Goal: Information Seeking & Learning: Learn about a topic

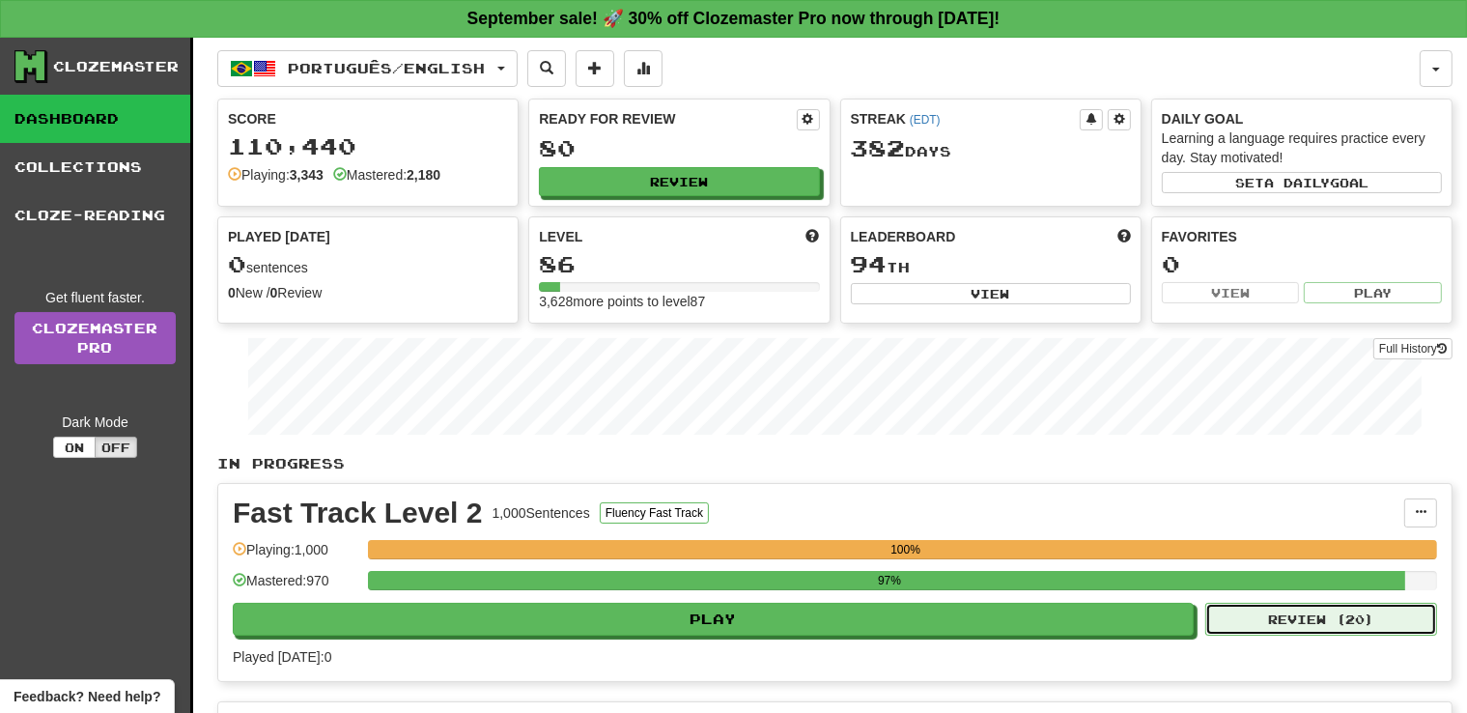
click at [1327, 619] on button "Review ( 20 )" at bounding box center [1321, 619] width 232 height 33
select select "**"
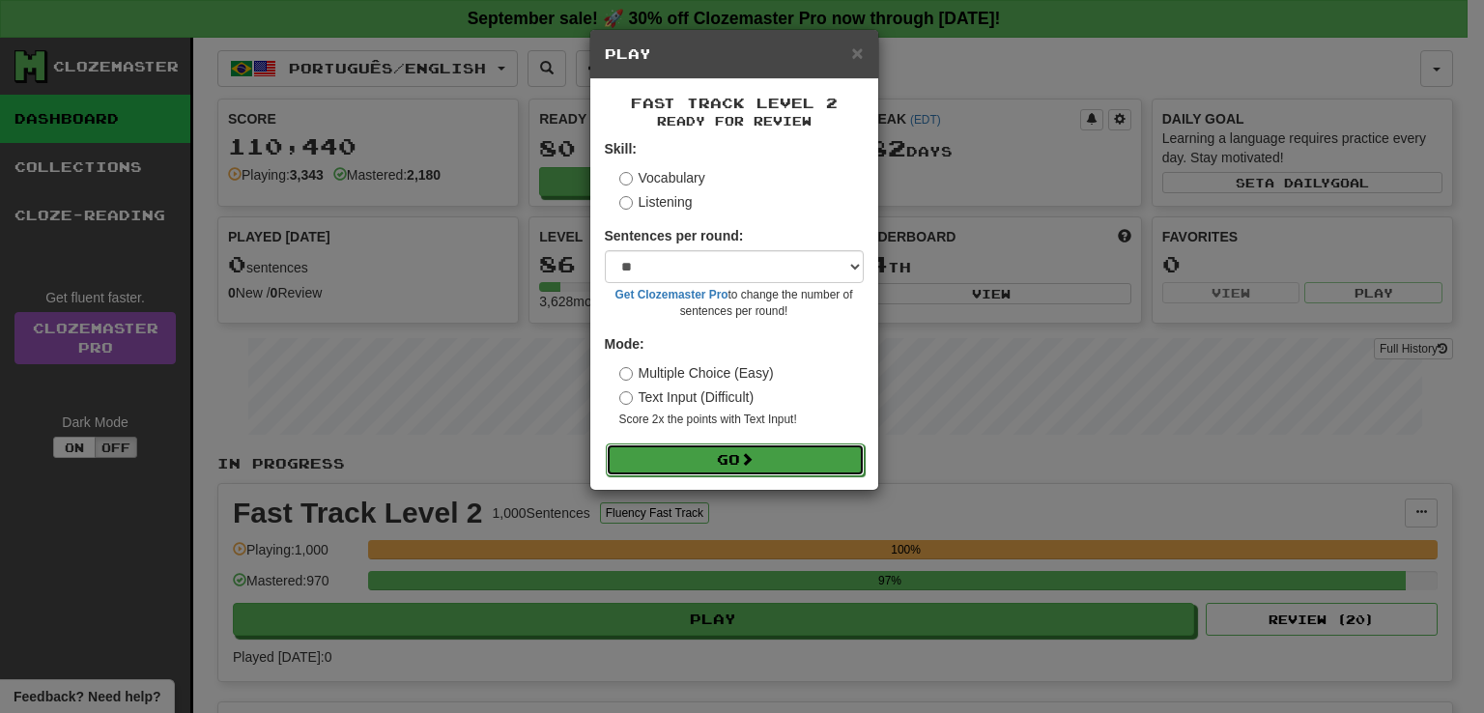
click at [794, 466] on button "Go" at bounding box center [735, 459] width 259 height 33
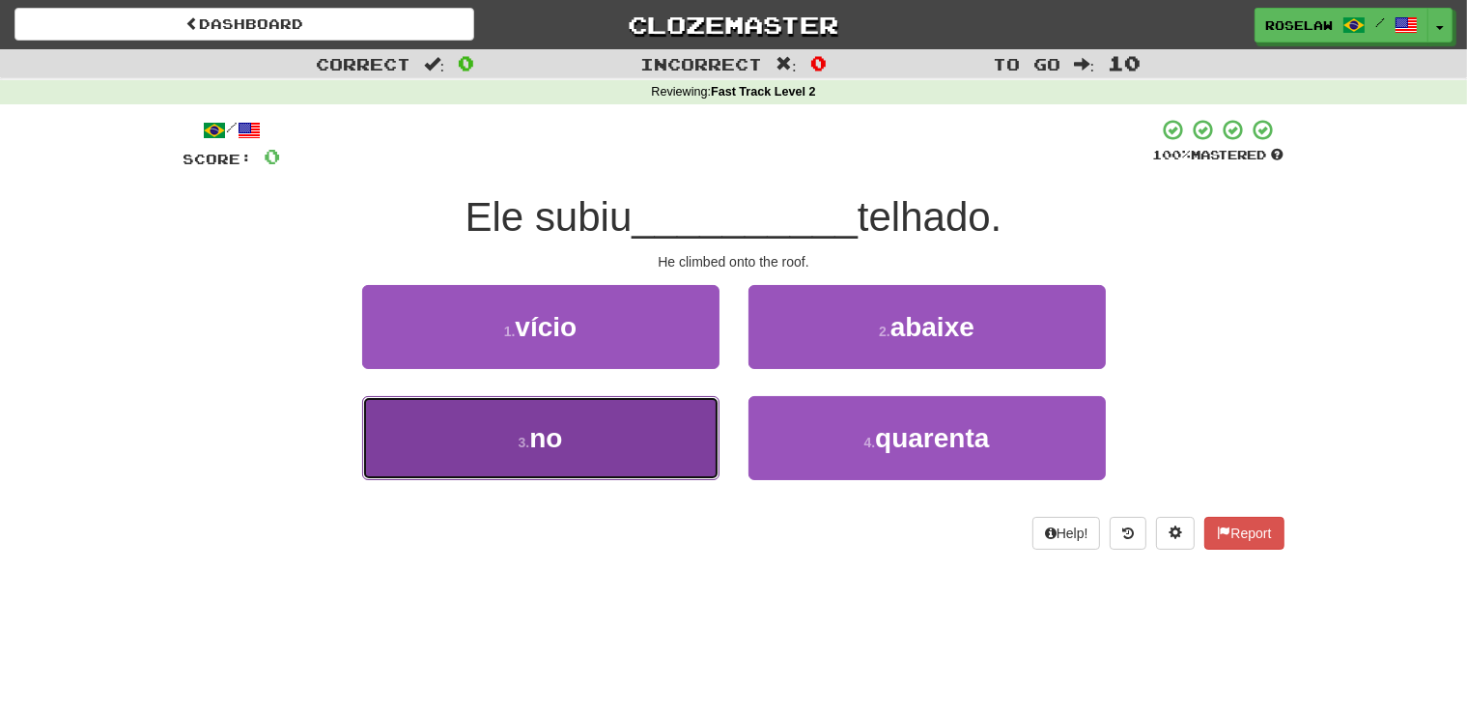
click at [580, 445] on button "3 . no" at bounding box center [540, 438] width 357 height 84
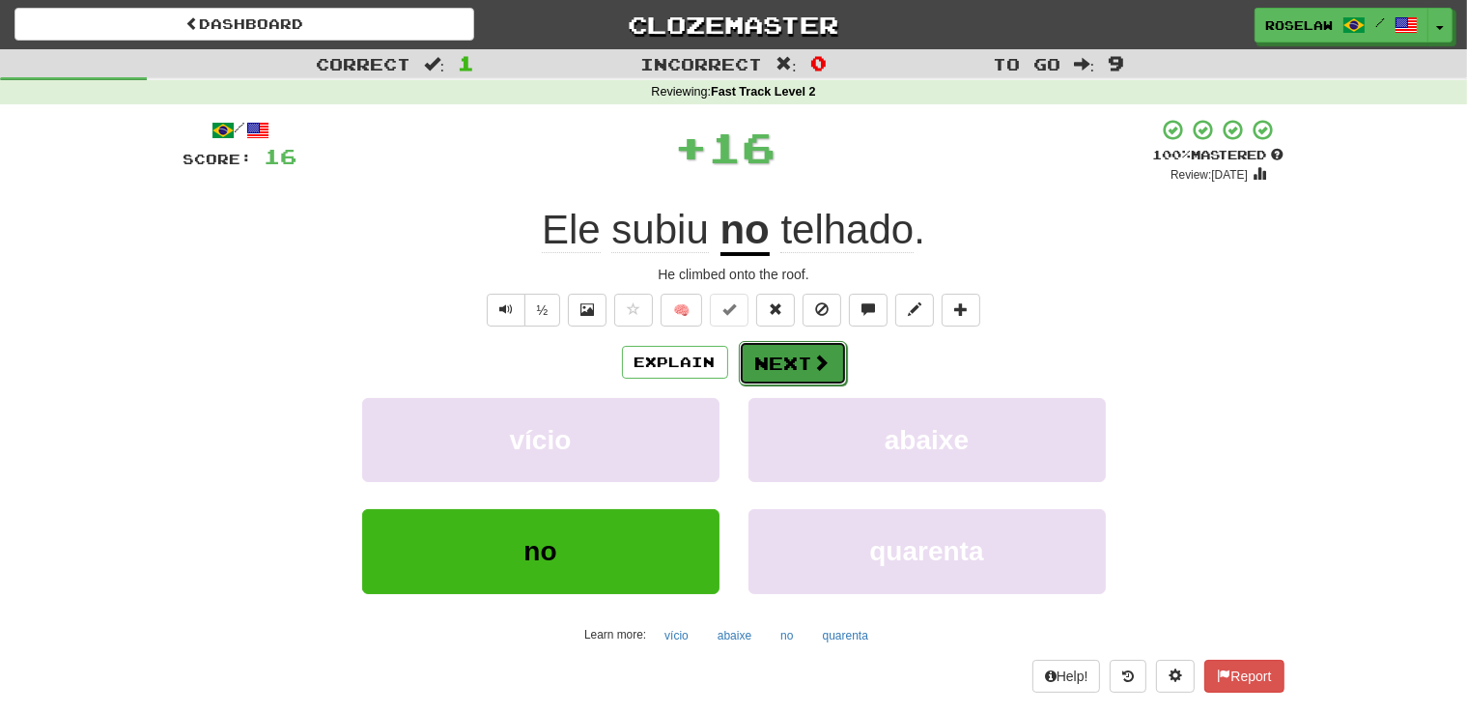
click at [797, 356] on button "Next" at bounding box center [793, 363] width 108 height 44
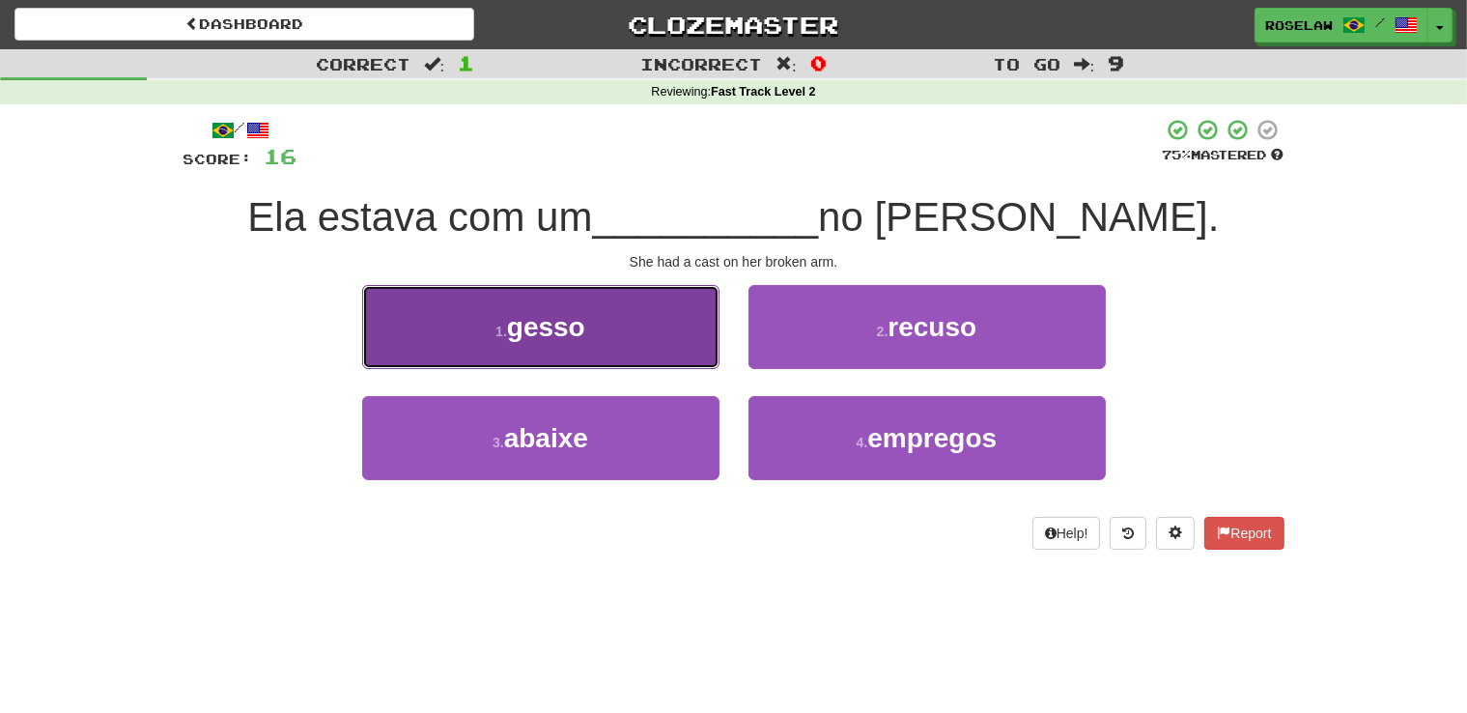
click at [651, 339] on button "1 . gesso" at bounding box center [540, 327] width 357 height 84
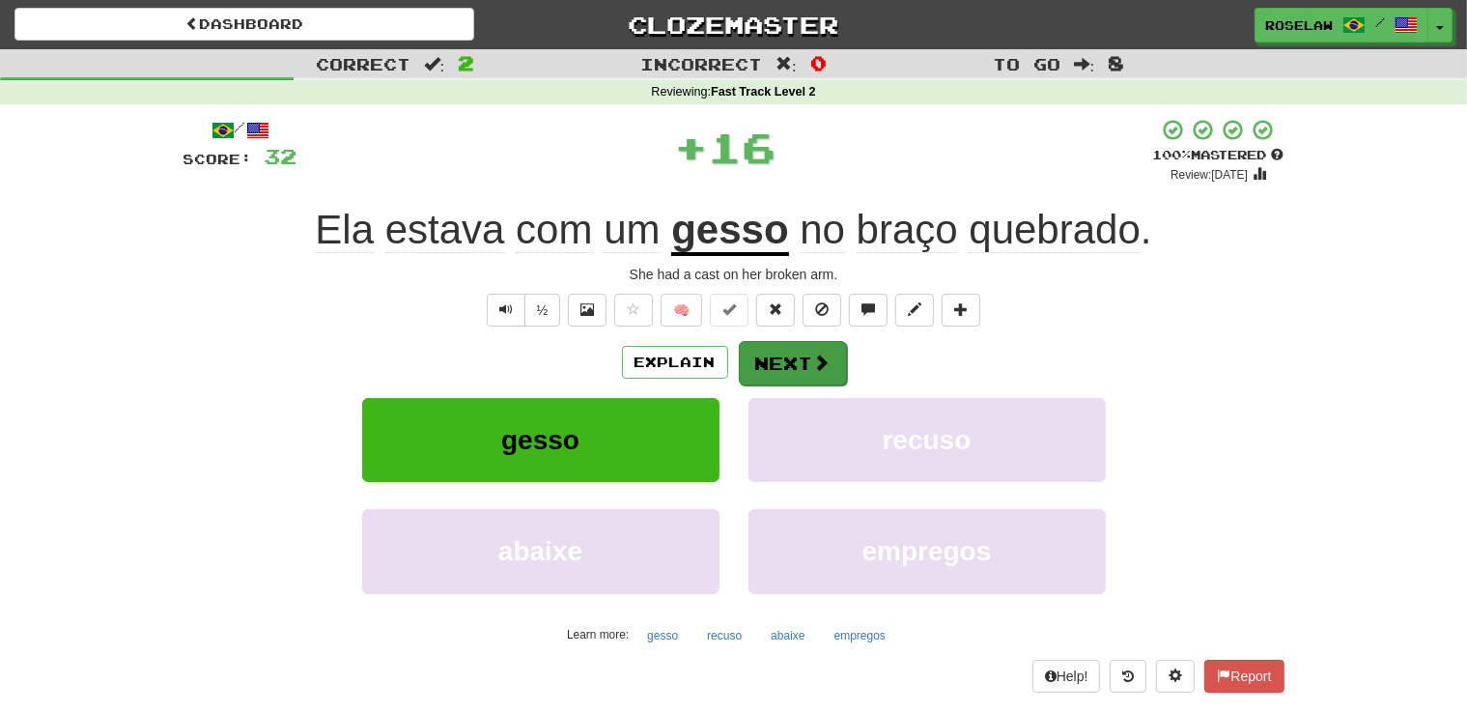
click at [773, 358] on button "Next" at bounding box center [793, 363] width 108 height 44
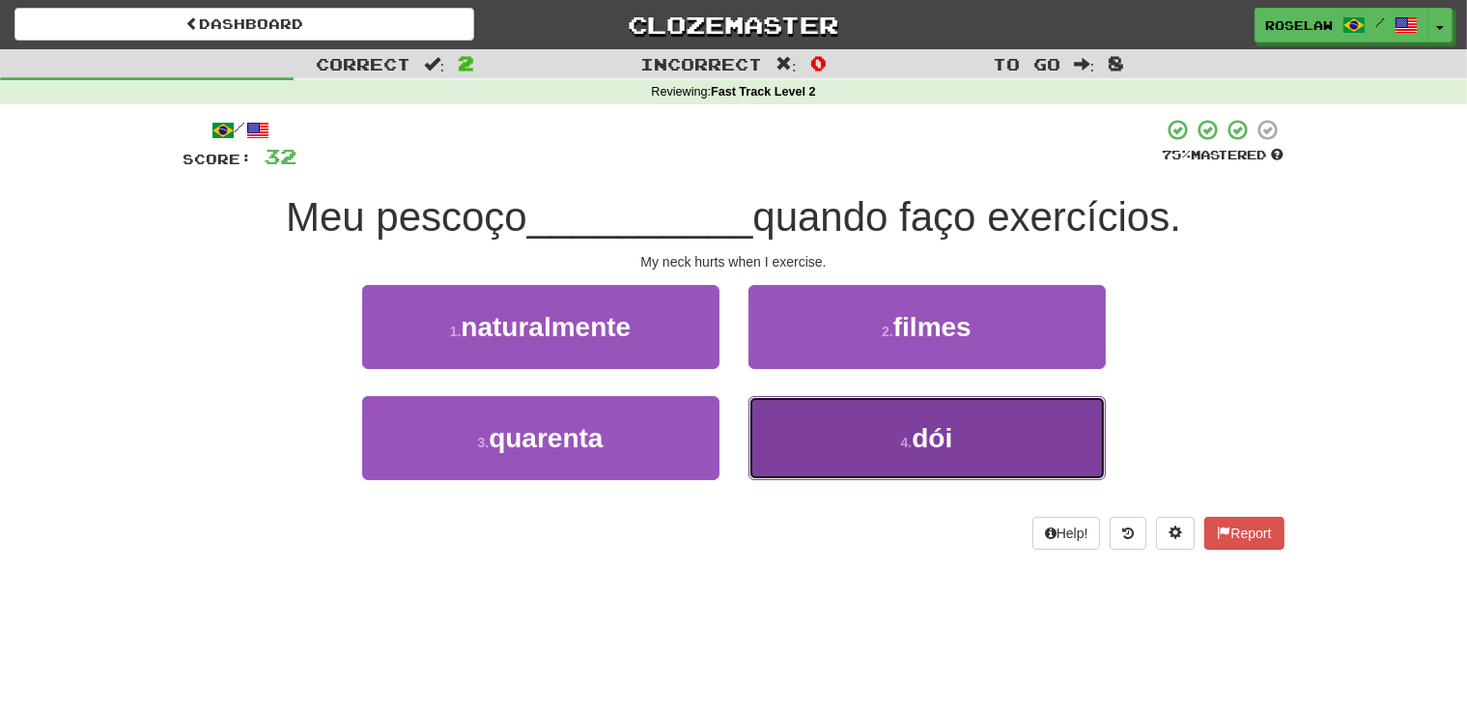
click at [839, 458] on button "4 . dói" at bounding box center [927, 438] width 357 height 84
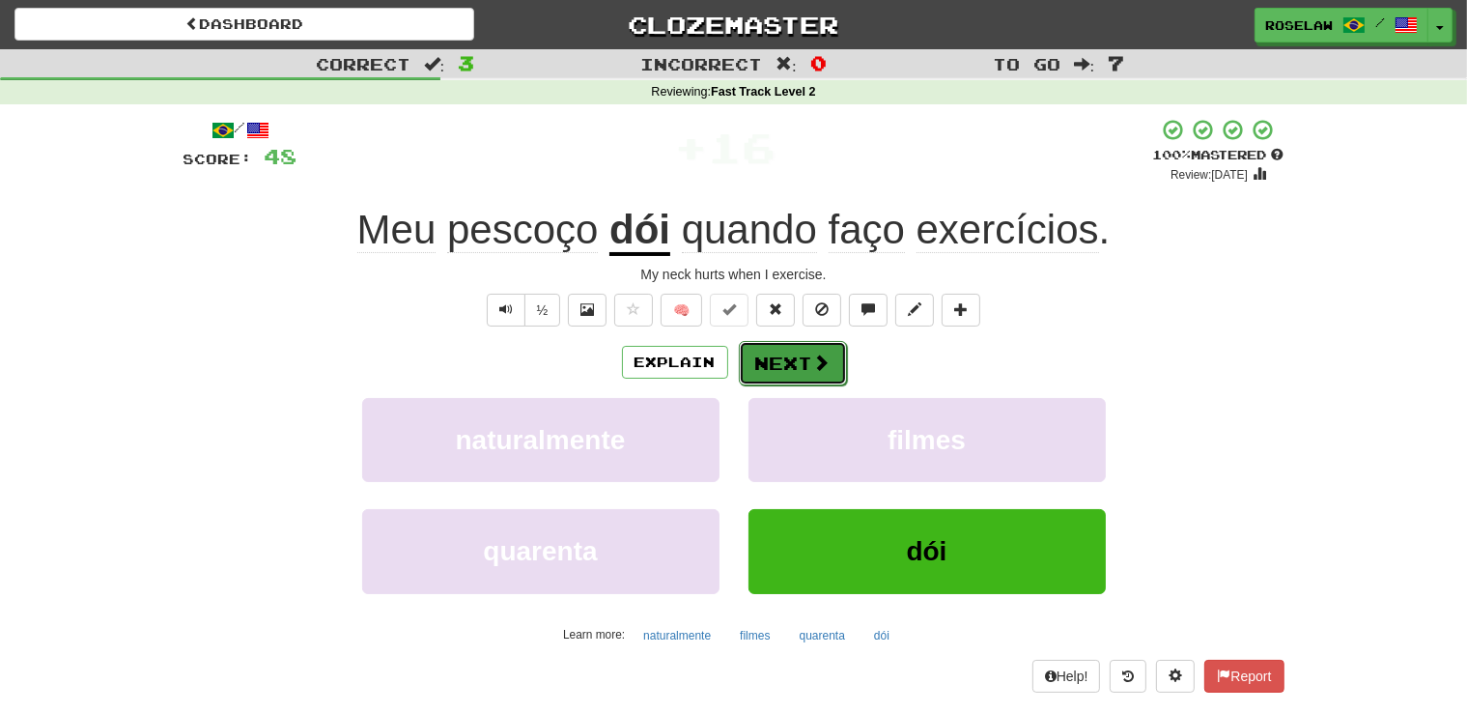
click at [789, 364] on button "Next" at bounding box center [793, 363] width 108 height 44
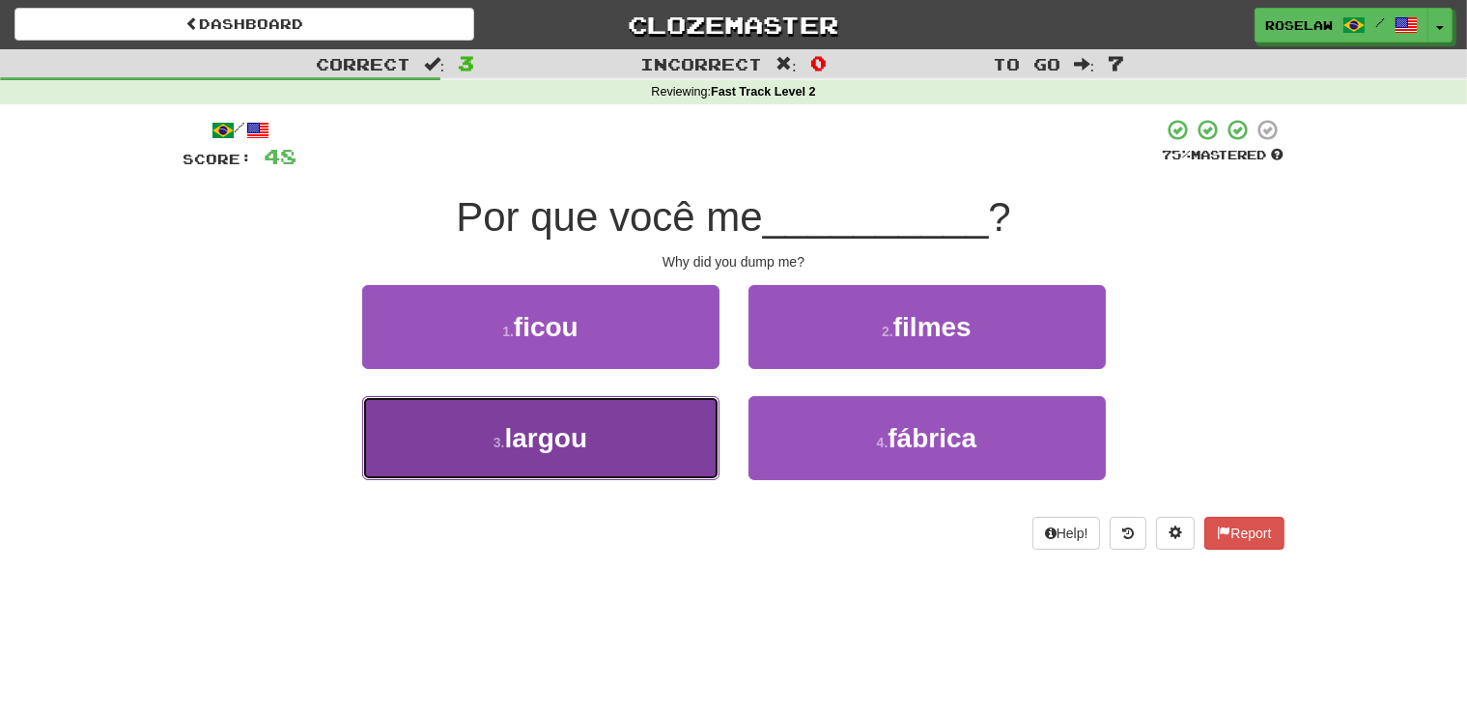
click at [637, 453] on button "3 . largou" at bounding box center [540, 438] width 357 height 84
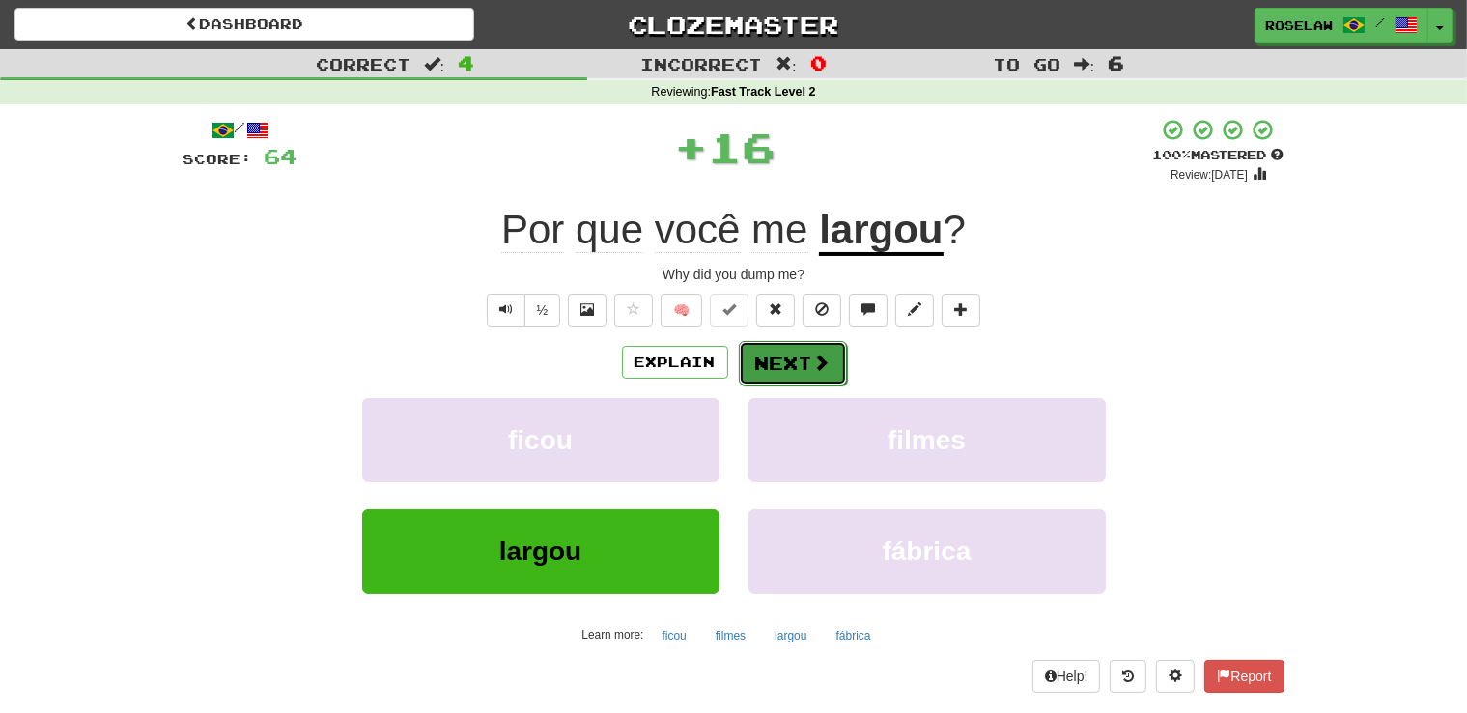
click at [773, 355] on button "Next" at bounding box center [793, 363] width 108 height 44
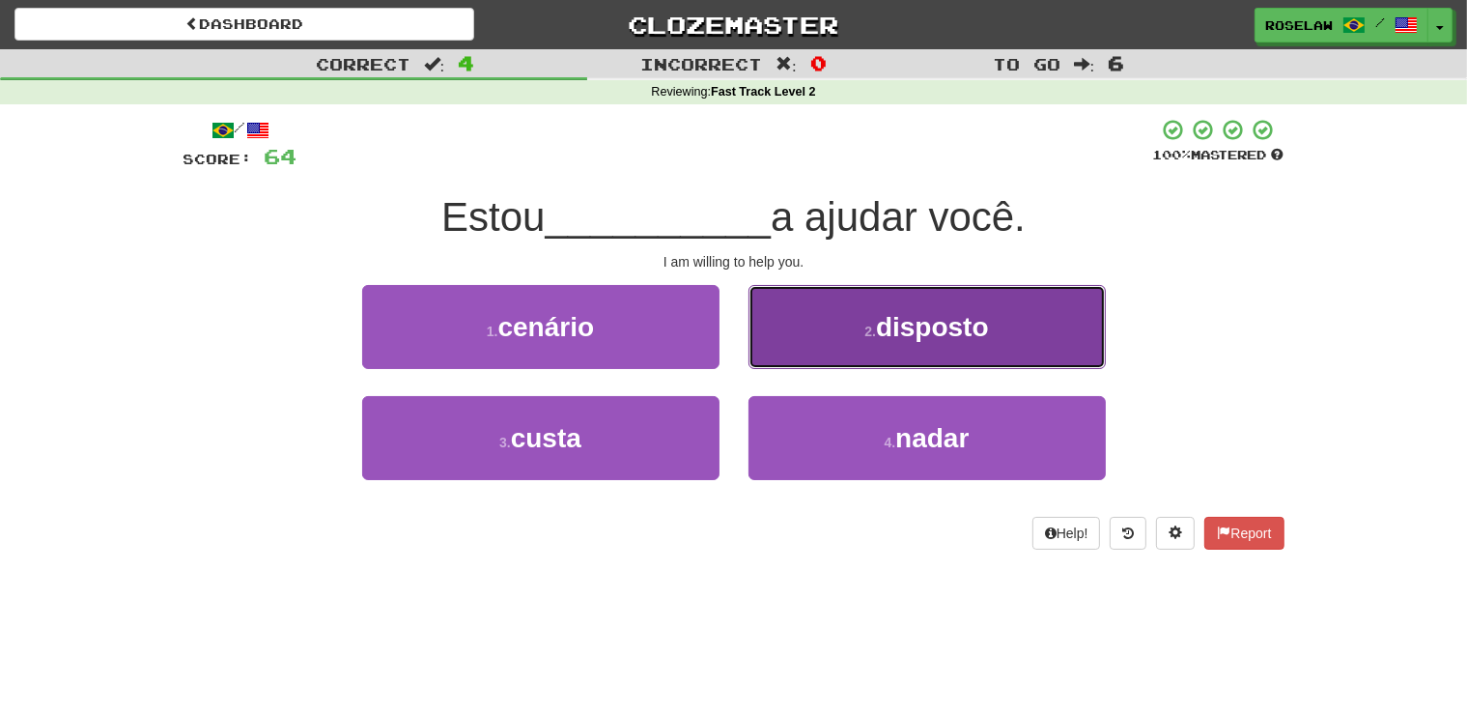
click at [816, 348] on button "2 . disposto" at bounding box center [927, 327] width 357 height 84
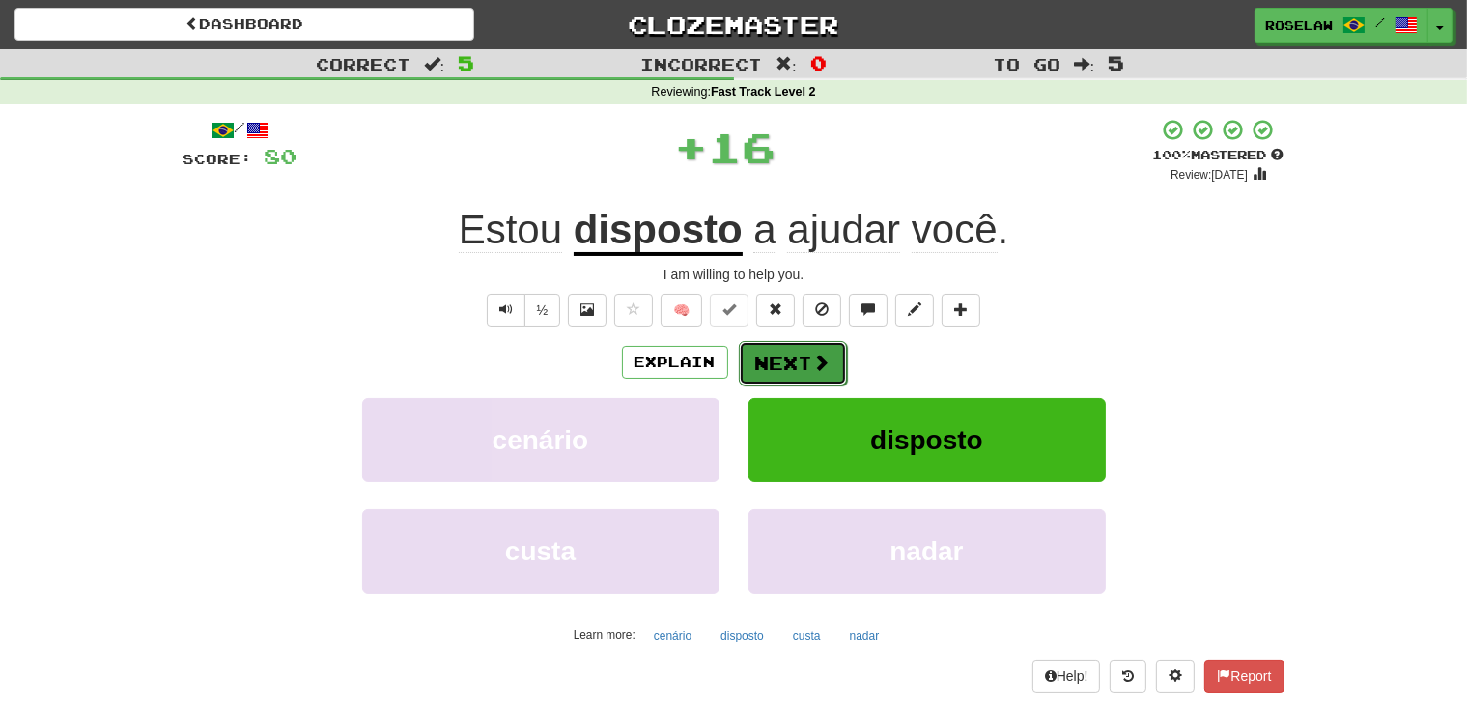
click at [780, 361] on button "Next" at bounding box center [793, 363] width 108 height 44
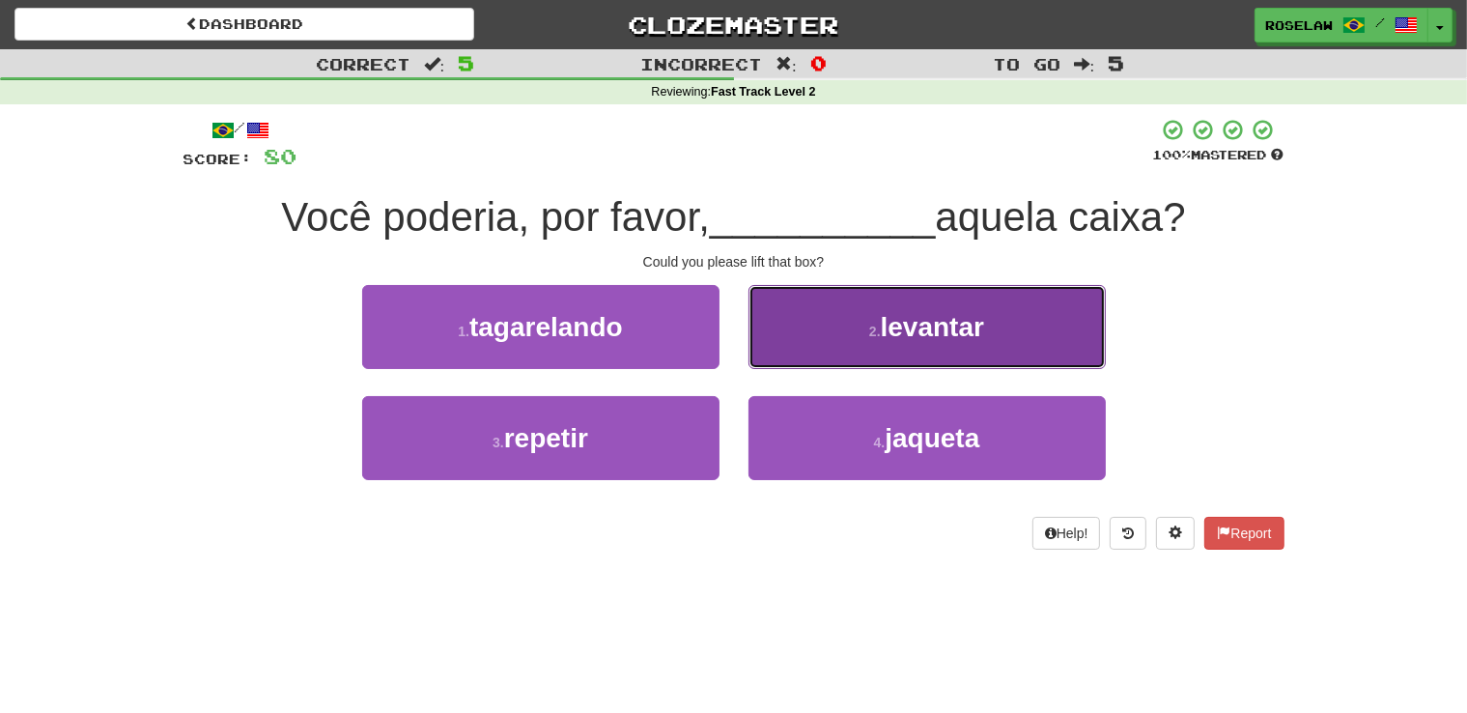
click at [830, 335] on button "2 . levantar" at bounding box center [927, 327] width 357 height 84
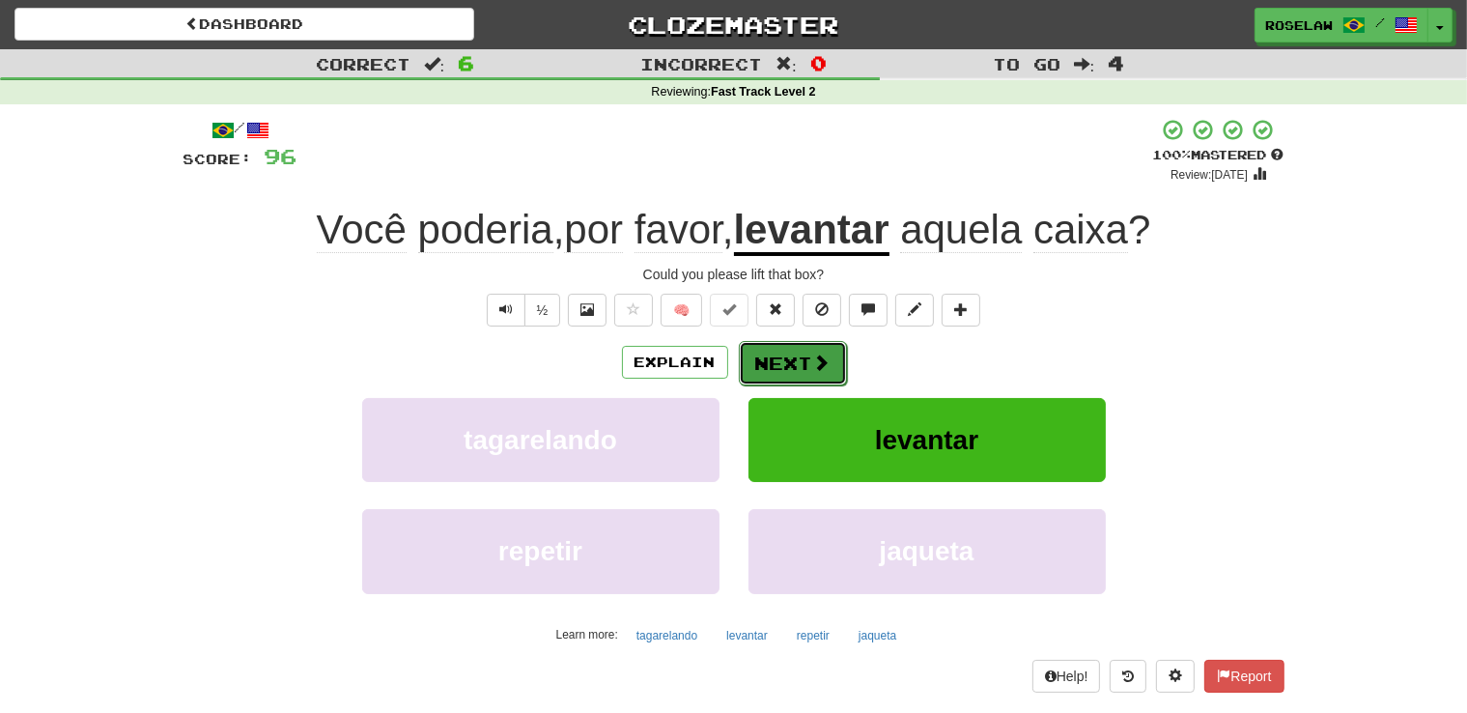
click at [775, 363] on button "Next" at bounding box center [793, 363] width 108 height 44
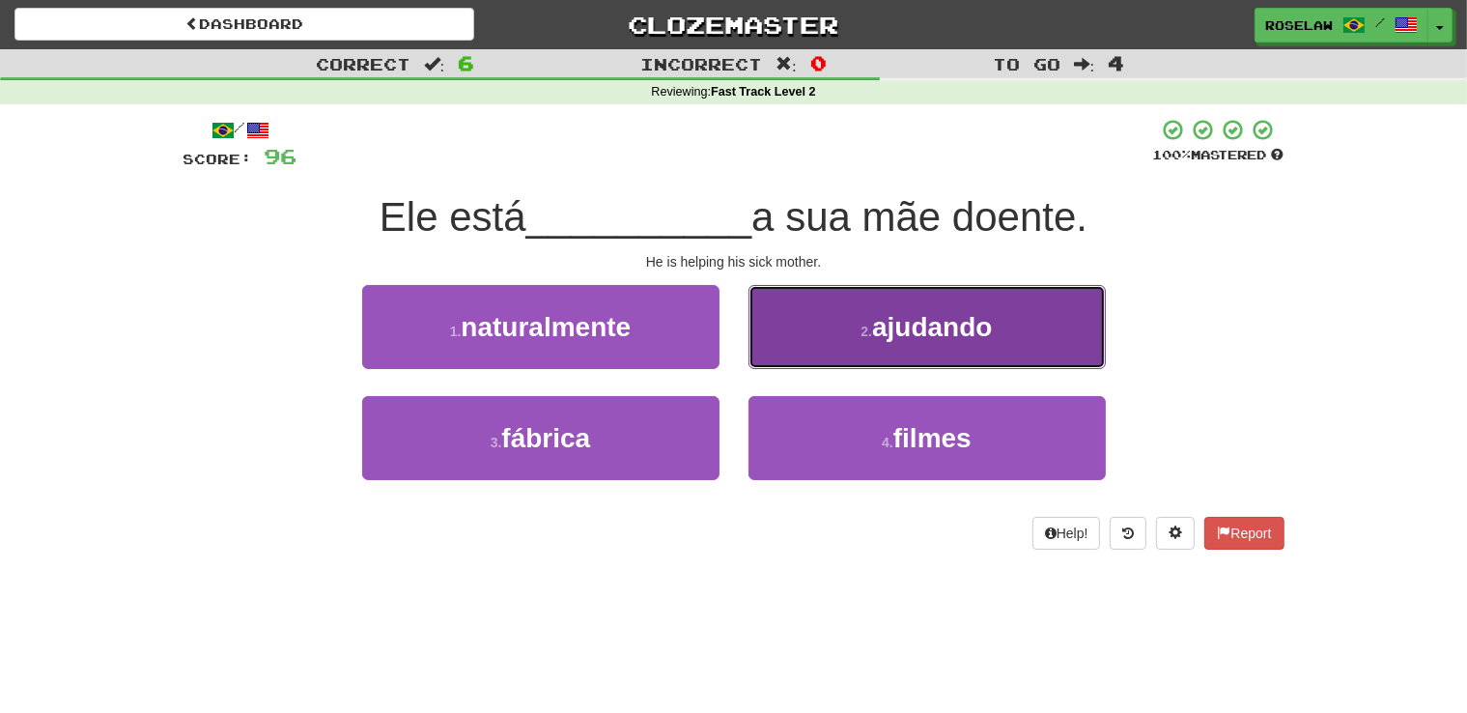
click at [836, 331] on button "2 . ajudando" at bounding box center [927, 327] width 357 height 84
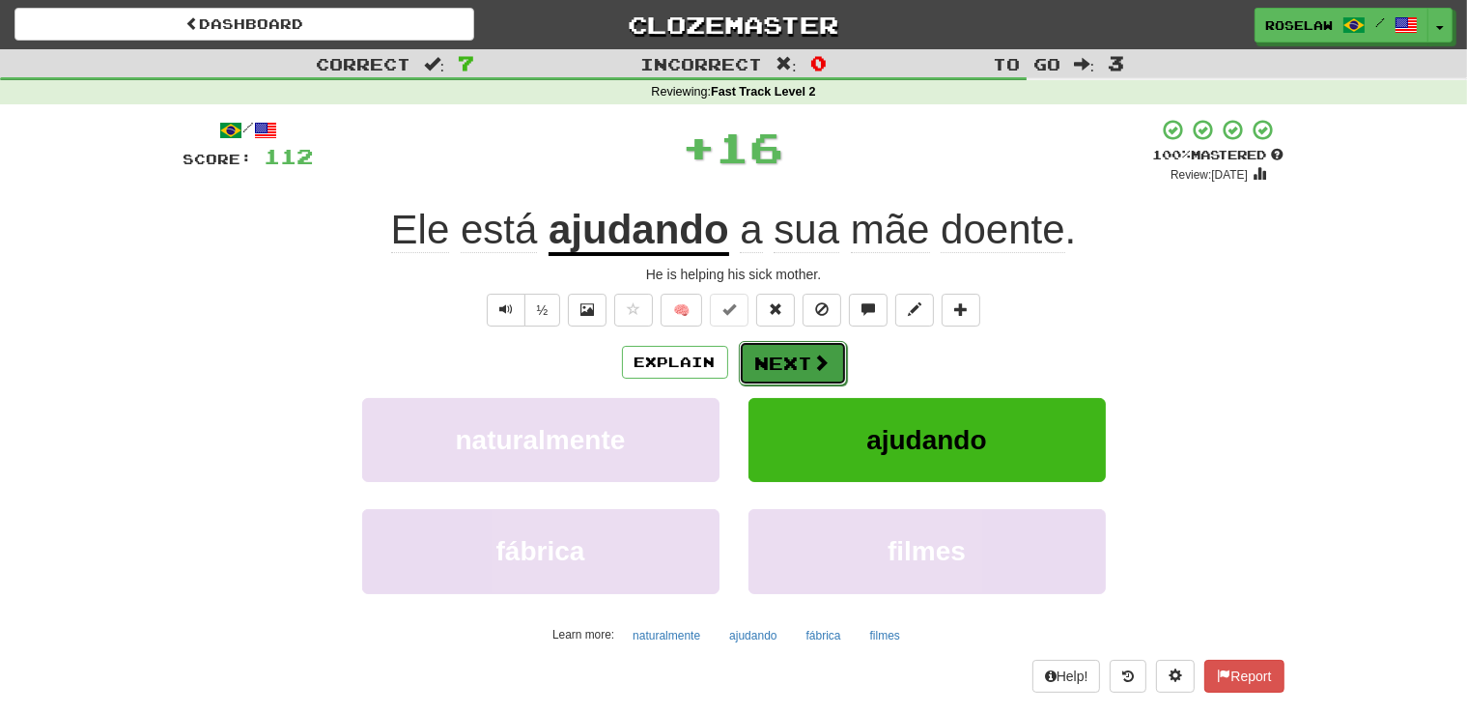
click at [776, 360] on button "Next" at bounding box center [793, 363] width 108 height 44
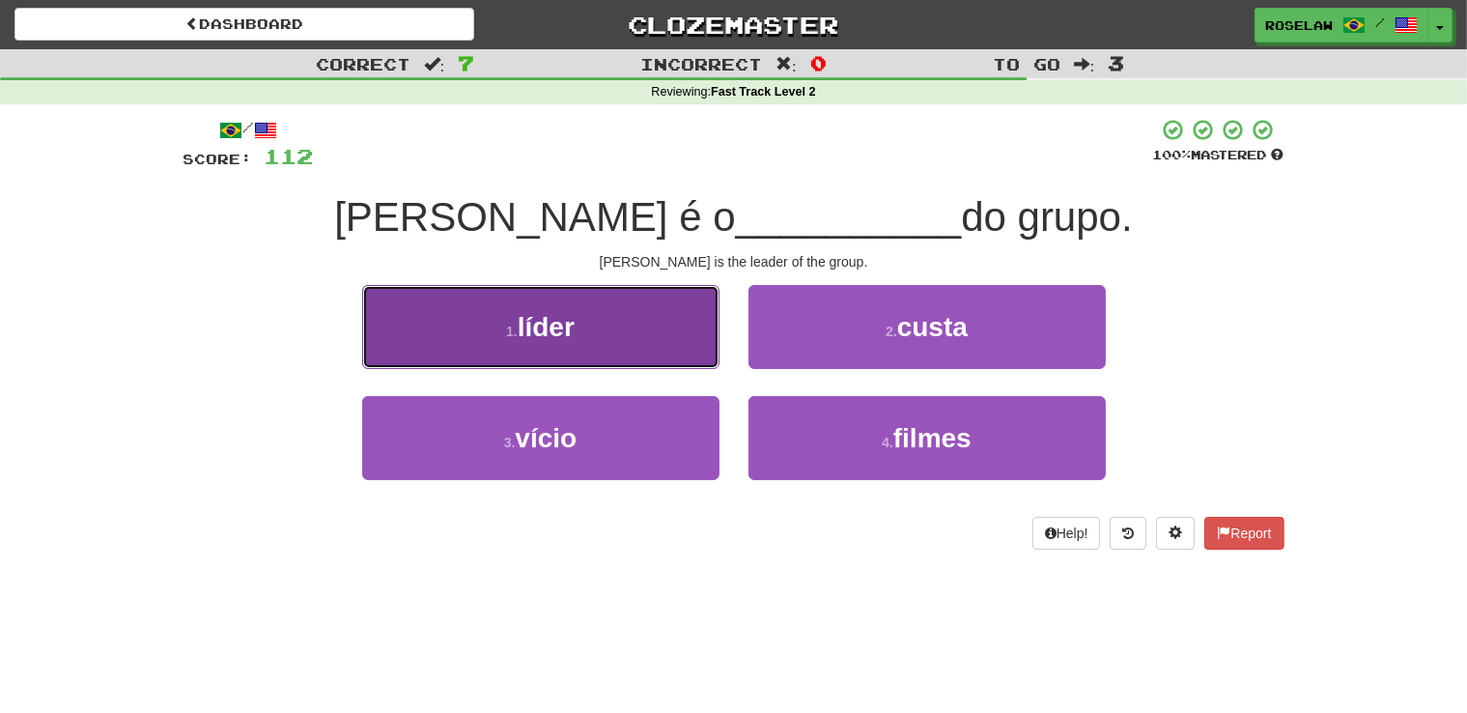
click at [625, 335] on button "1 . líder" at bounding box center [540, 327] width 357 height 84
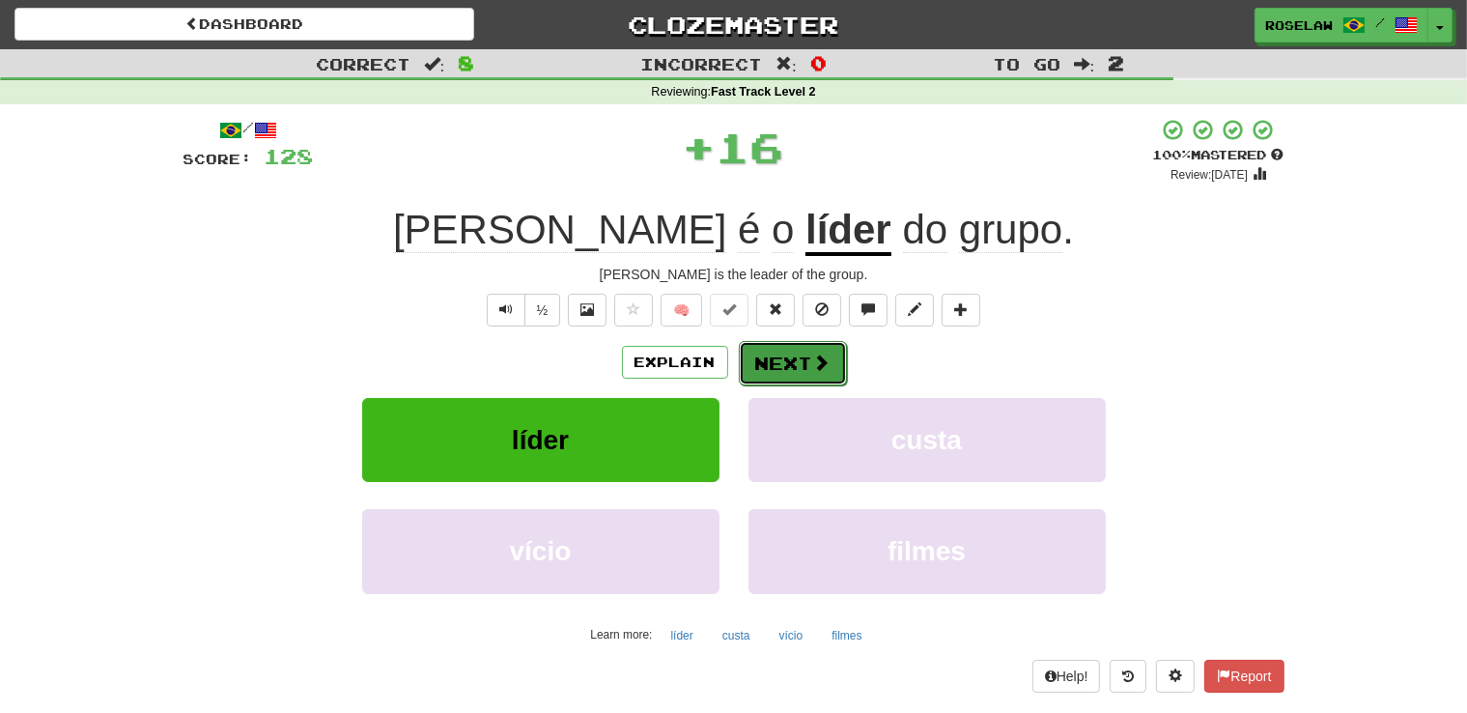
click at [771, 367] on button "Next" at bounding box center [793, 363] width 108 height 44
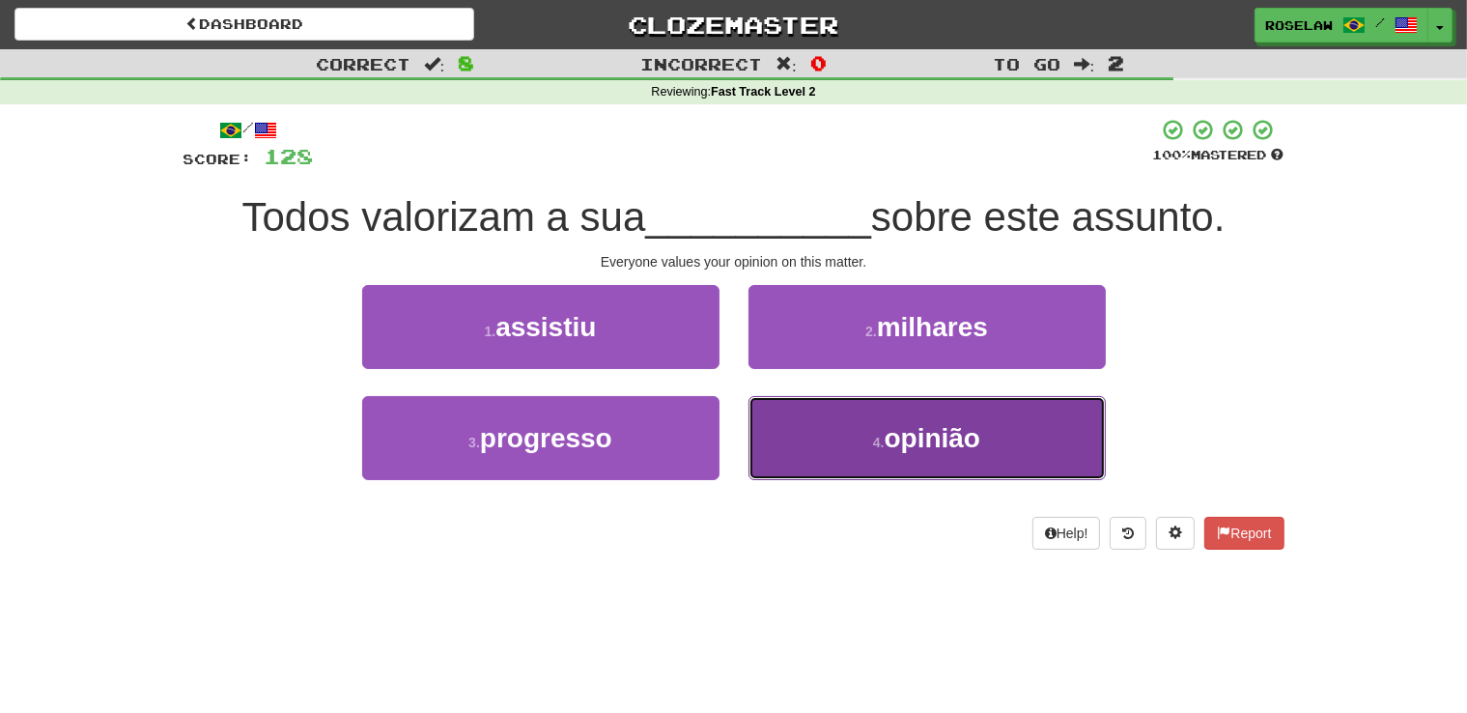
click at [860, 457] on button "4 . opinião" at bounding box center [927, 438] width 357 height 84
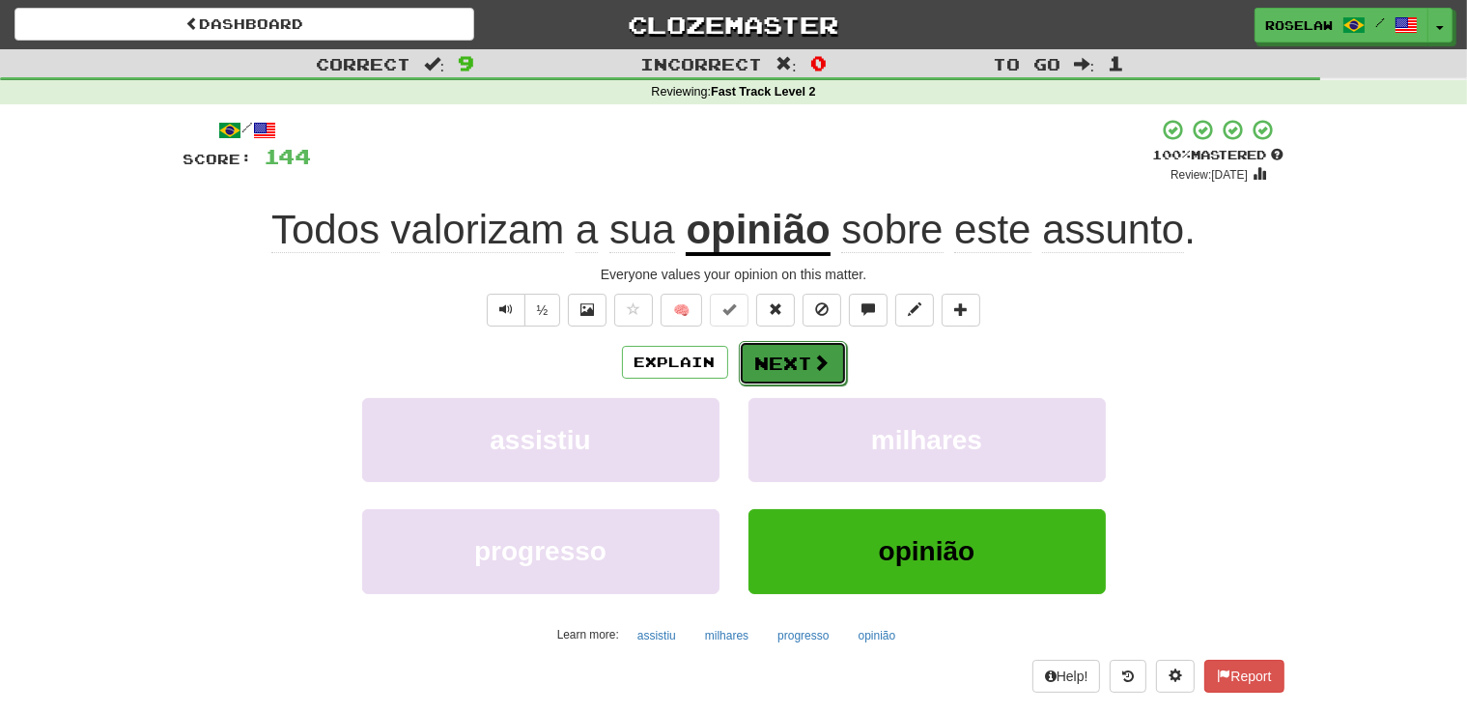
click at [776, 361] on button "Next" at bounding box center [793, 363] width 108 height 44
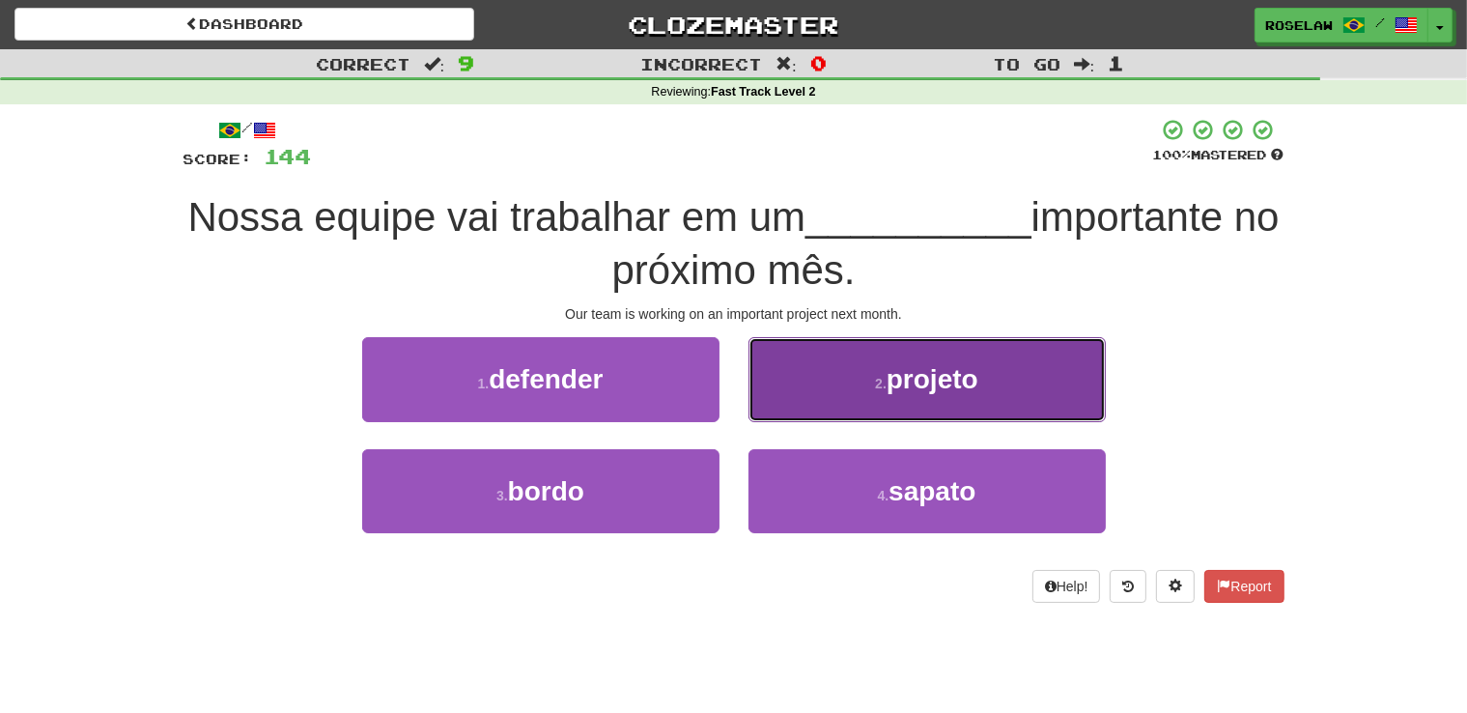
click at [820, 391] on button "2 . projeto" at bounding box center [927, 379] width 357 height 84
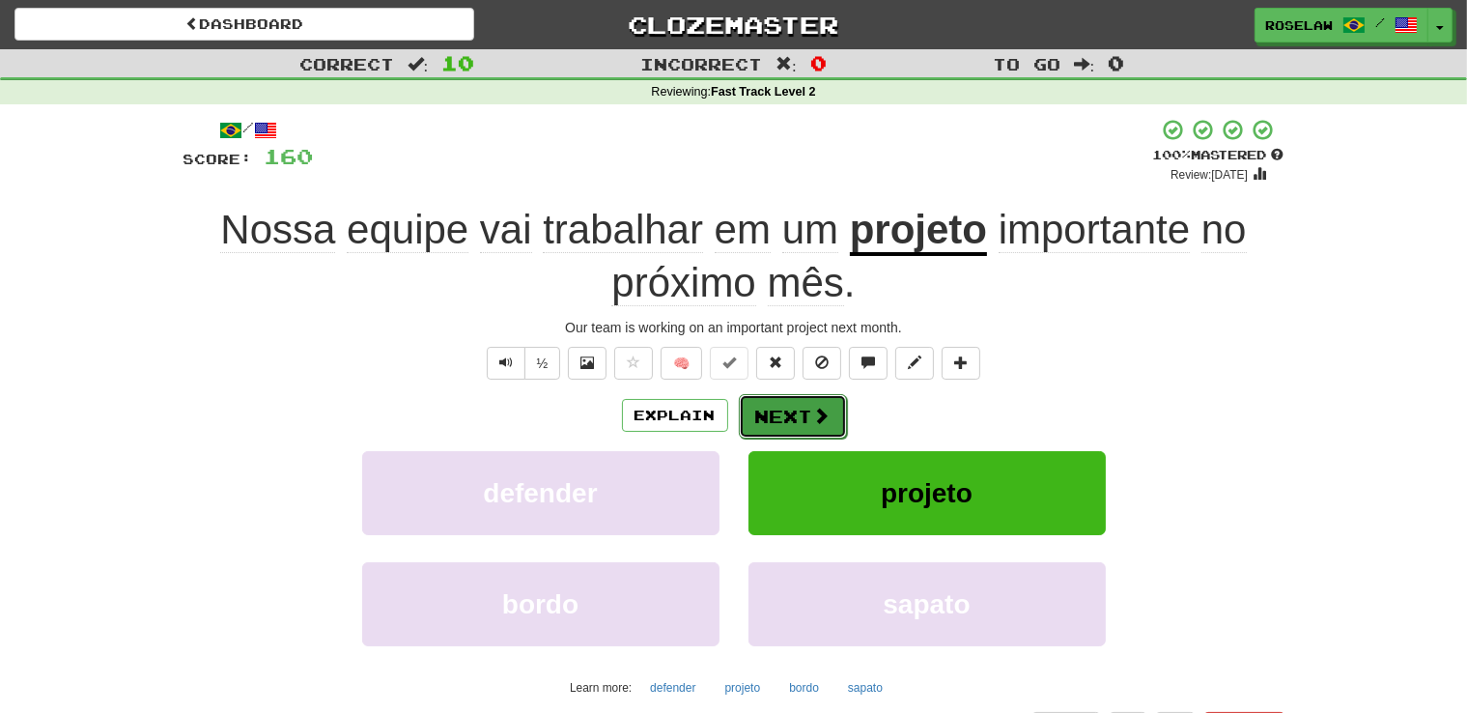
click at [784, 415] on button "Next" at bounding box center [793, 416] width 108 height 44
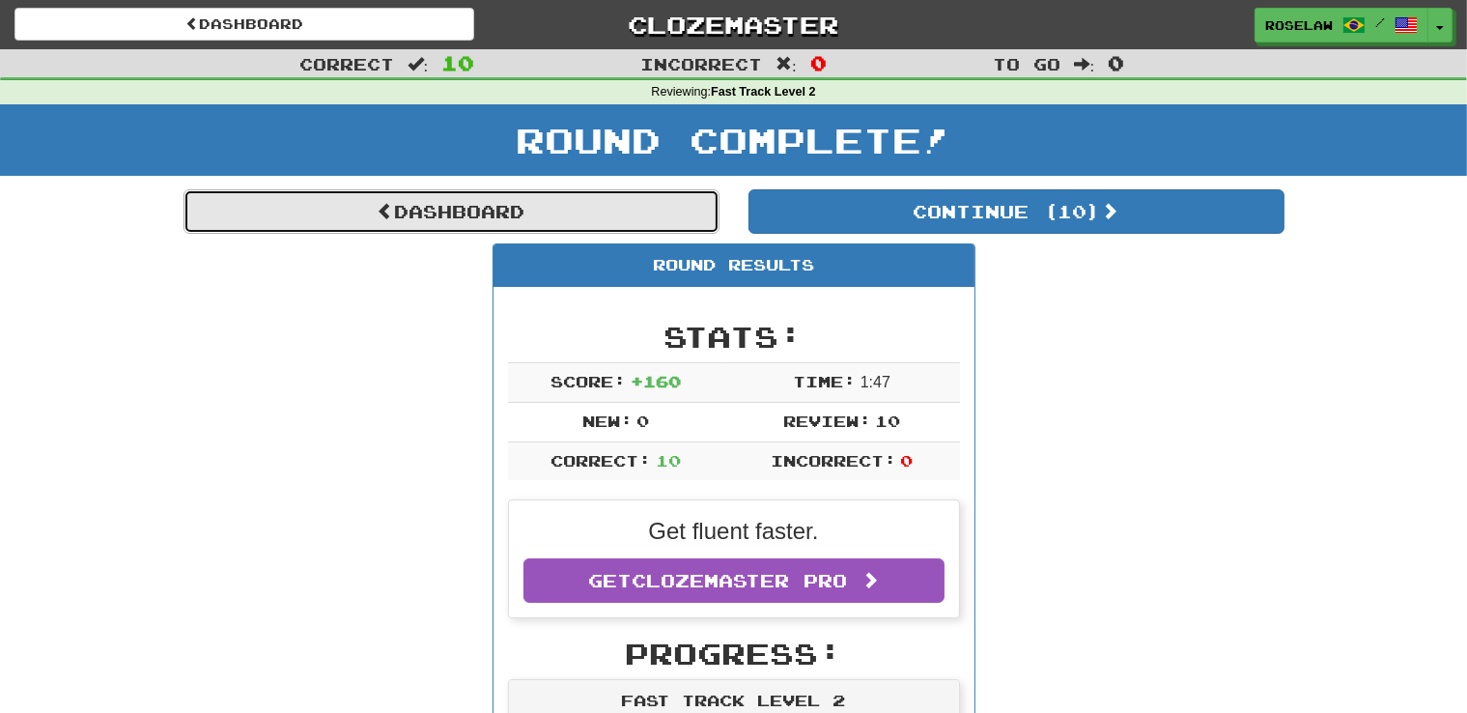
click at [442, 221] on link "Dashboard" at bounding box center [452, 211] width 536 height 44
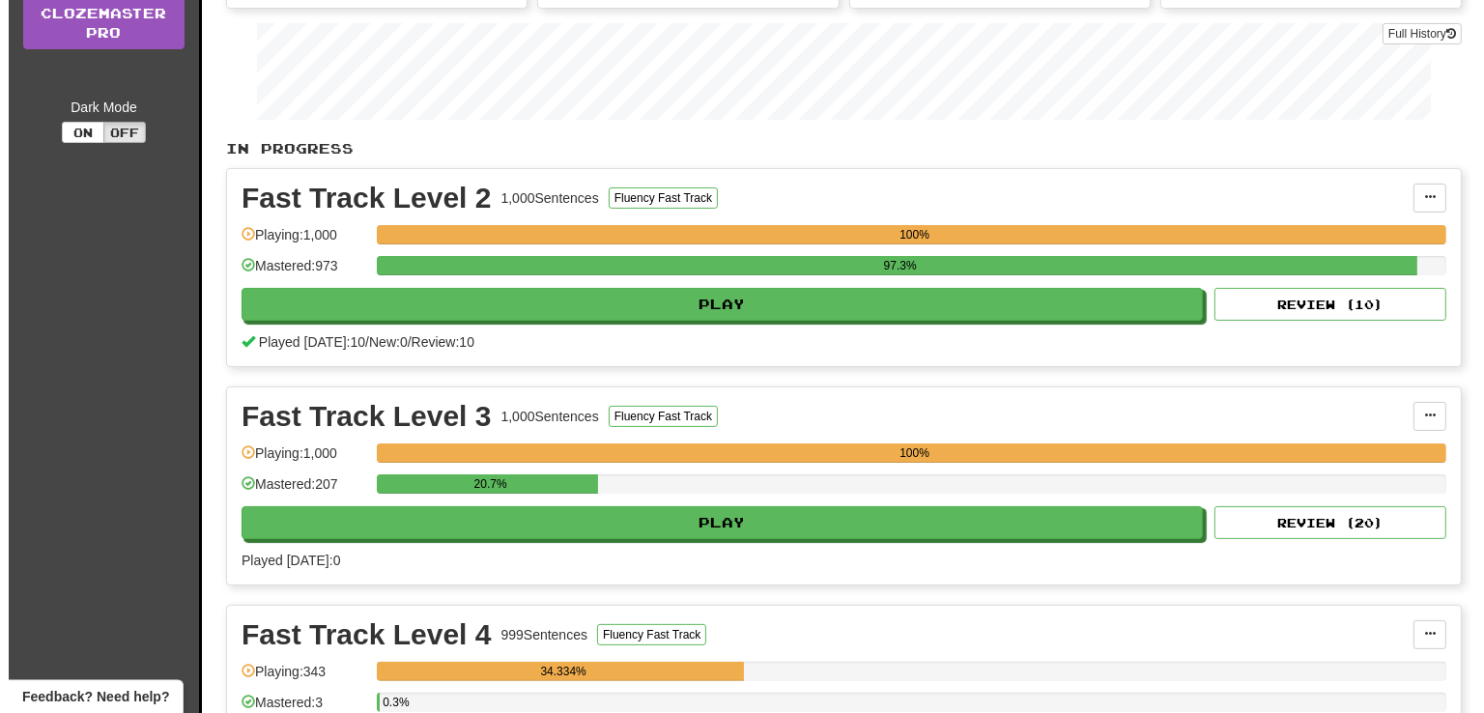
scroll to position [325, 0]
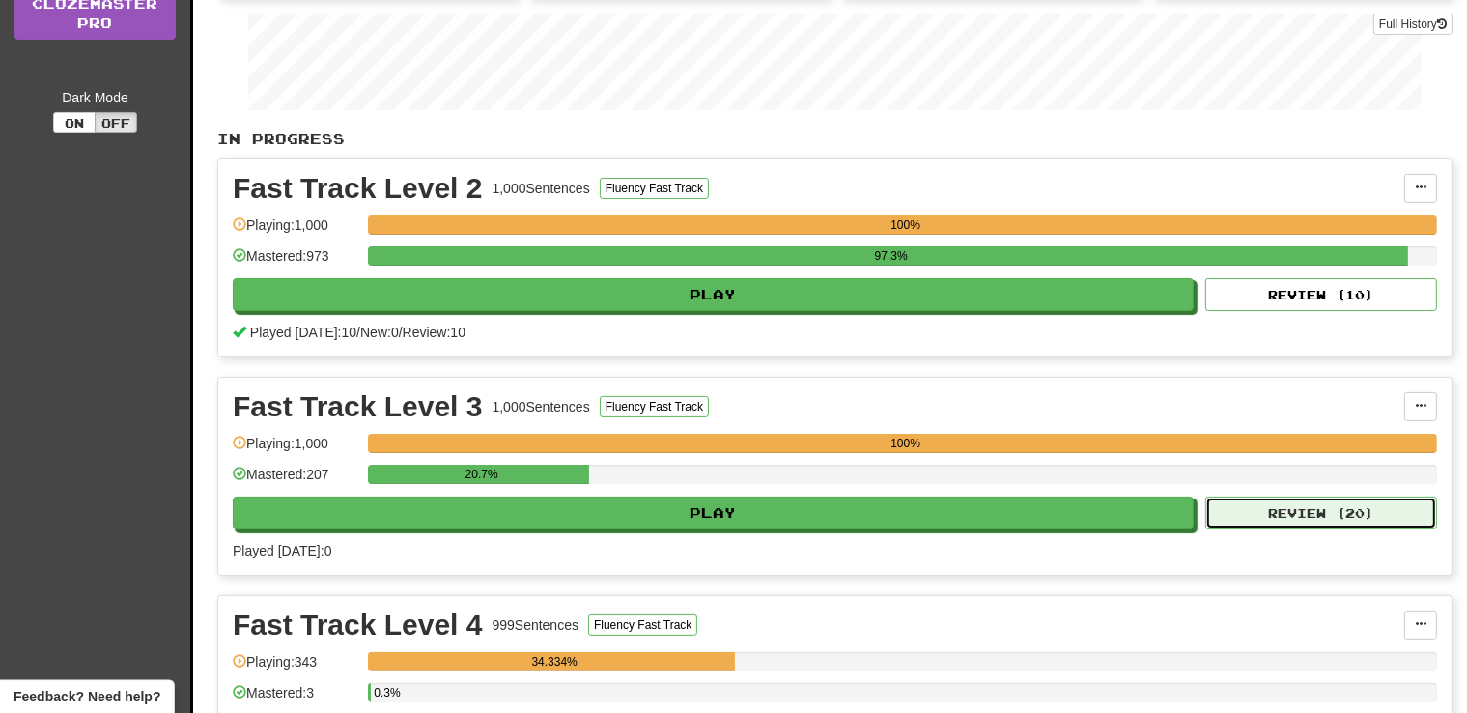
click at [1343, 514] on button "Review ( 20 )" at bounding box center [1321, 512] width 232 height 33
select select "**"
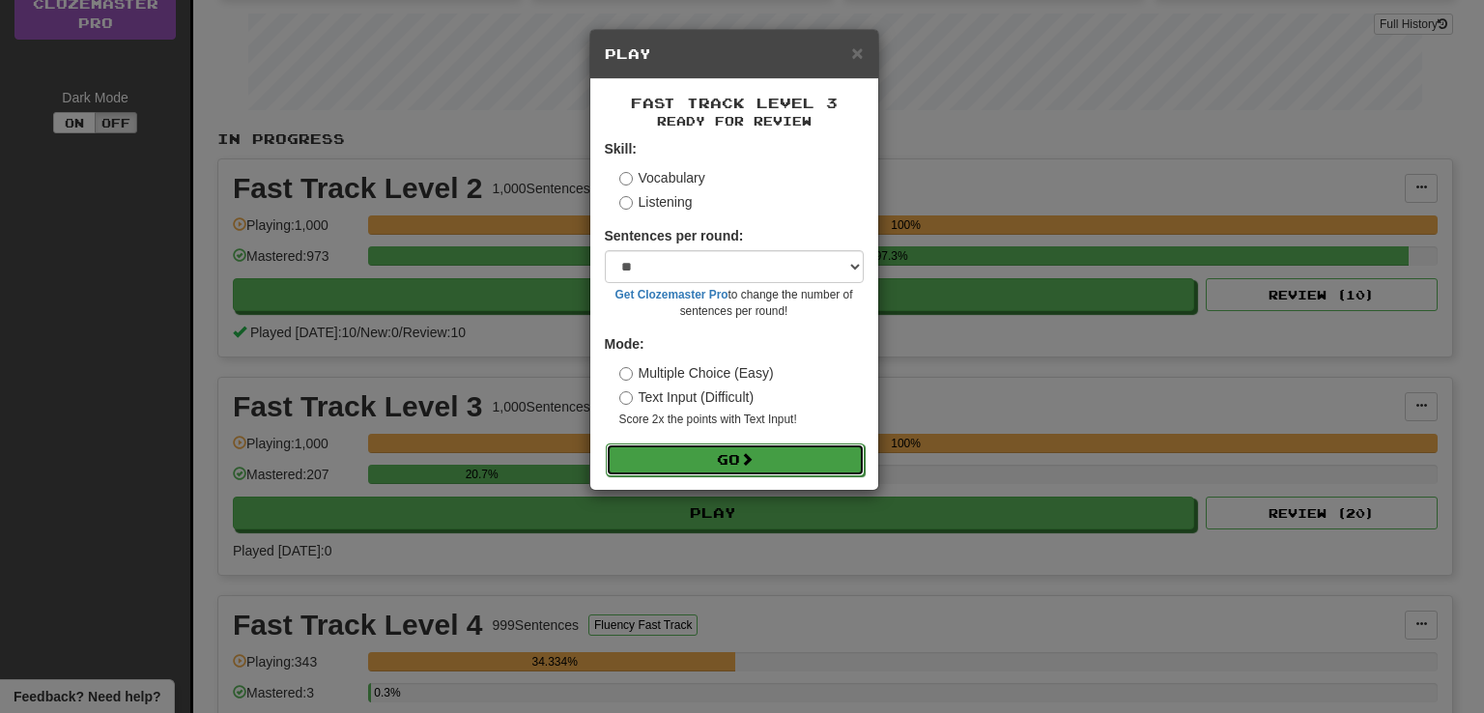
click at [715, 468] on button "Go" at bounding box center [735, 459] width 259 height 33
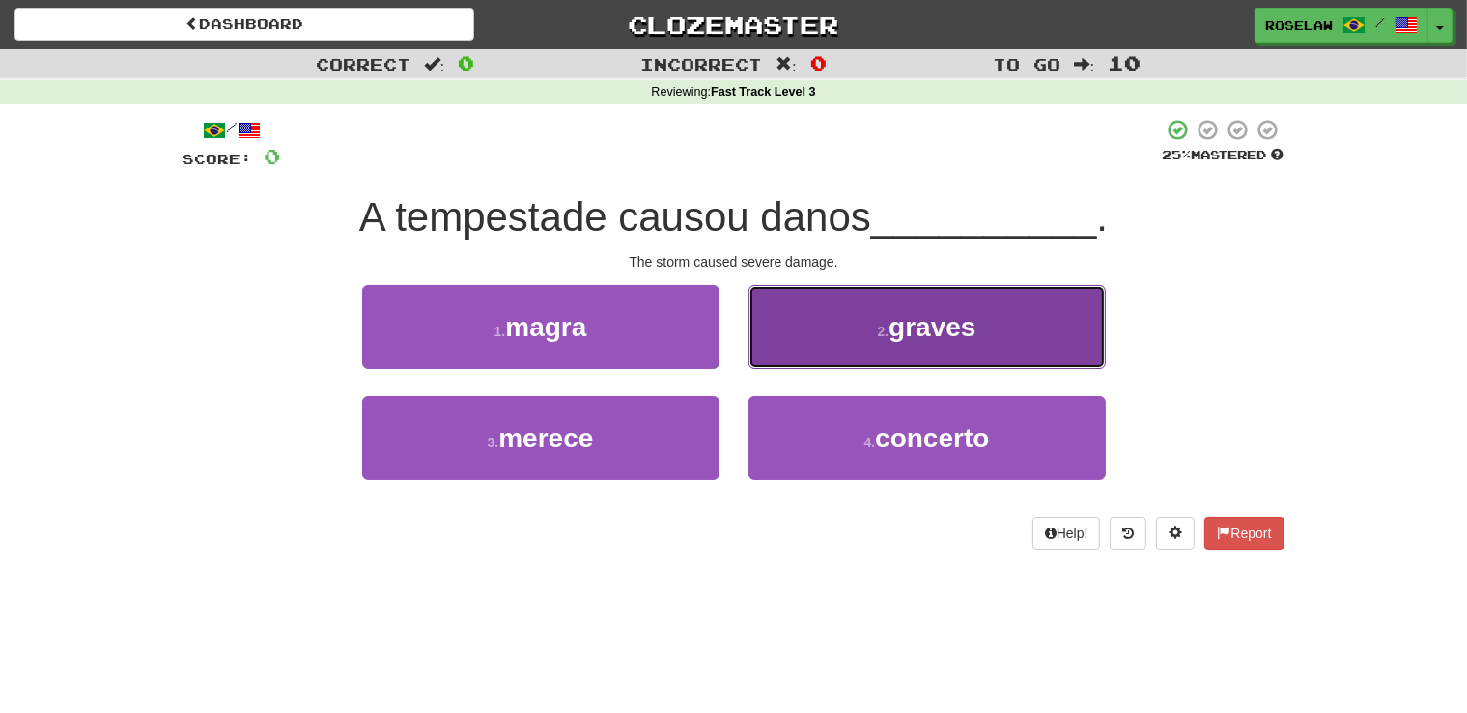
click at [835, 336] on button "2 . graves" at bounding box center [927, 327] width 357 height 84
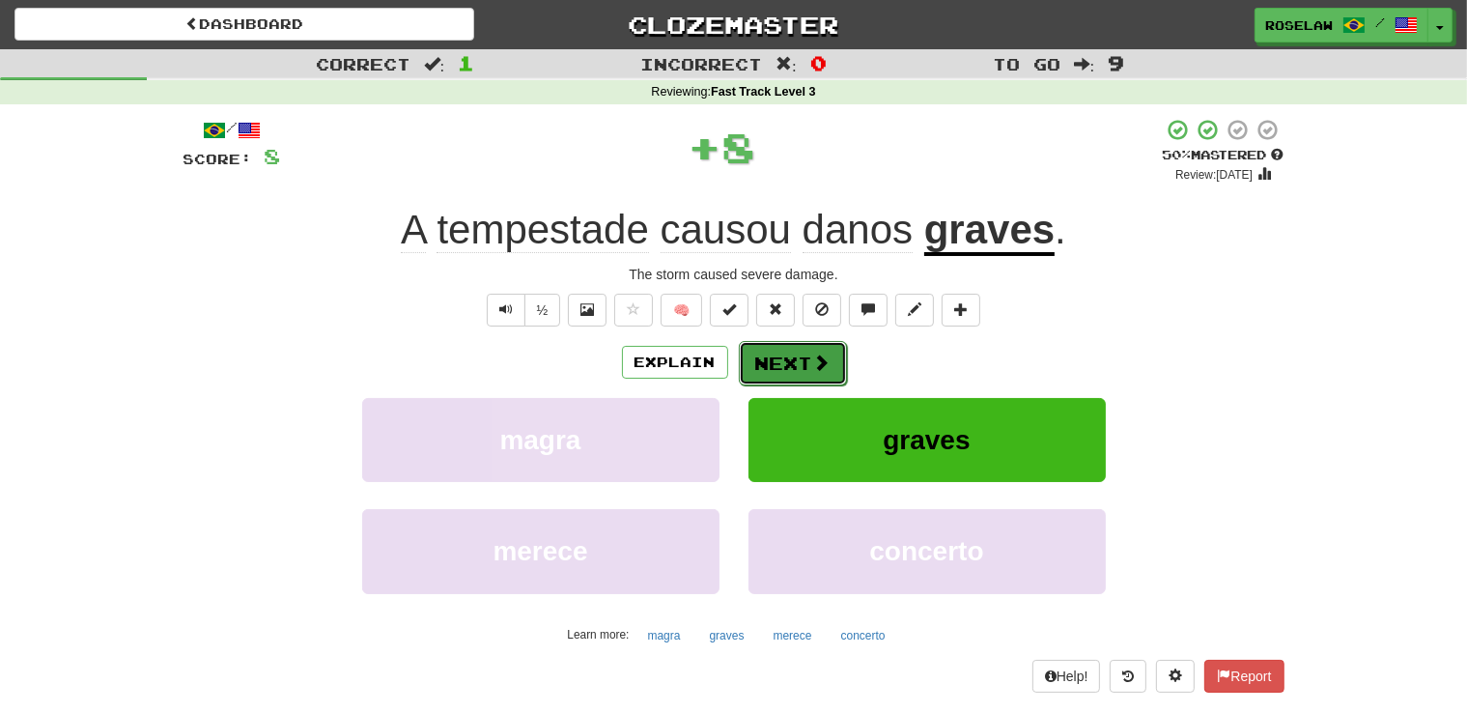
click at [806, 370] on button "Next" at bounding box center [793, 363] width 108 height 44
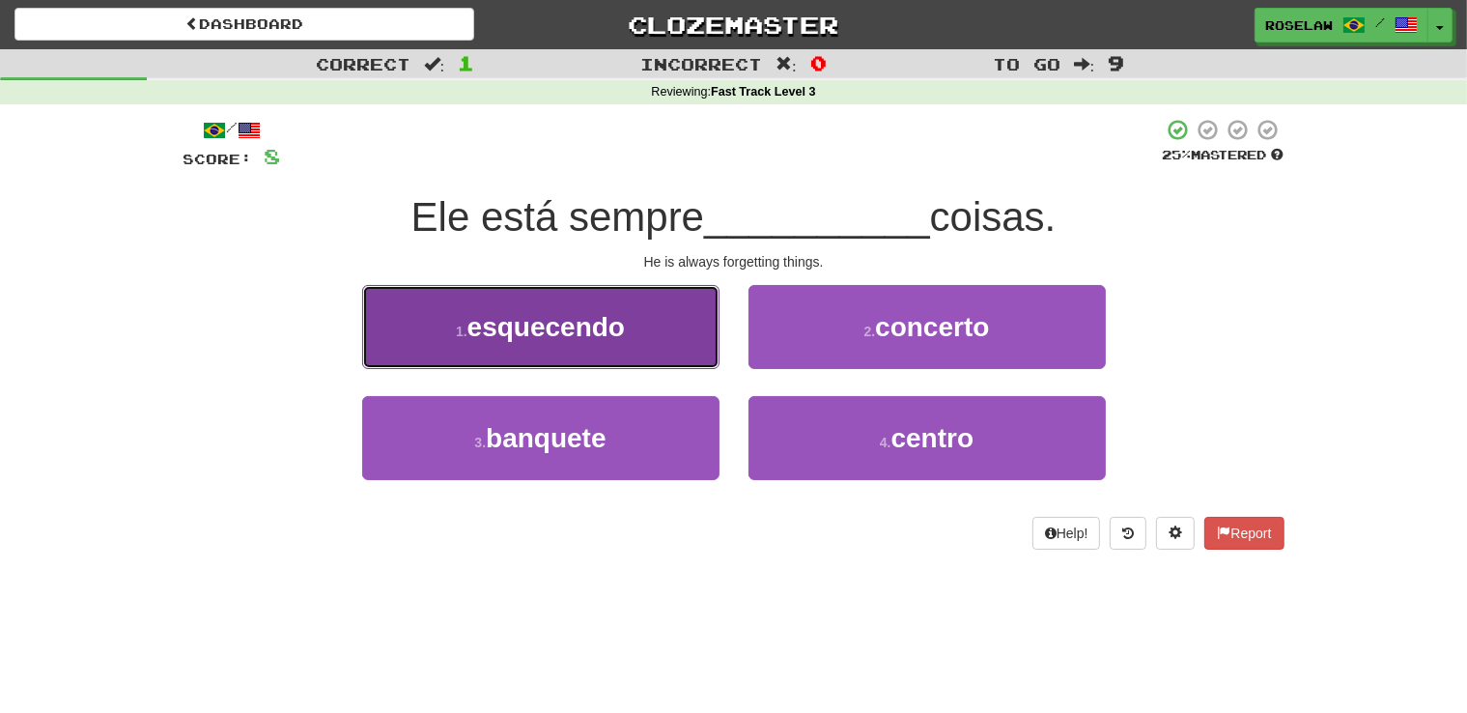
click at [639, 356] on button "1 . esquecendo" at bounding box center [540, 327] width 357 height 84
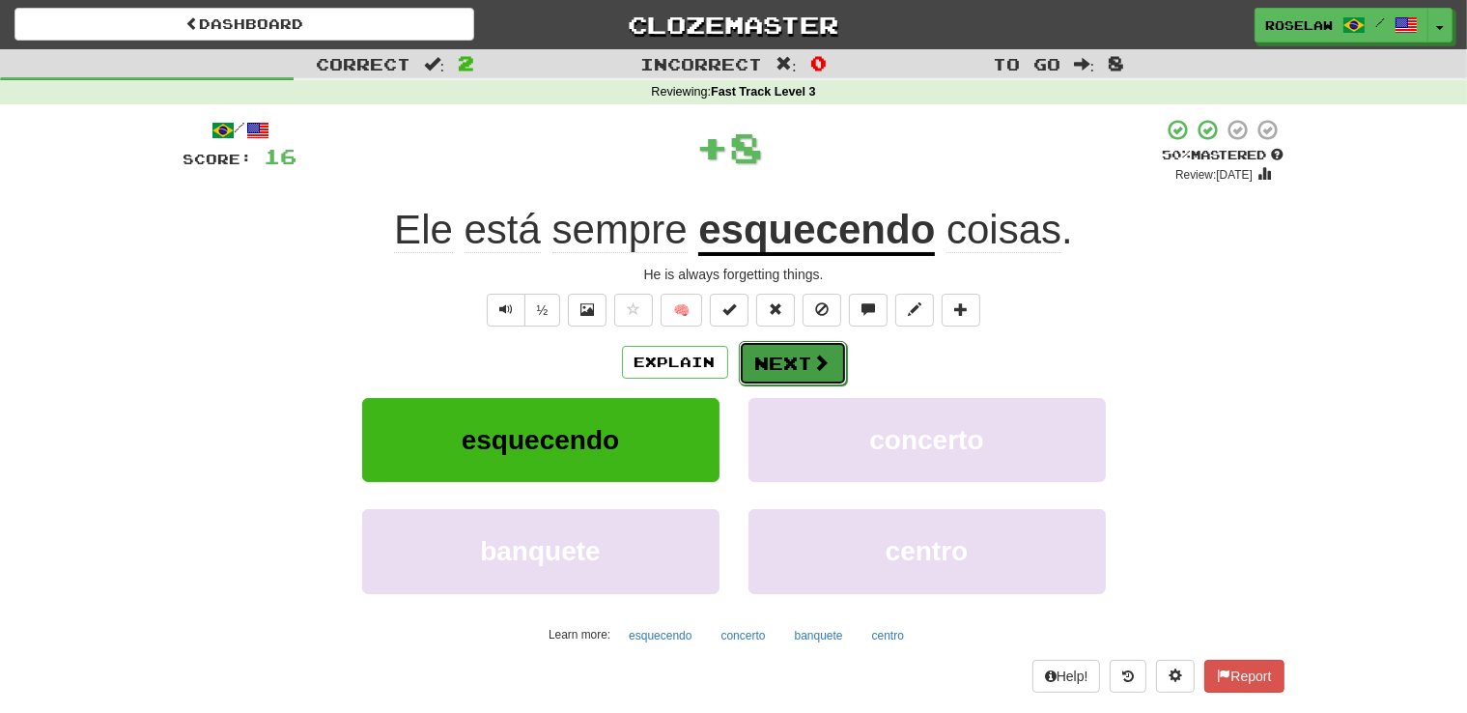
click at [775, 369] on button "Next" at bounding box center [793, 363] width 108 height 44
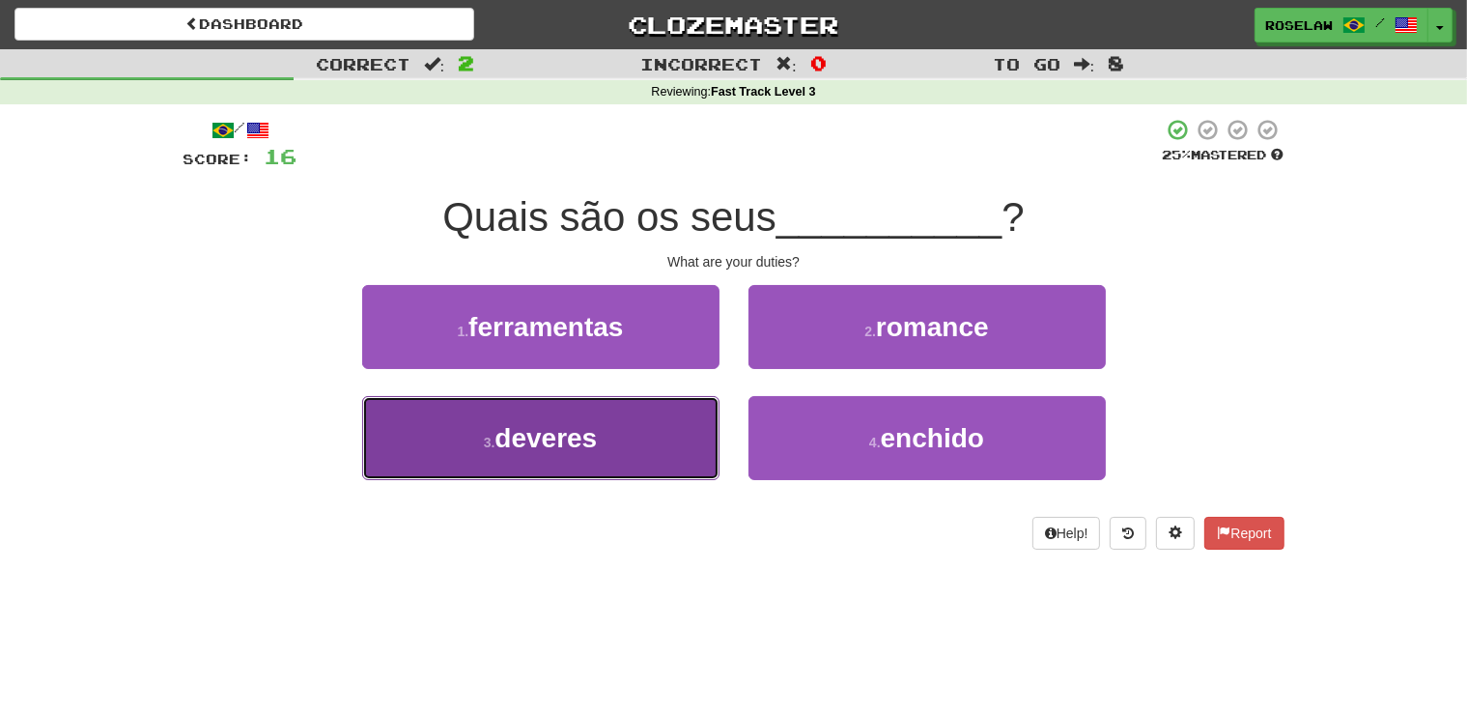
click at [623, 470] on button "3 . deveres" at bounding box center [540, 438] width 357 height 84
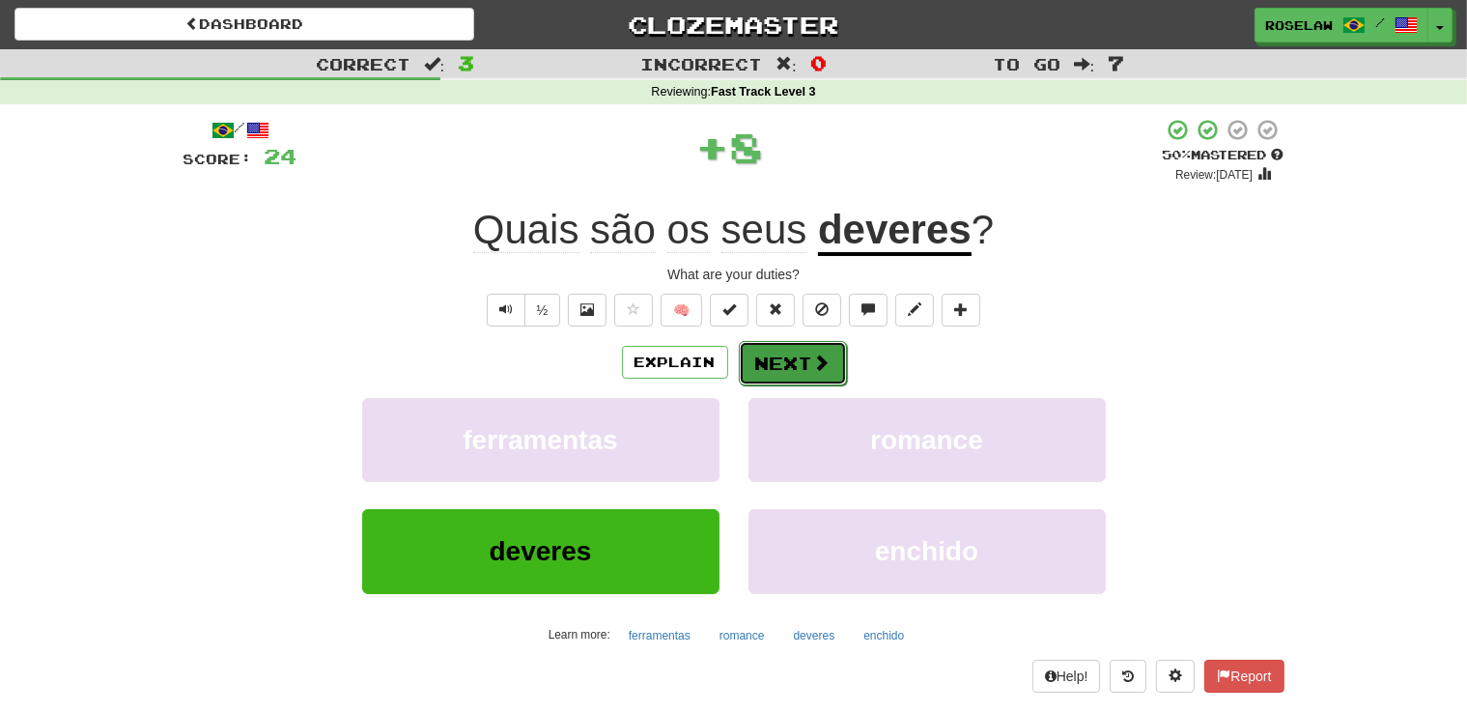
click at [767, 363] on button "Next" at bounding box center [793, 363] width 108 height 44
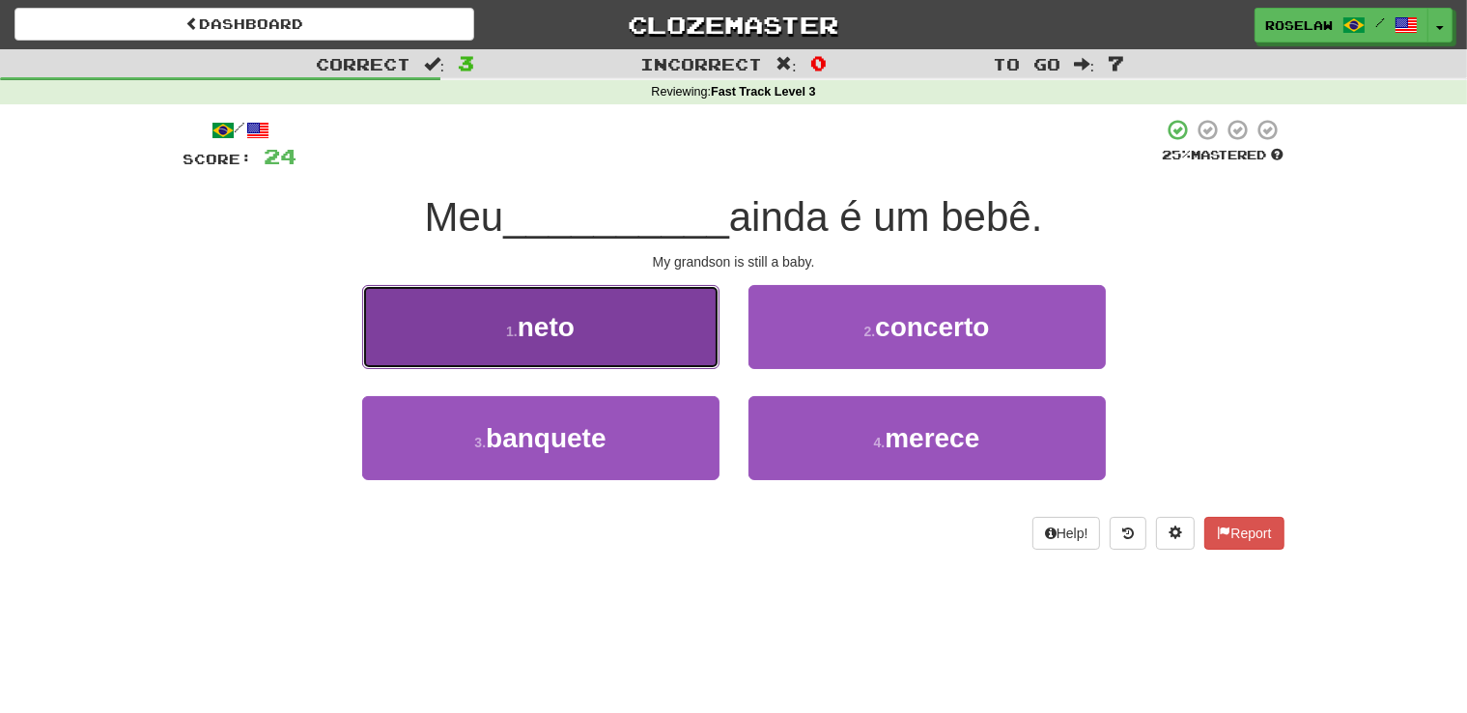
click at [663, 354] on button "1 . neto" at bounding box center [540, 327] width 357 height 84
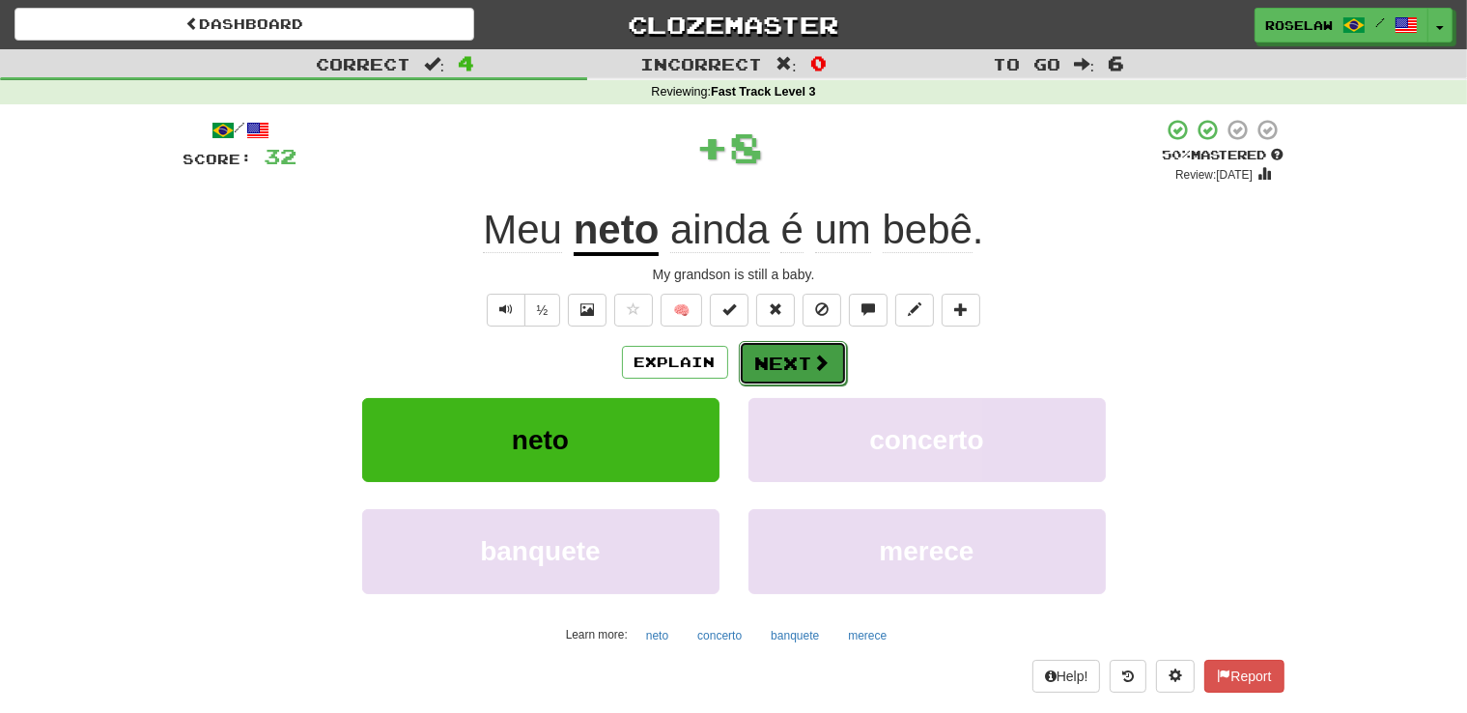
click at [766, 364] on button "Next" at bounding box center [793, 363] width 108 height 44
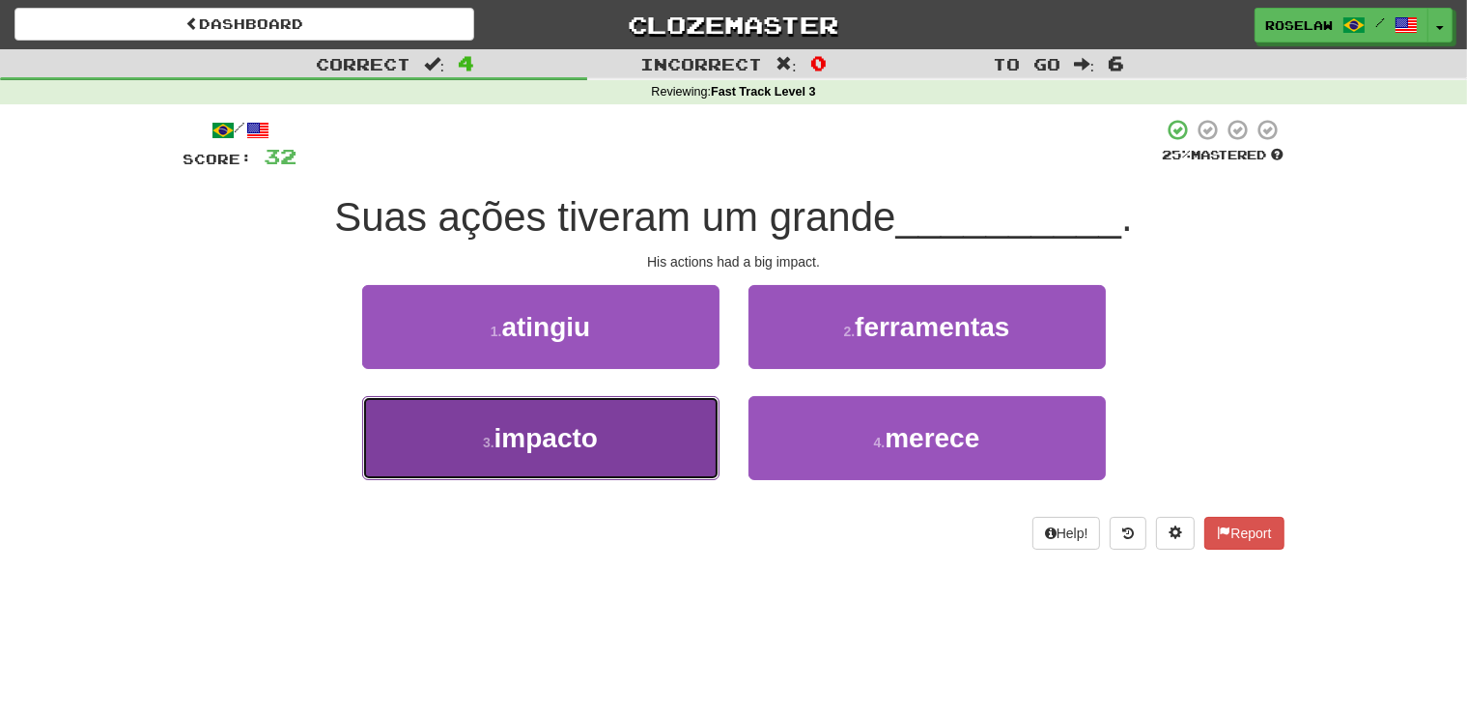
click at [619, 469] on button "3 . impacto" at bounding box center [540, 438] width 357 height 84
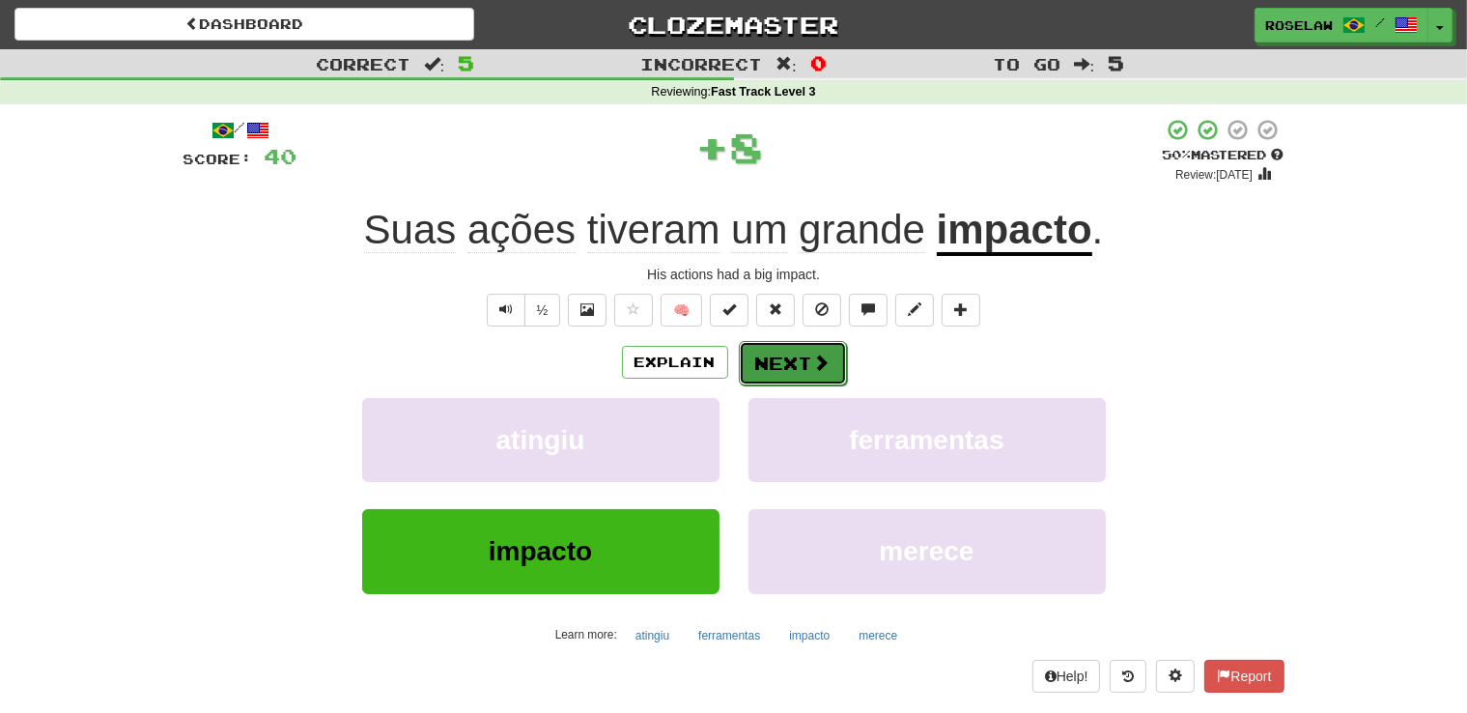
click at [767, 361] on button "Next" at bounding box center [793, 363] width 108 height 44
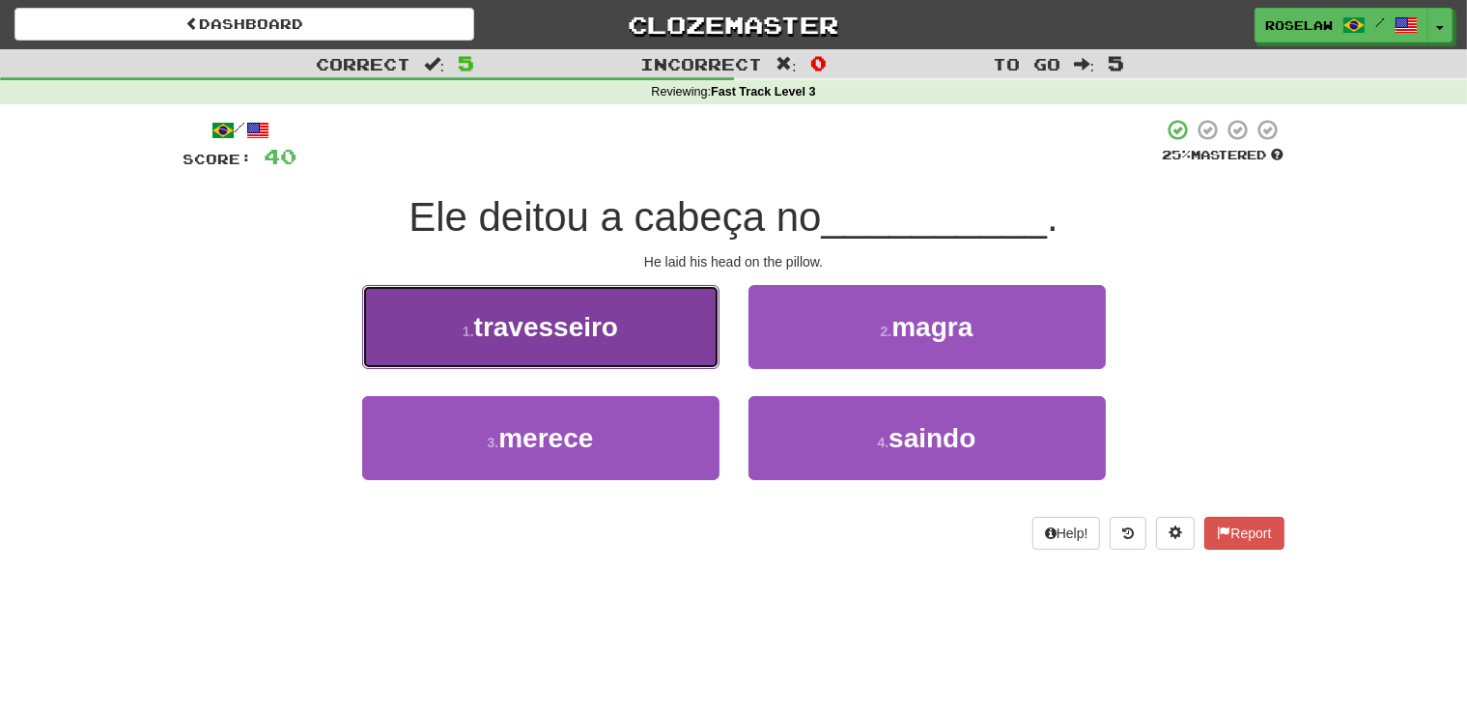
click at [659, 328] on button "1 . travesseiro" at bounding box center [540, 327] width 357 height 84
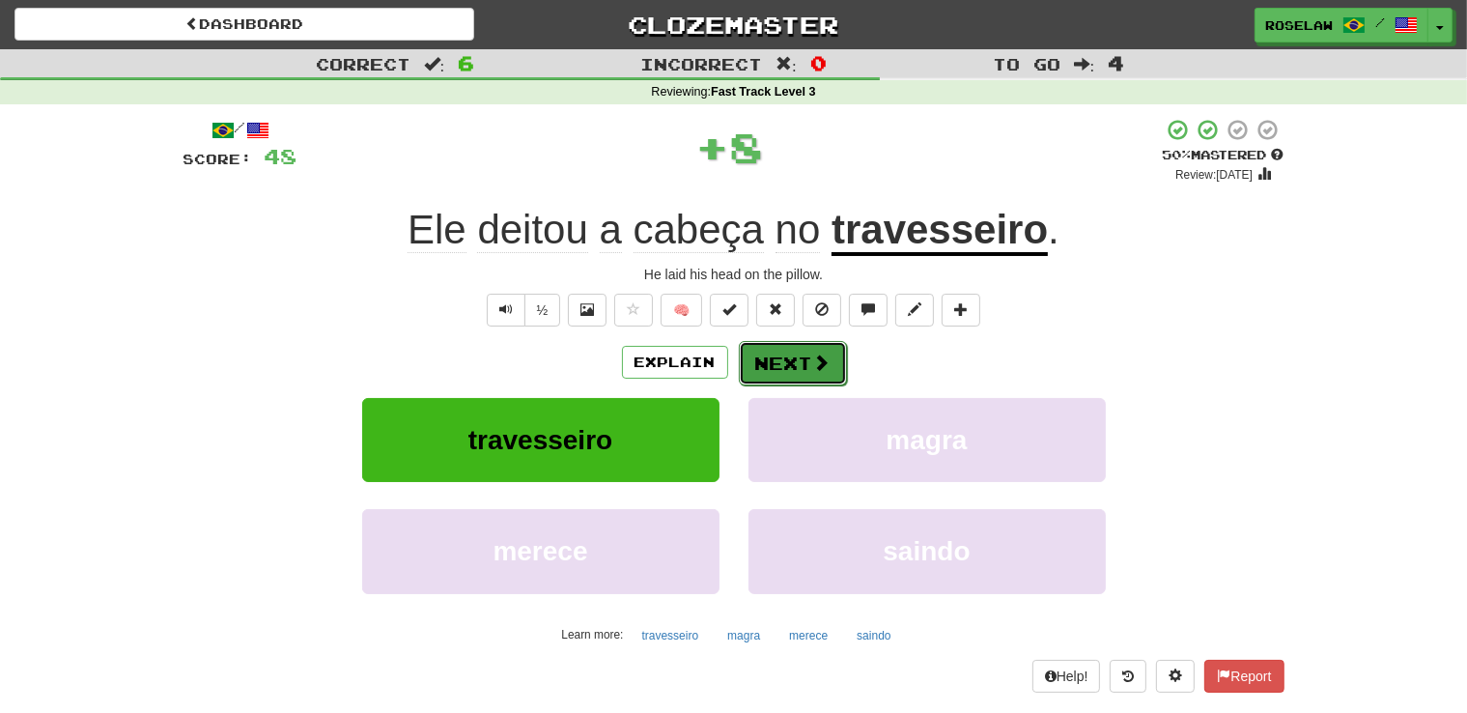
click at [771, 370] on button "Next" at bounding box center [793, 363] width 108 height 44
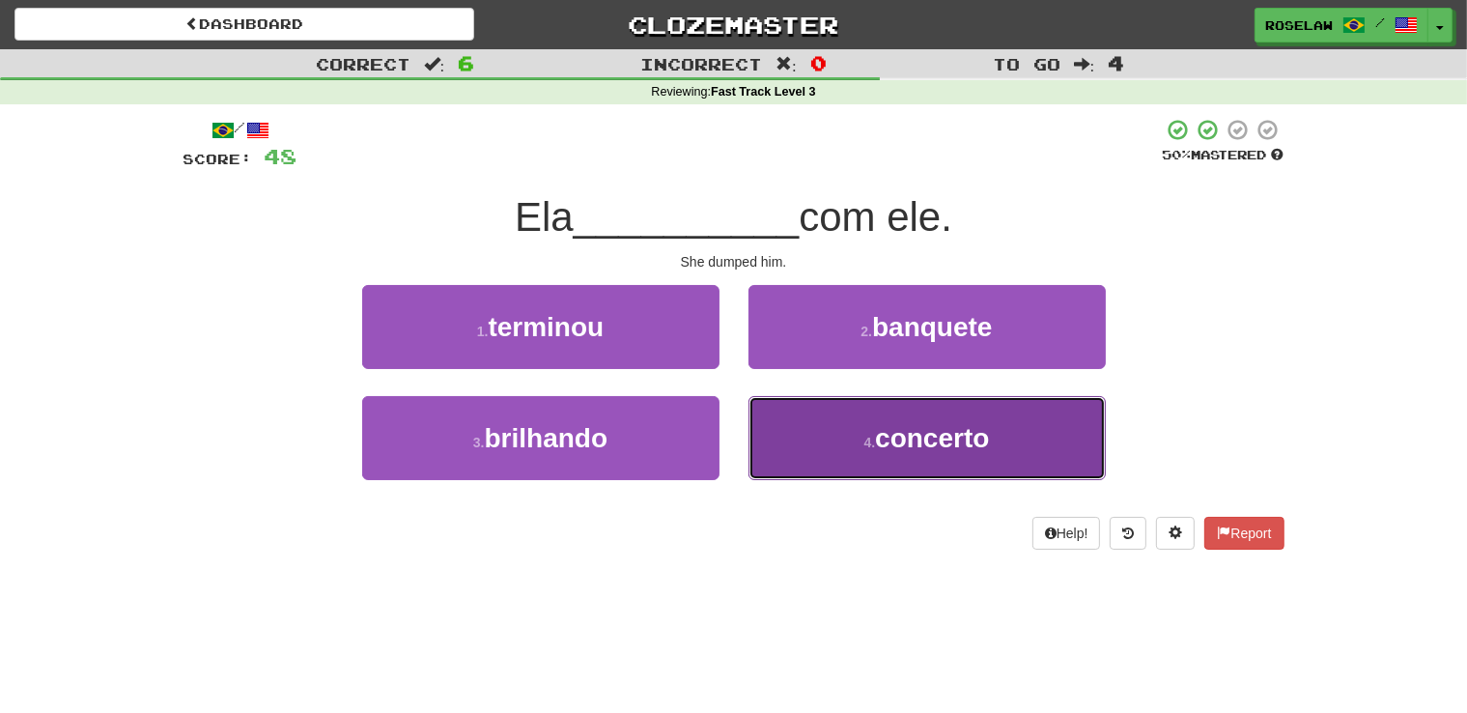
click at [808, 456] on button "4 . concerto" at bounding box center [927, 438] width 357 height 84
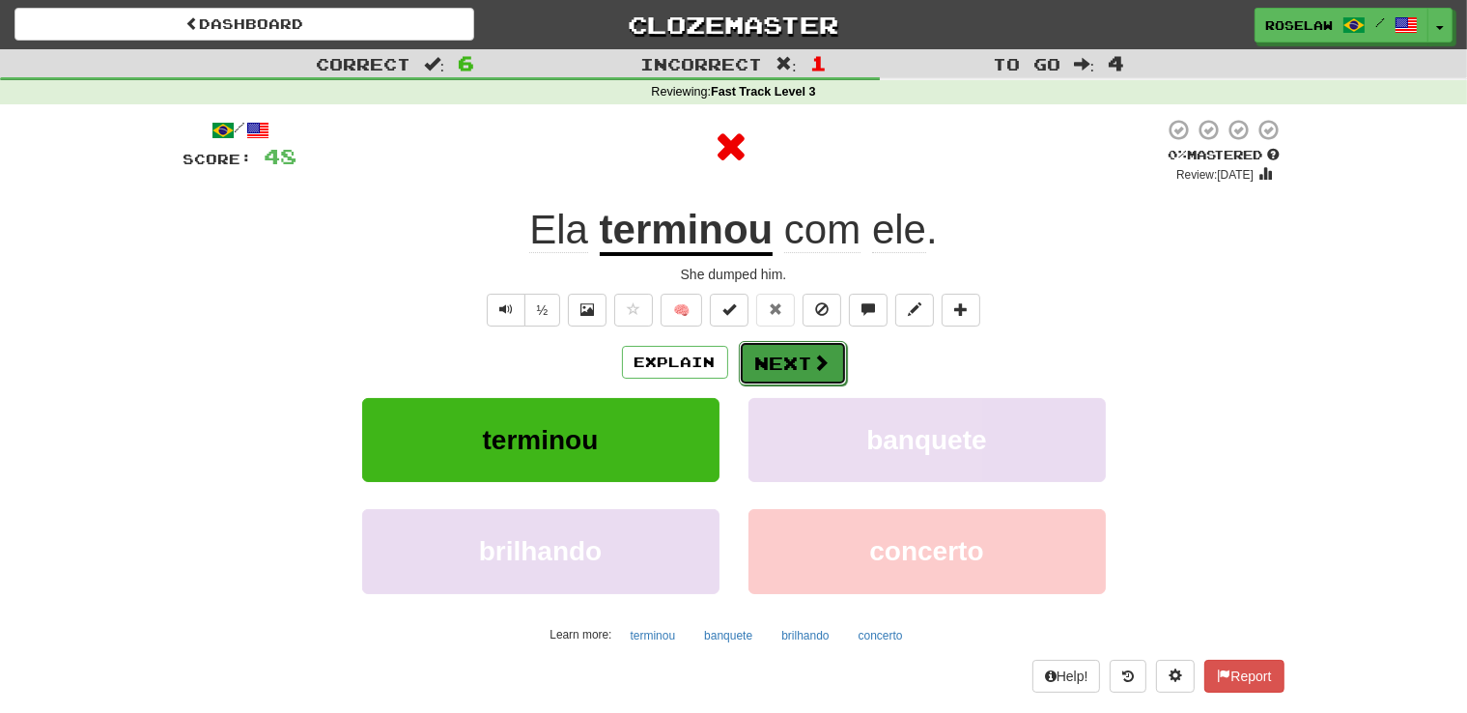
click at [765, 356] on button "Next" at bounding box center [793, 363] width 108 height 44
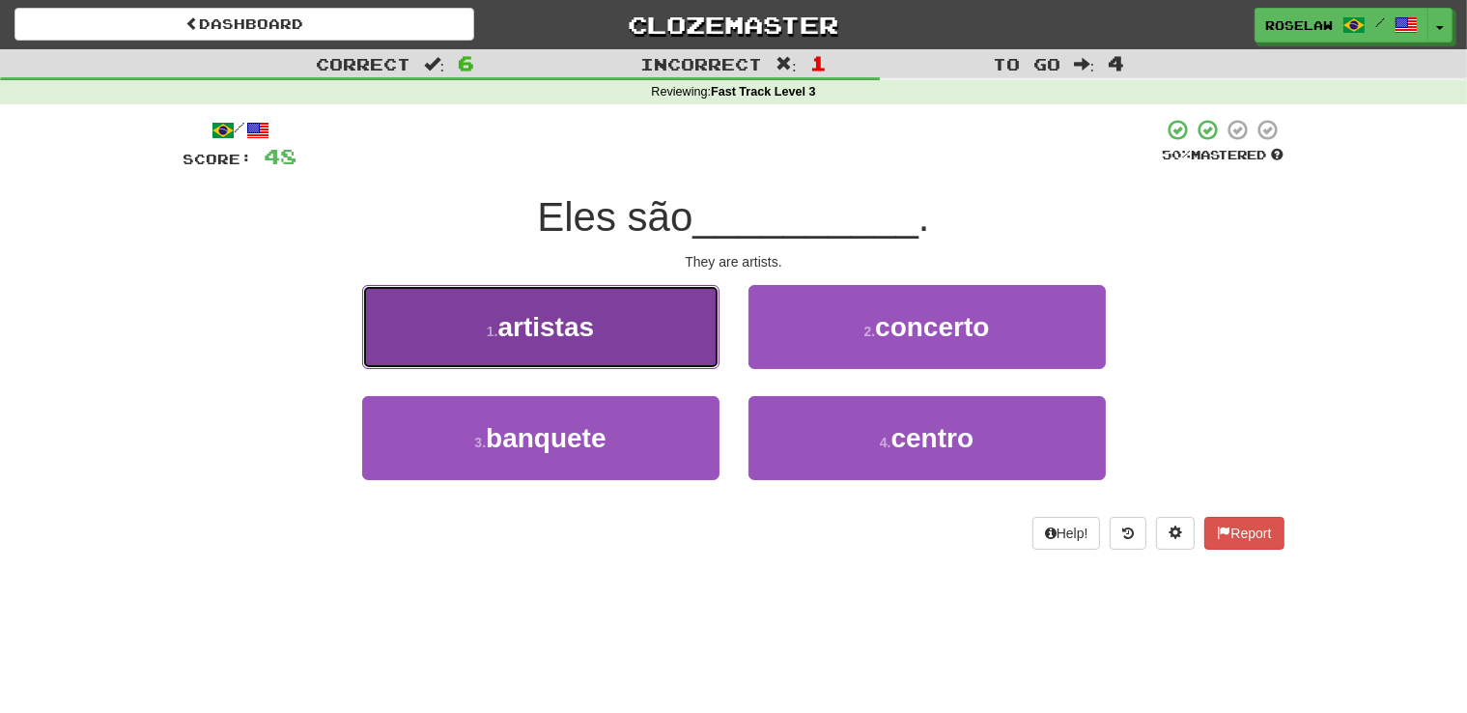
click at [648, 353] on button "1 . artistas" at bounding box center [540, 327] width 357 height 84
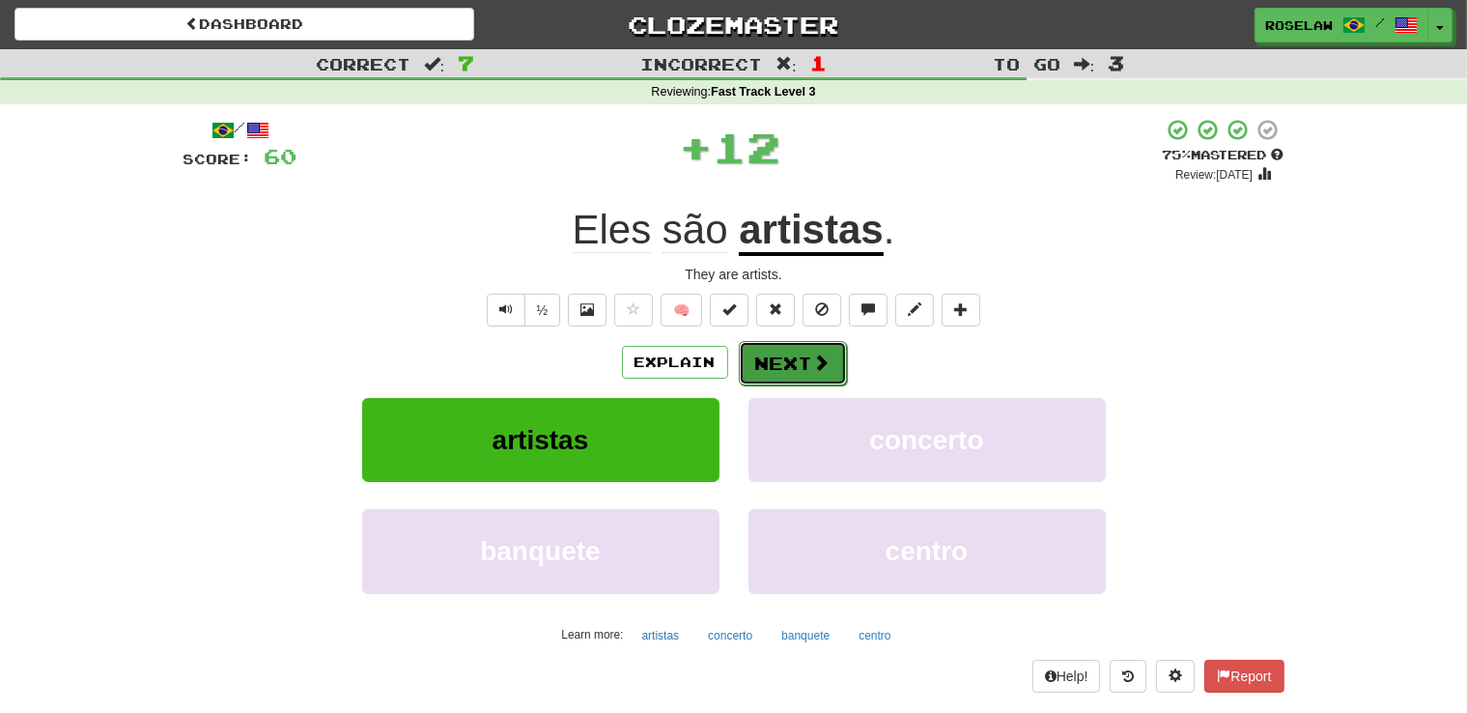
click at [769, 364] on button "Next" at bounding box center [793, 363] width 108 height 44
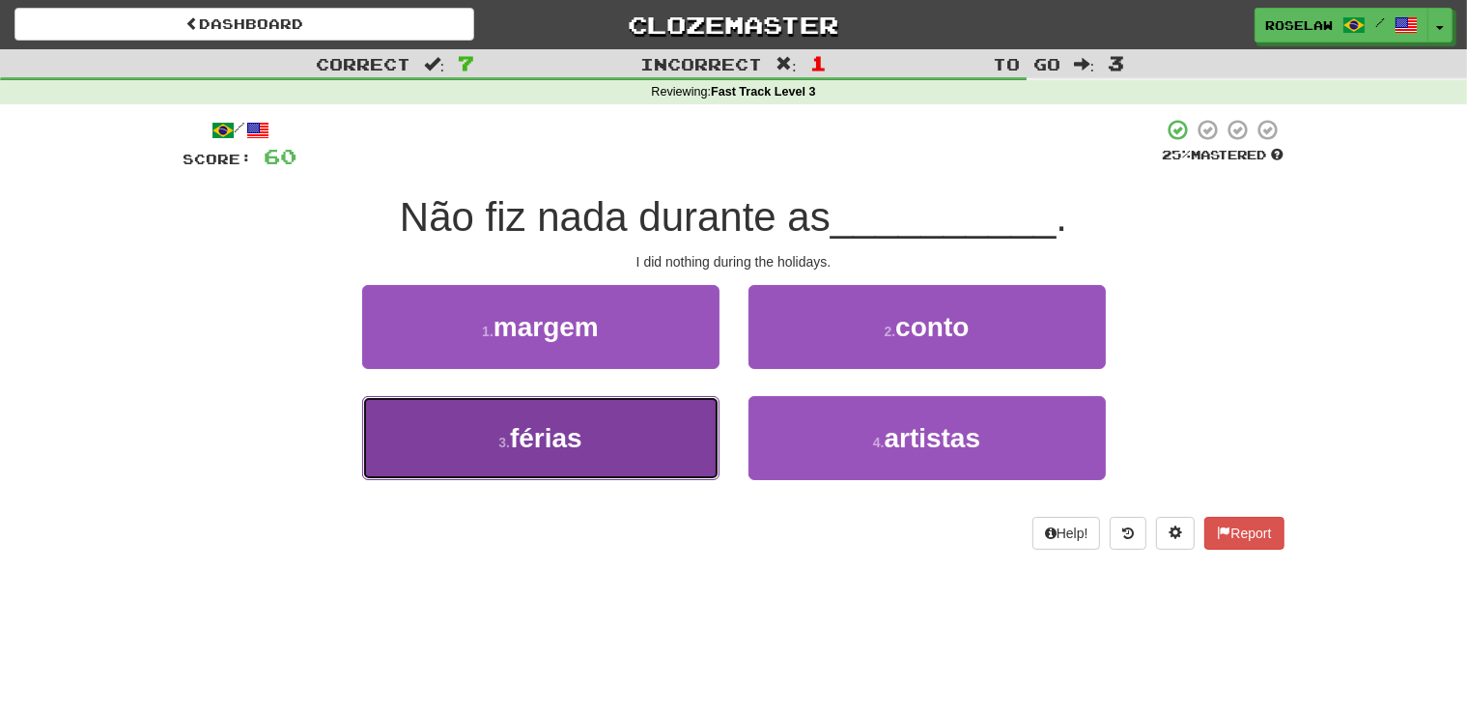
click at [625, 458] on button "3 . férias" at bounding box center [540, 438] width 357 height 84
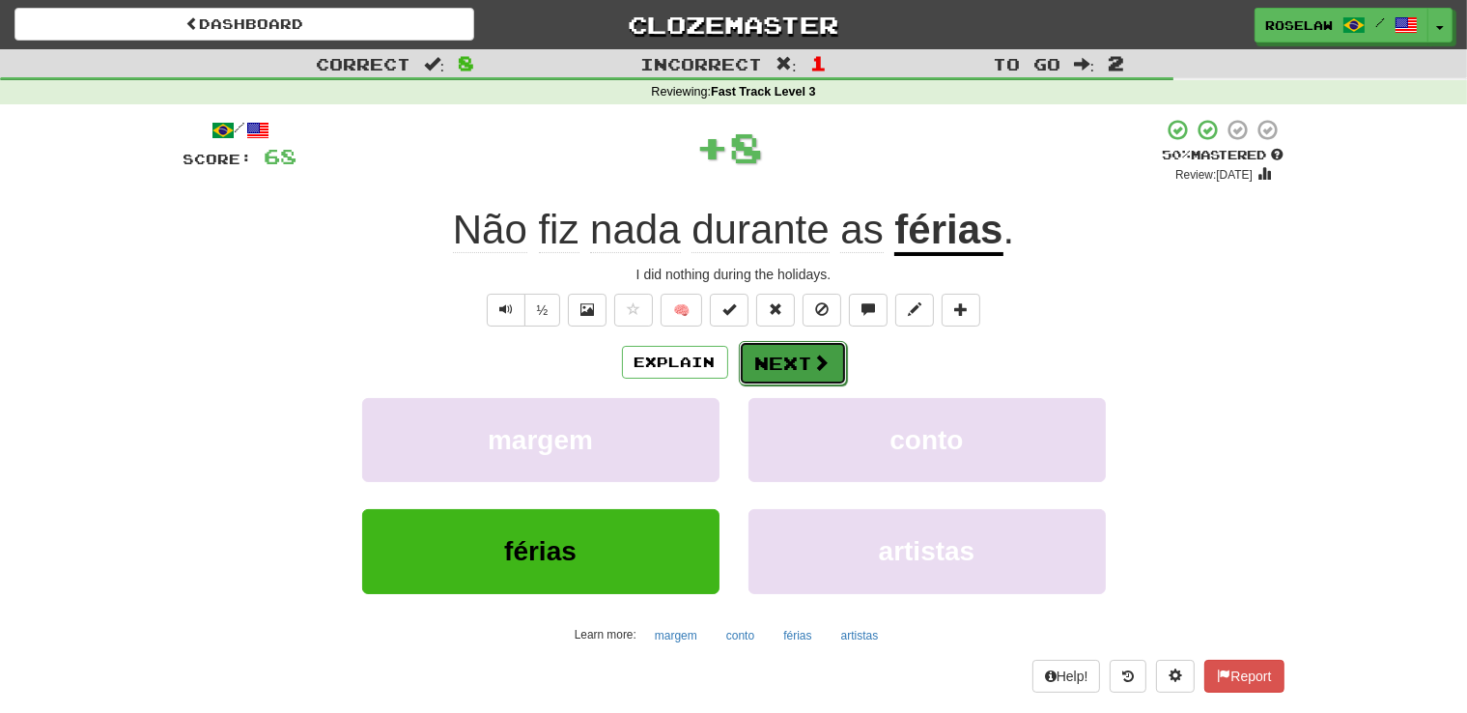
click at [771, 363] on button "Next" at bounding box center [793, 363] width 108 height 44
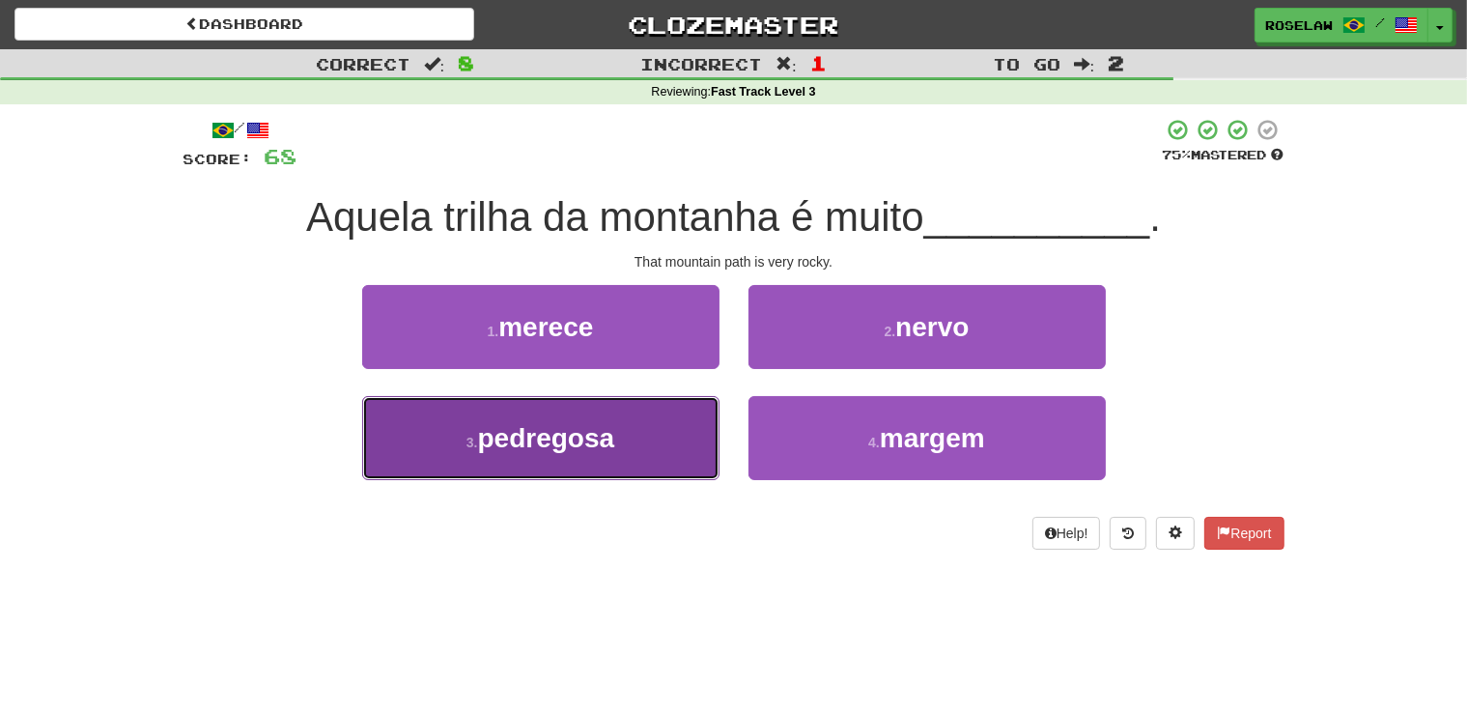
click at [614, 467] on button "3 . pedregosa" at bounding box center [540, 438] width 357 height 84
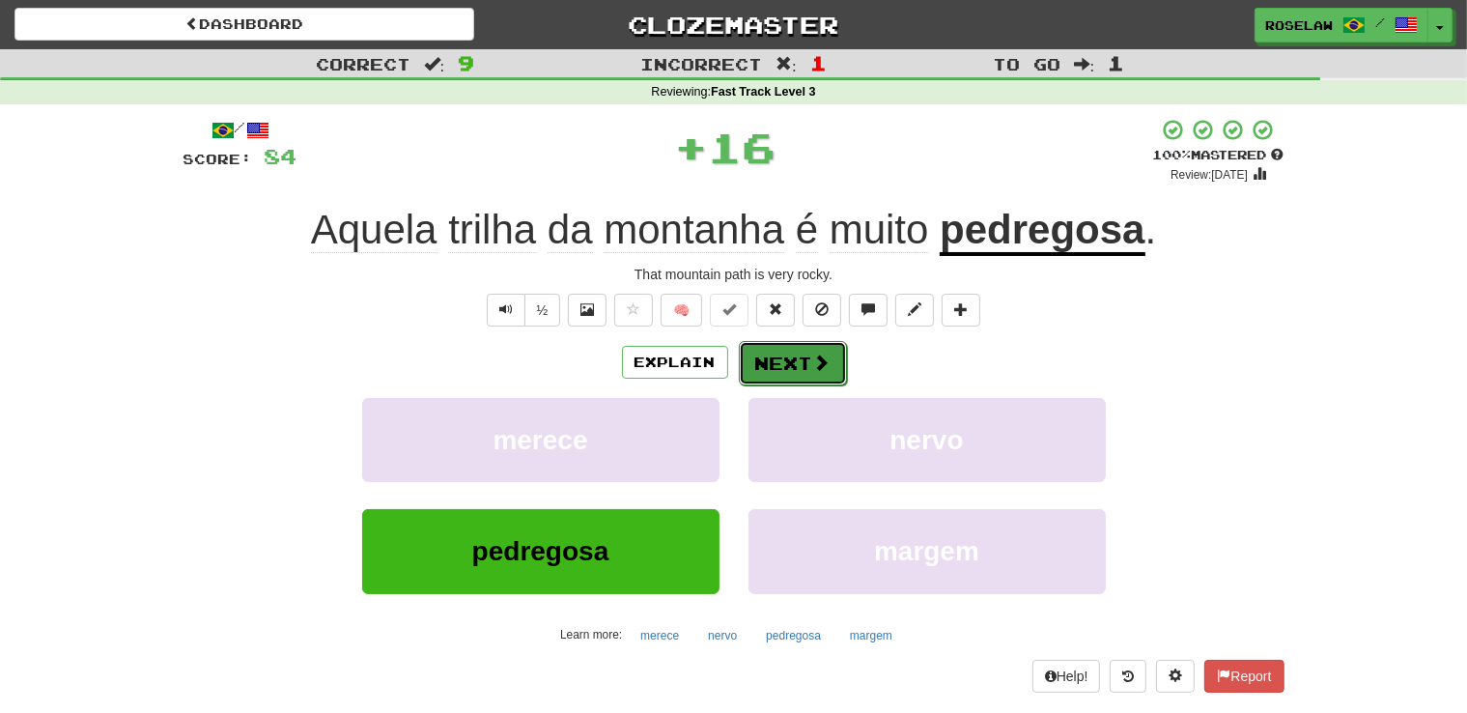
click at [767, 358] on button "Next" at bounding box center [793, 363] width 108 height 44
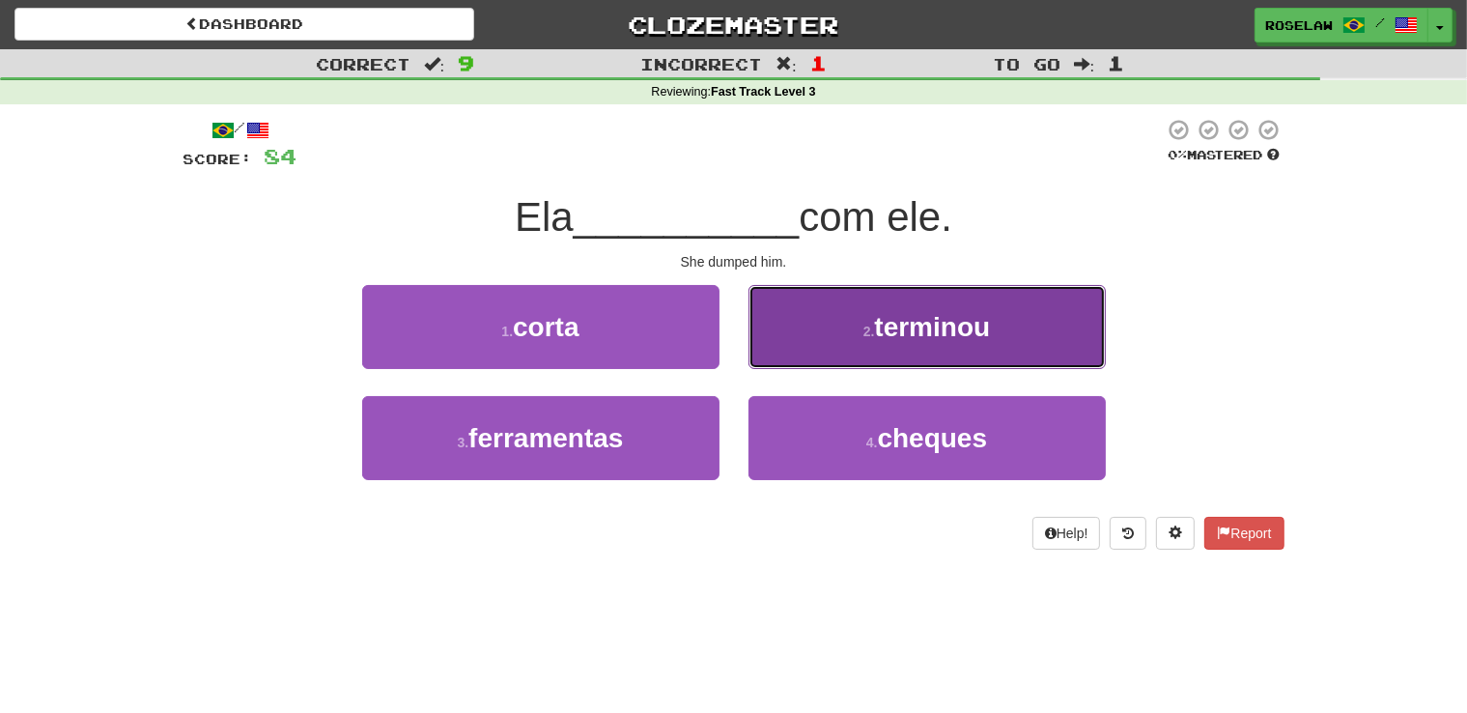
click at [803, 339] on button "2 . terminou" at bounding box center [927, 327] width 357 height 84
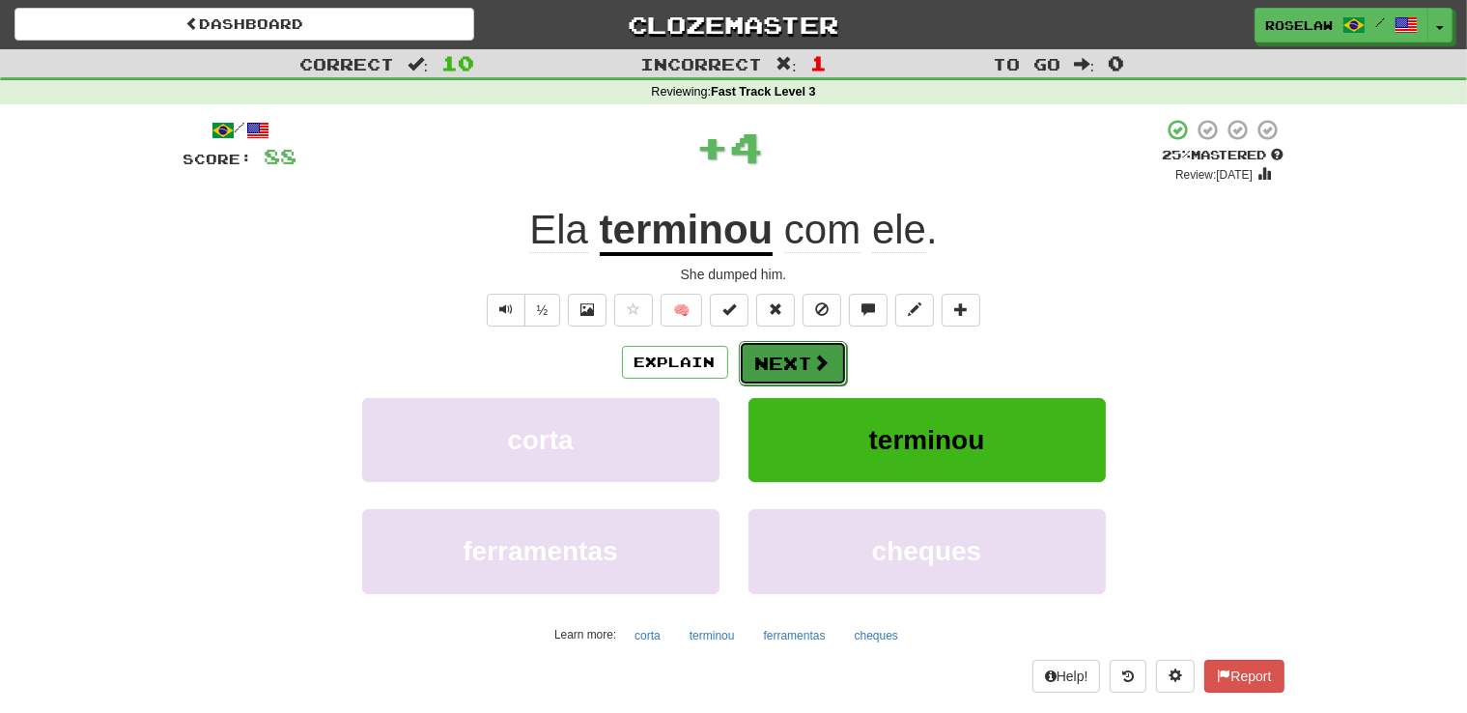
click at [771, 361] on button "Next" at bounding box center [793, 363] width 108 height 44
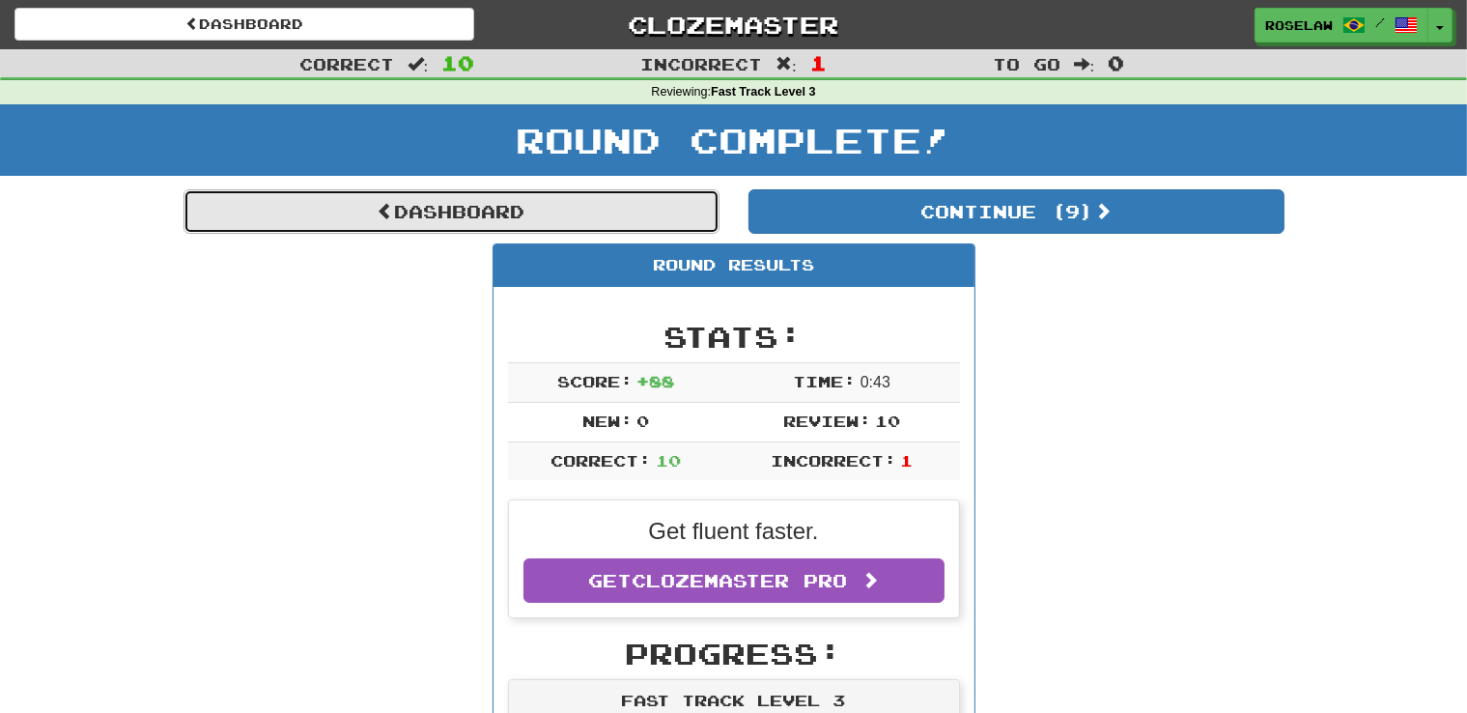
click at [460, 203] on link "Dashboard" at bounding box center [452, 211] width 536 height 44
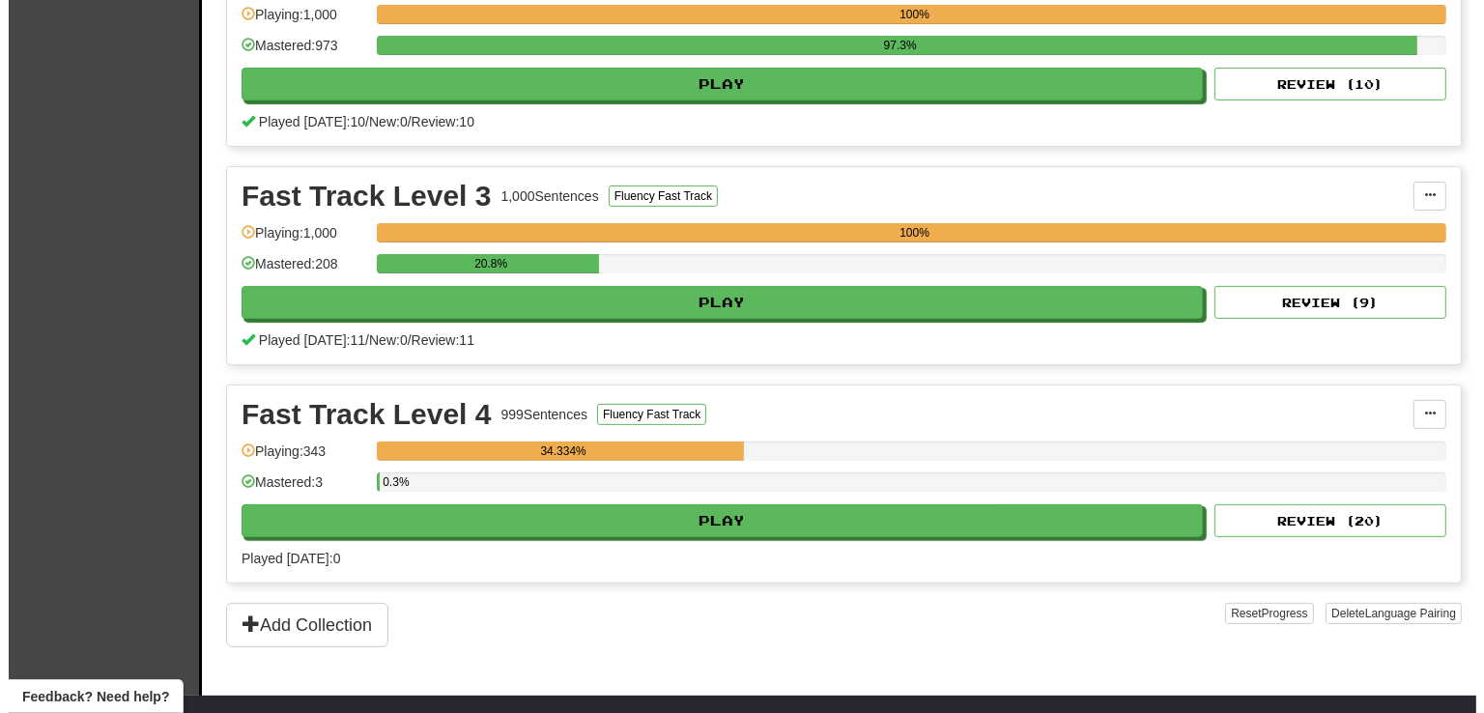
scroll to position [536, 0]
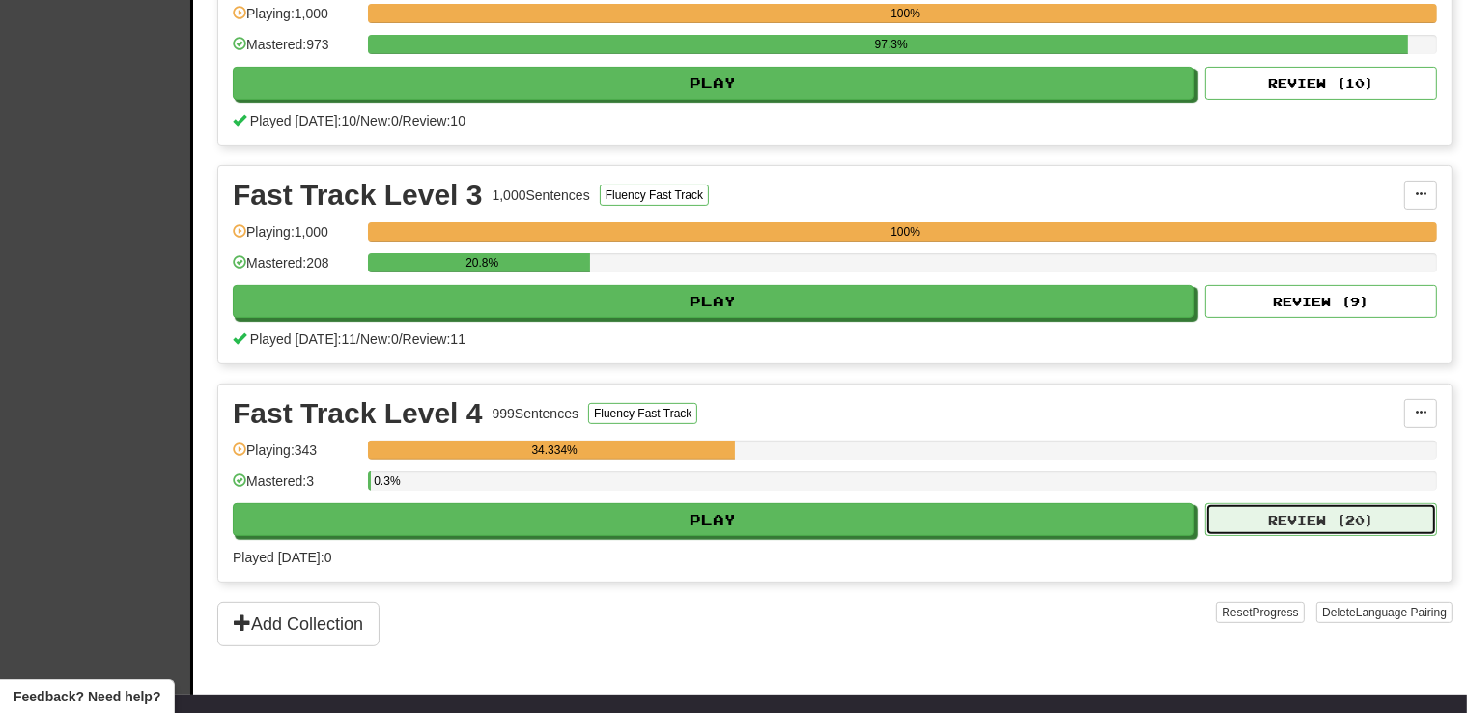
click at [1372, 515] on button "Review ( 20 )" at bounding box center [1321, 519] width 232 height 33
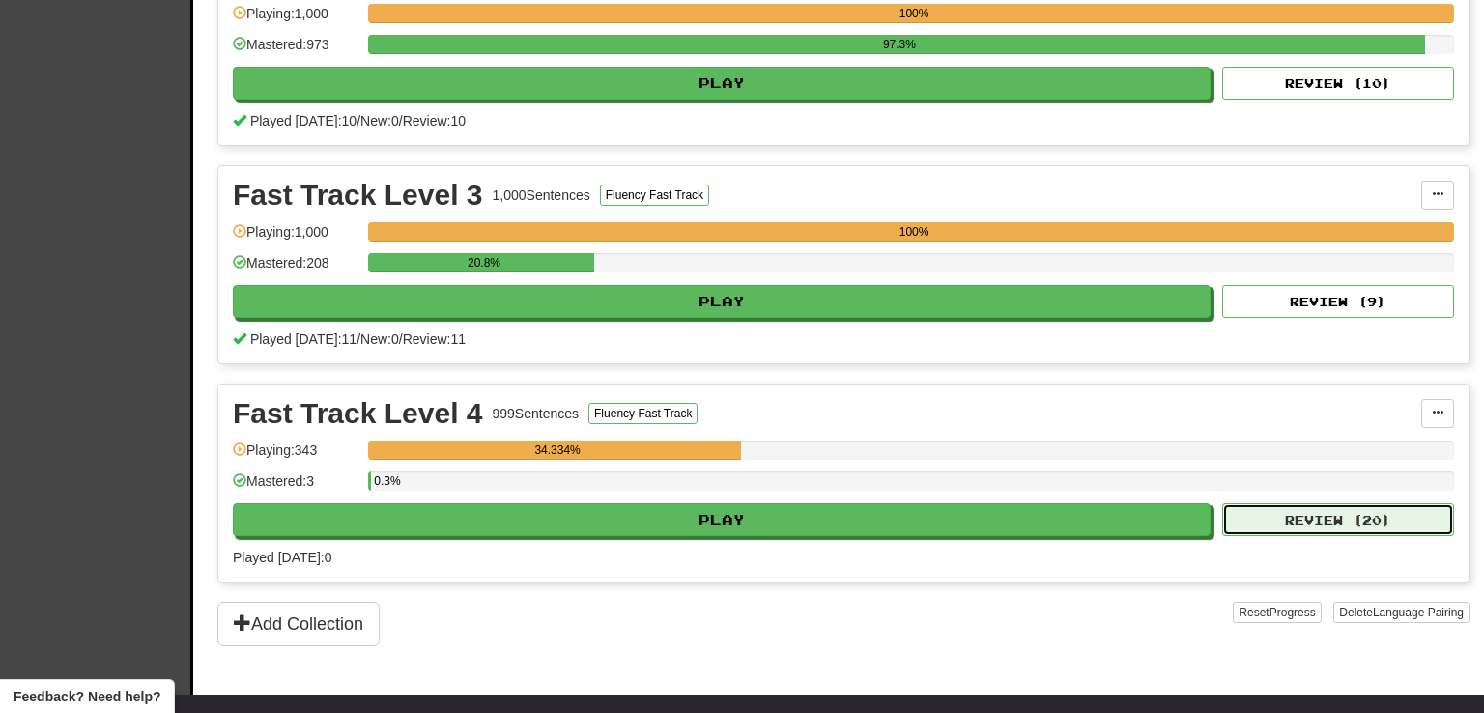
select select "**"
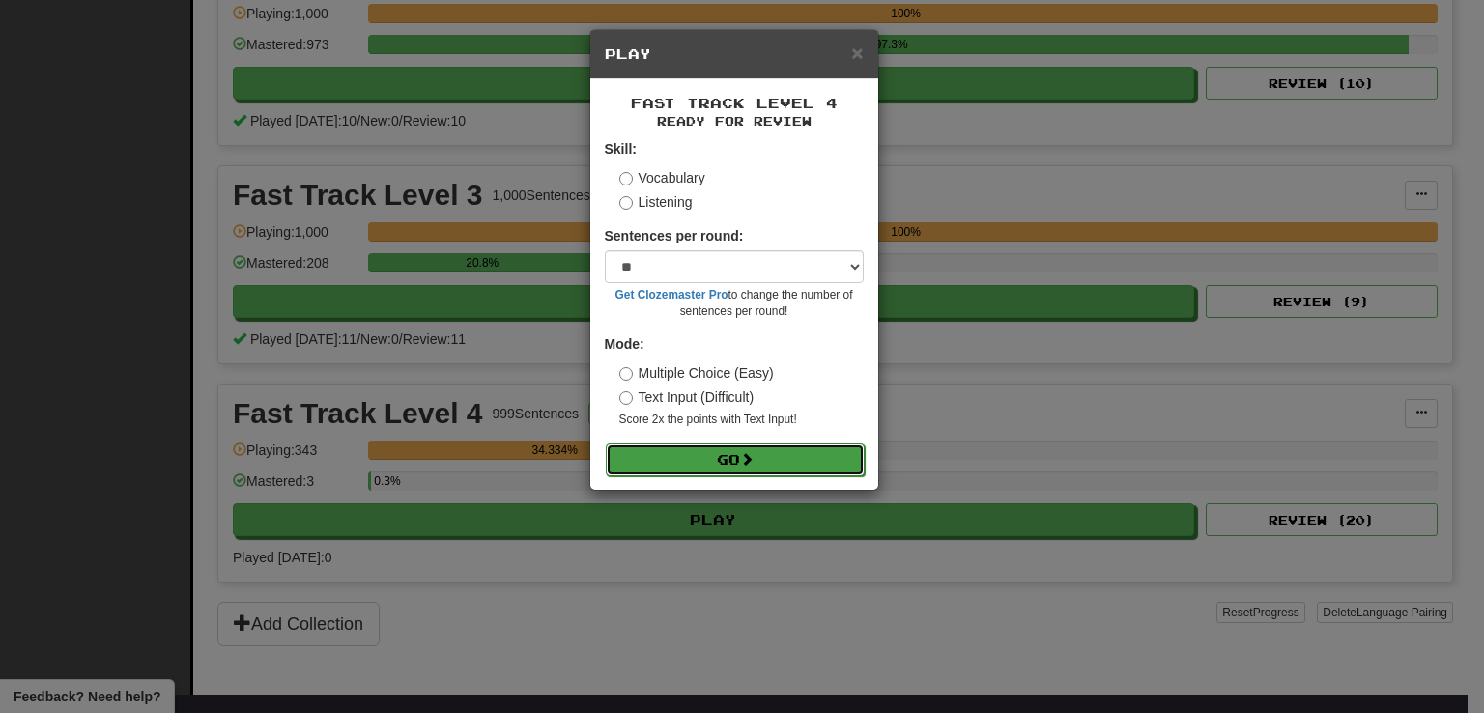
click at [645, 462] on button "Go" at bounding box center [735, 459] width 259 height 33
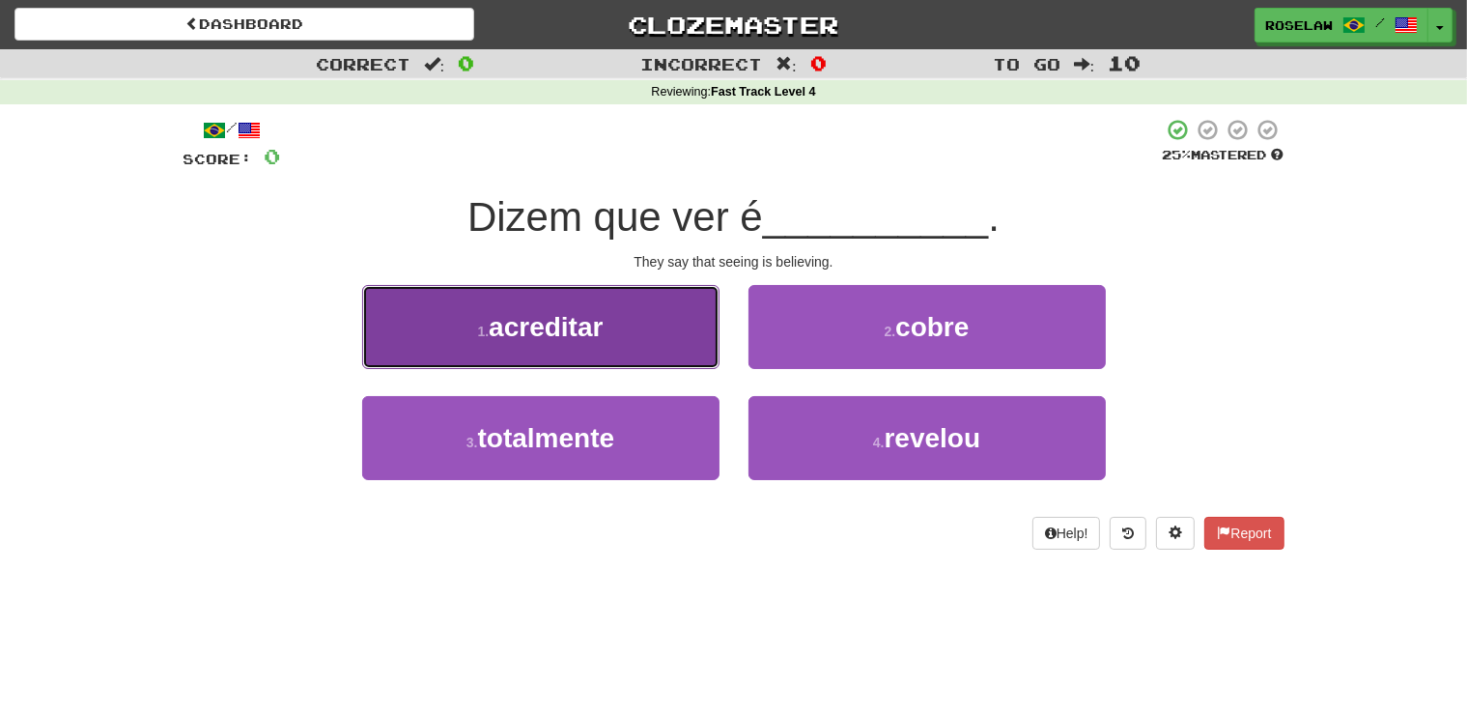
click at [632, 333] on button "1 . acreditar" at bounding box center [540, 327] width 357 height 84
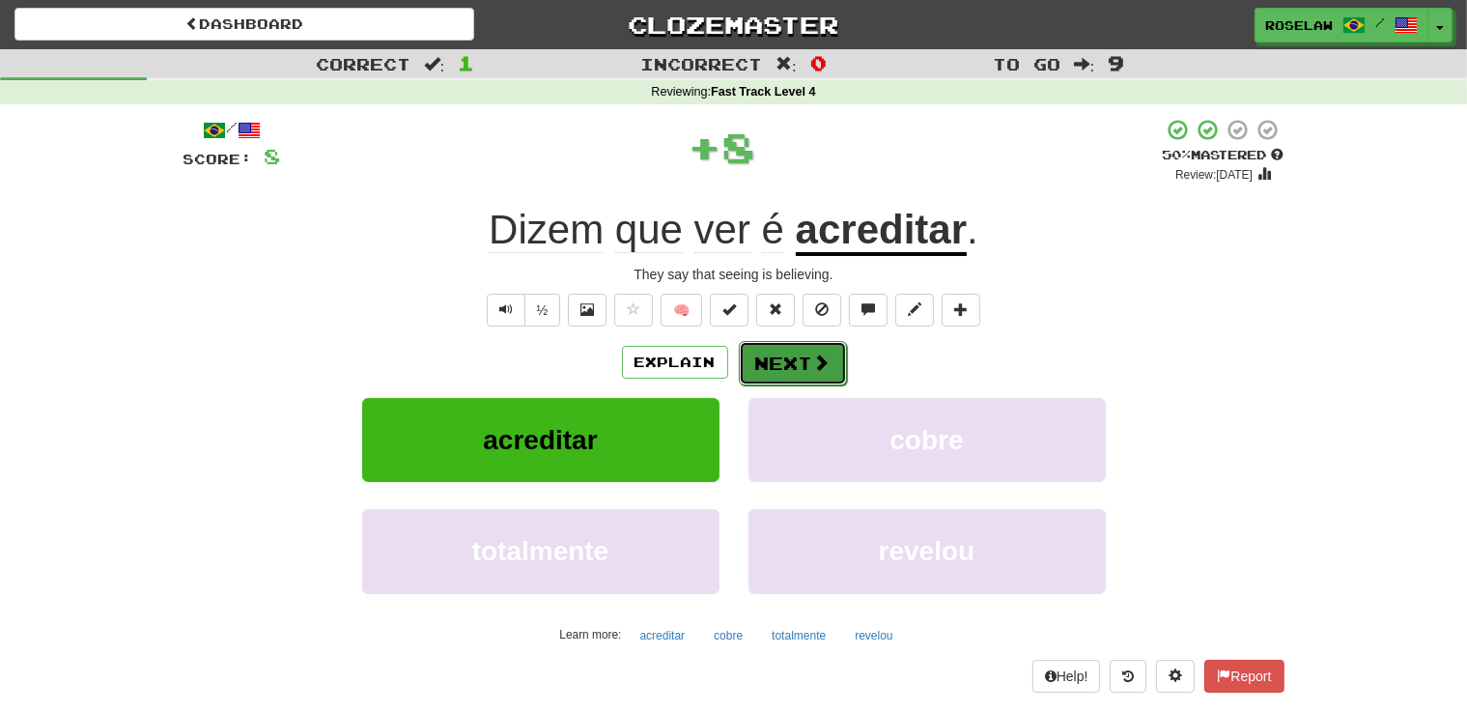
click at [774, 365] on button "Next" at bounding box center [793, 363] width 108 height 44
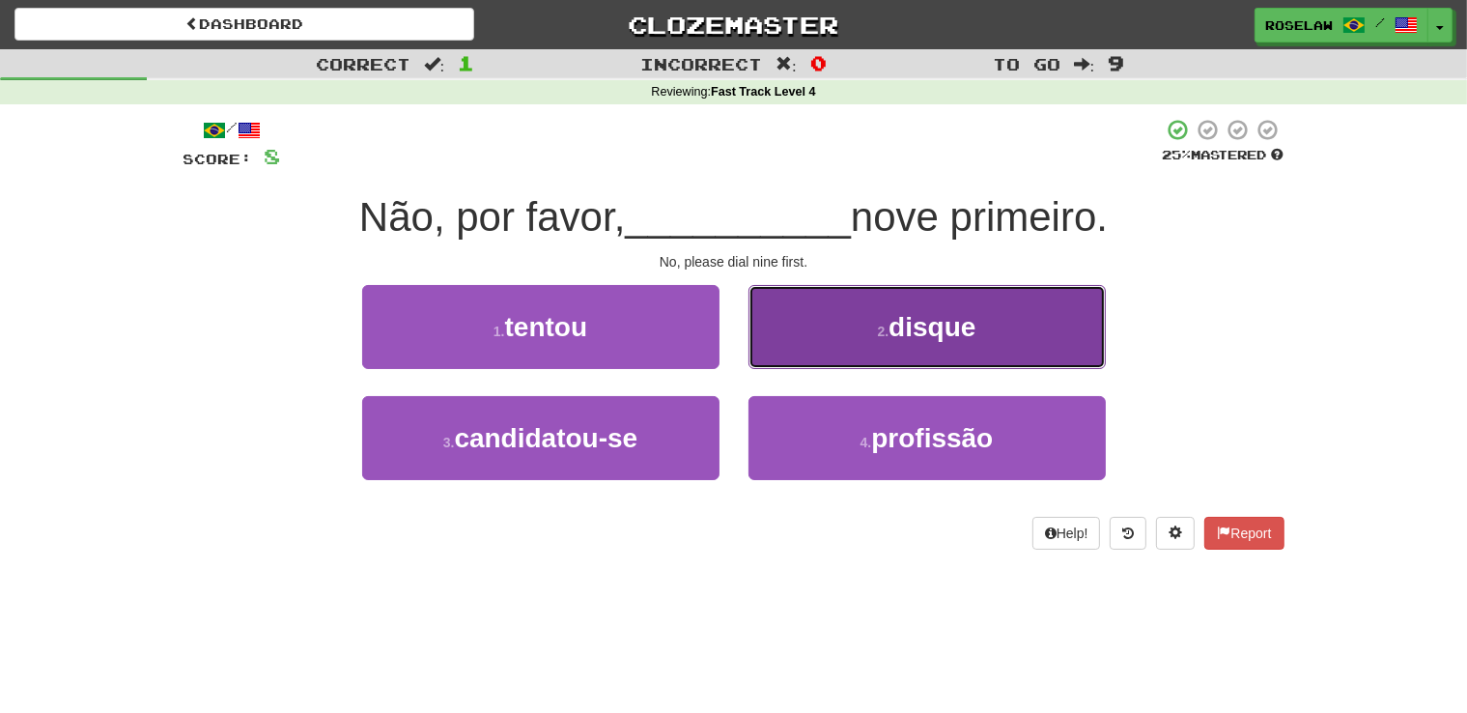
click at [797, 333] on button "2 . disque" at bounding box center [927, 327] width 357 height 84
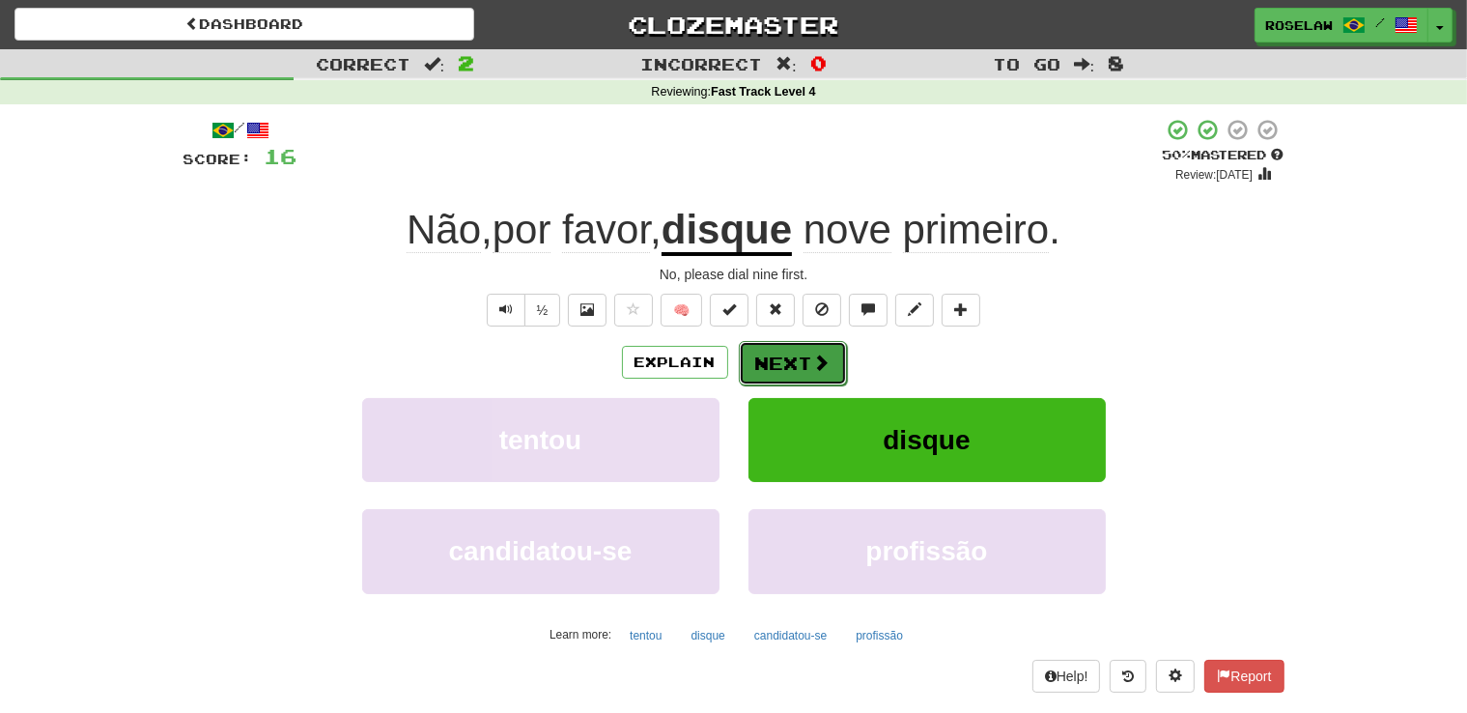
click at [773, 362] on button "Next" at bounding box center [793, 363] width 108 height 44
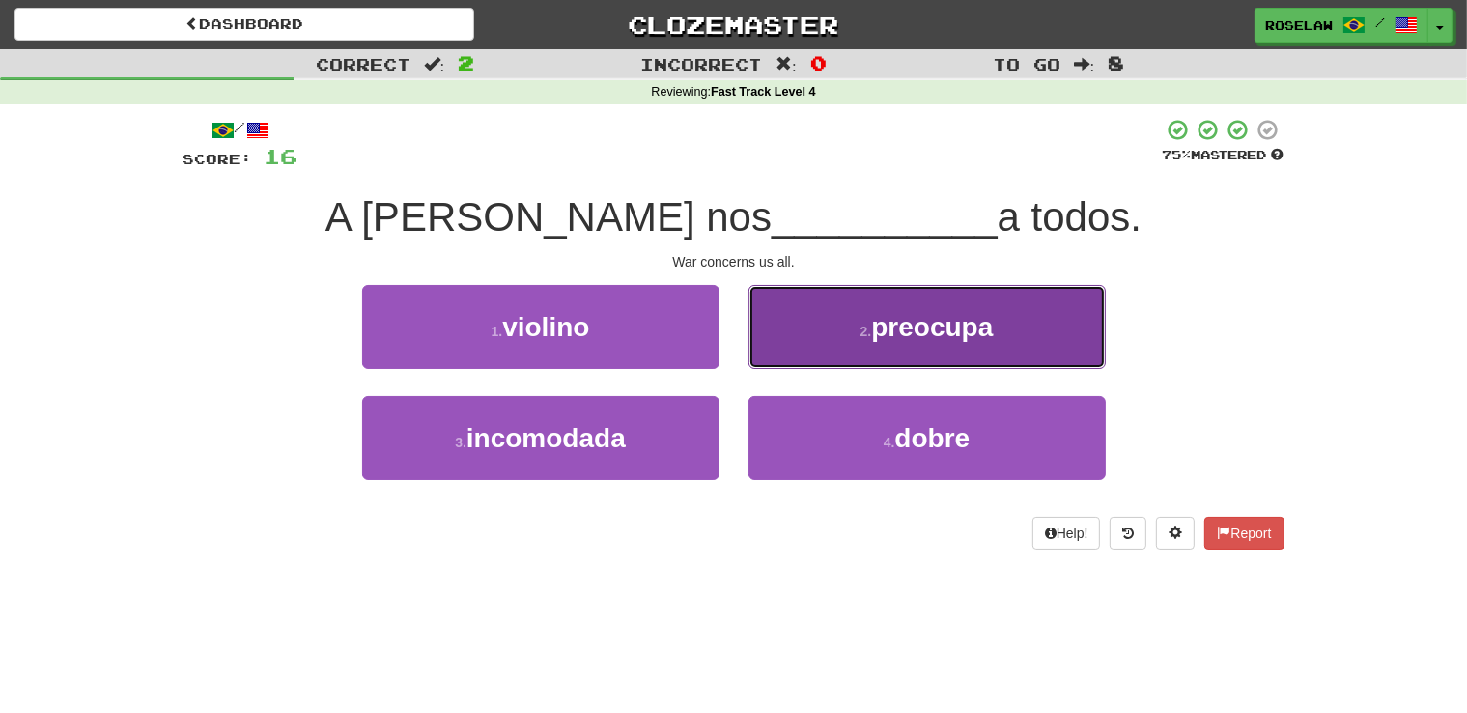
click at [811, 338] on button "2 . preocupa" at bounding box center [927, 327] width 357 height 84
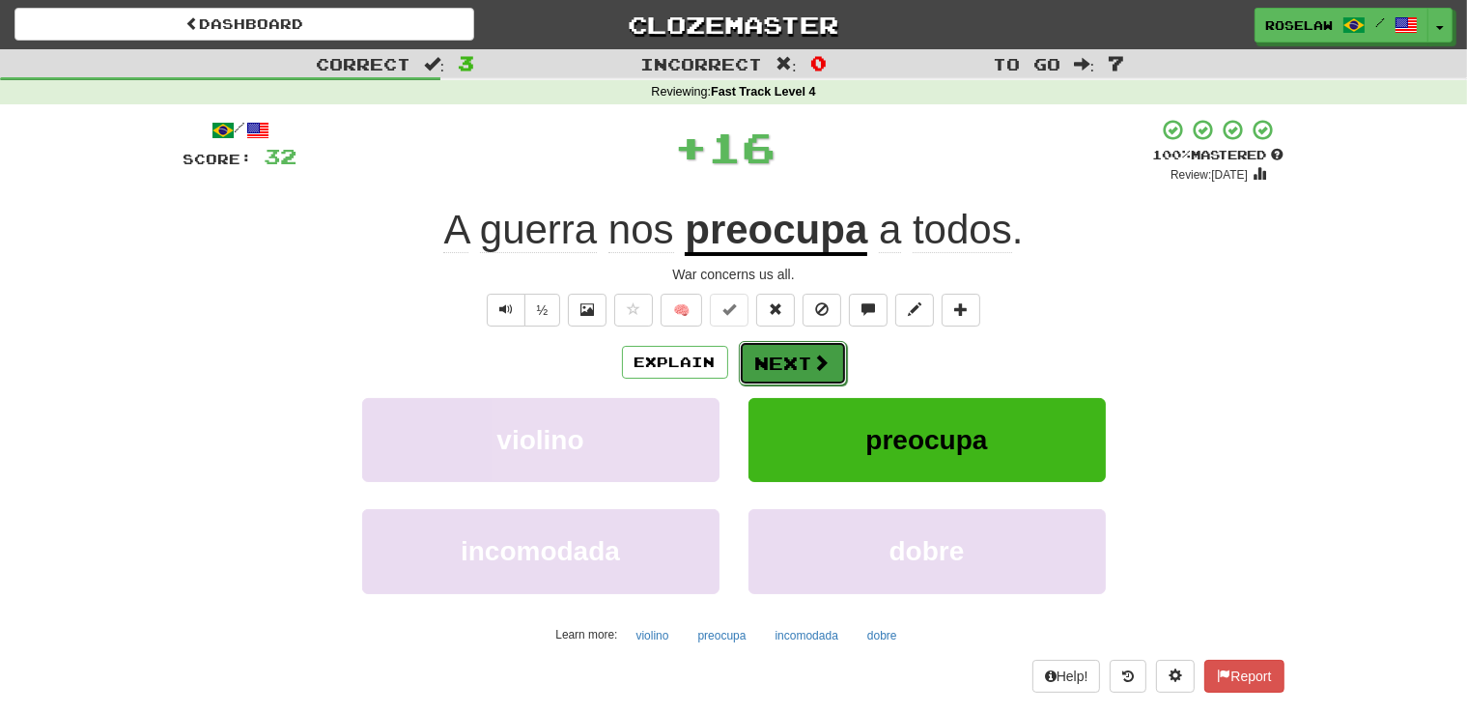
click at [759, 361] on button "Next" at bounding box center [793, 363] width 108 height 44
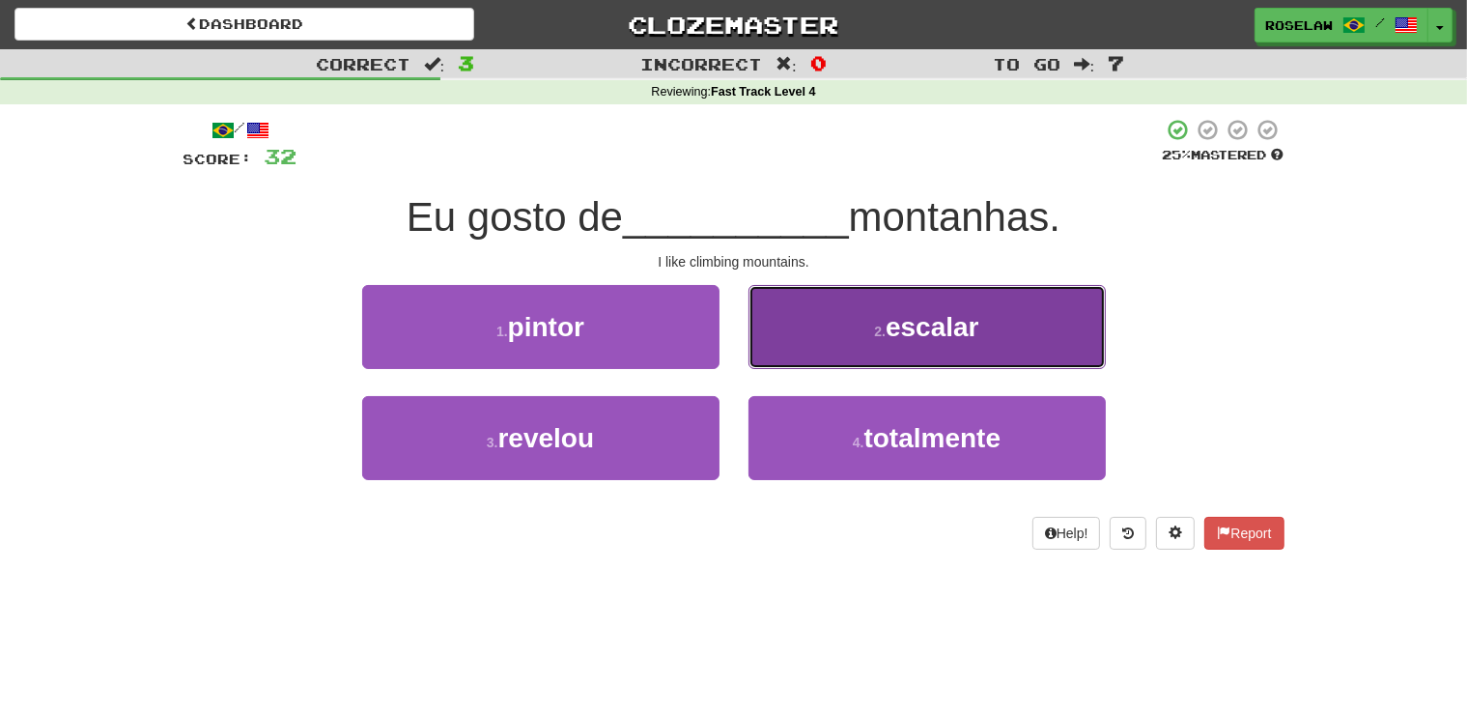
click at [804, 340] on button "2 . escalar" at bounding box center [927, 327] width 357 height 84
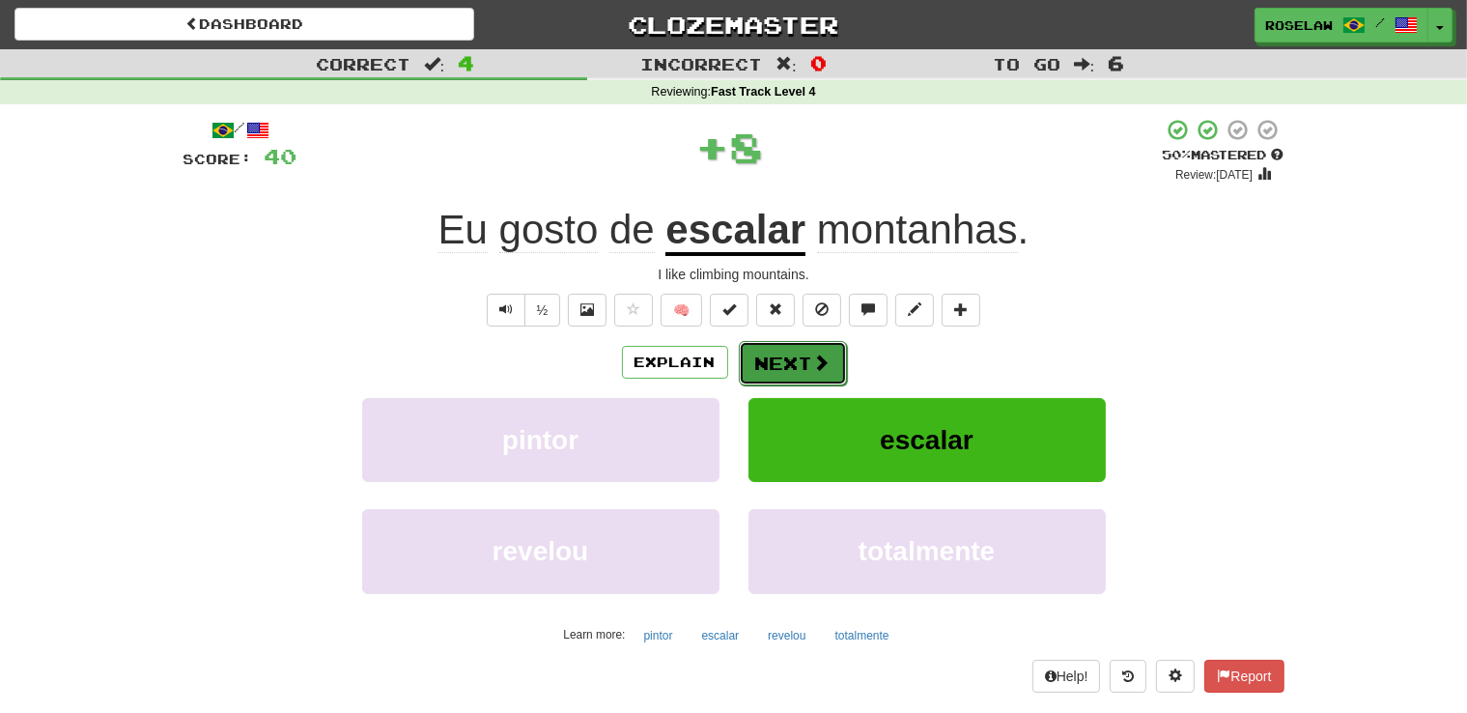
click at [770, 358] on button "Next" at bounding box center [793, 363] width 108 height 44
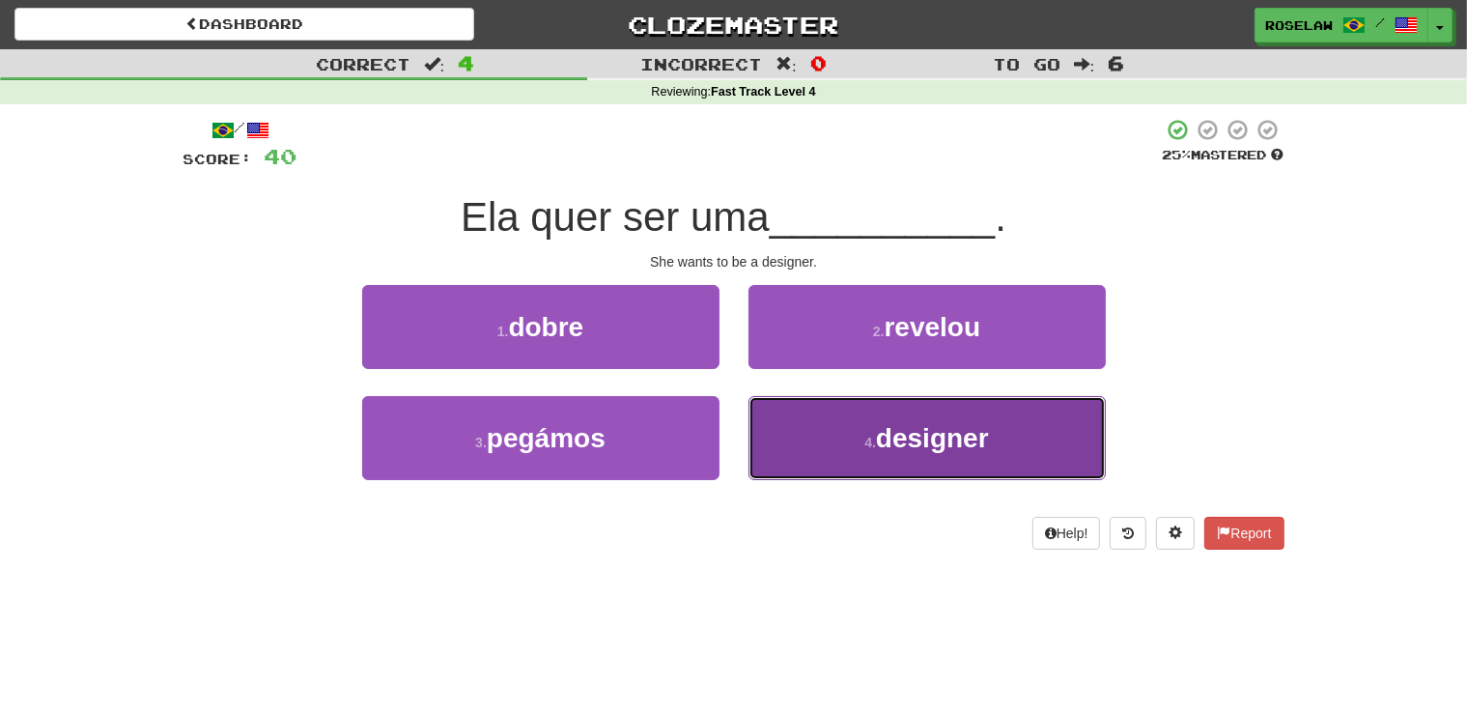
click at [791, 465] on button "4 . designer" at bounding box center [927, 438] width 357 height 84
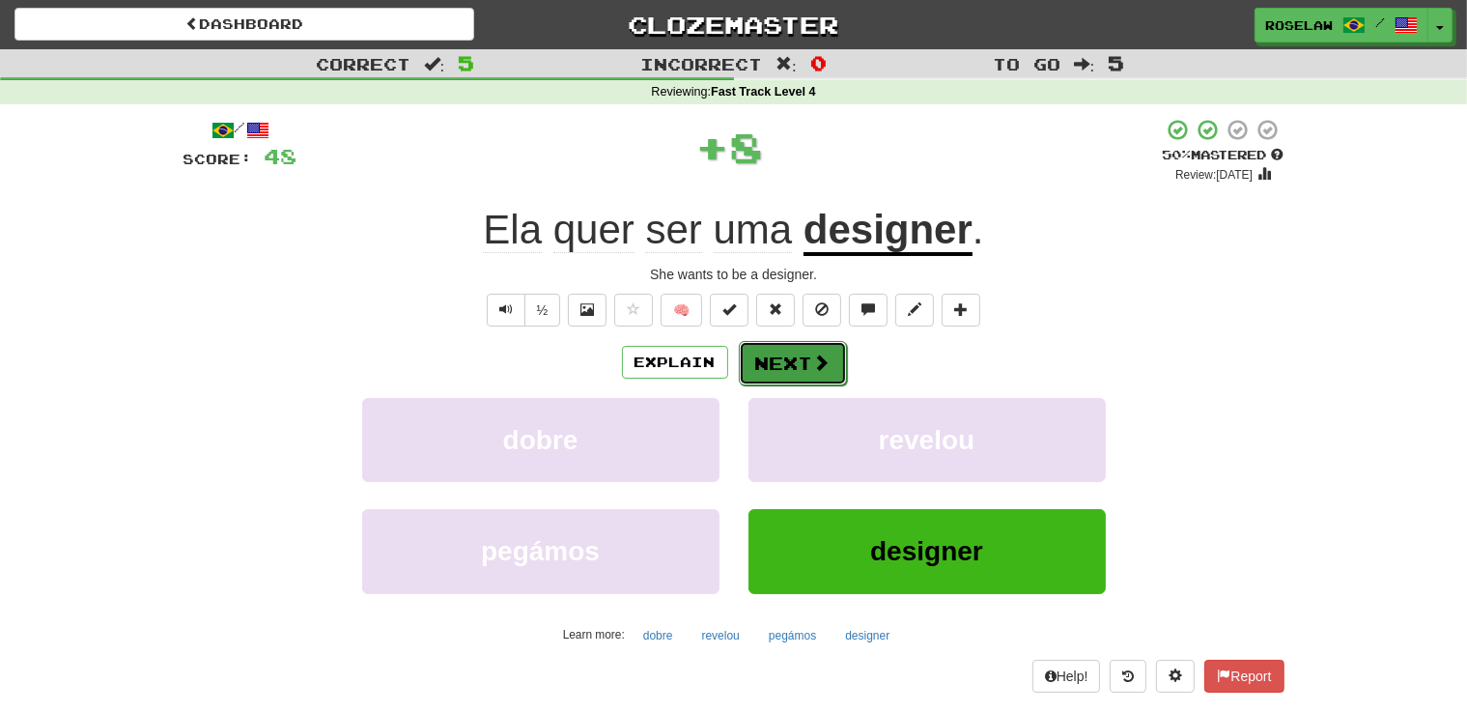
click at [773, 360] on button "Next" at bounding box center [793, 363] width 108 height 44
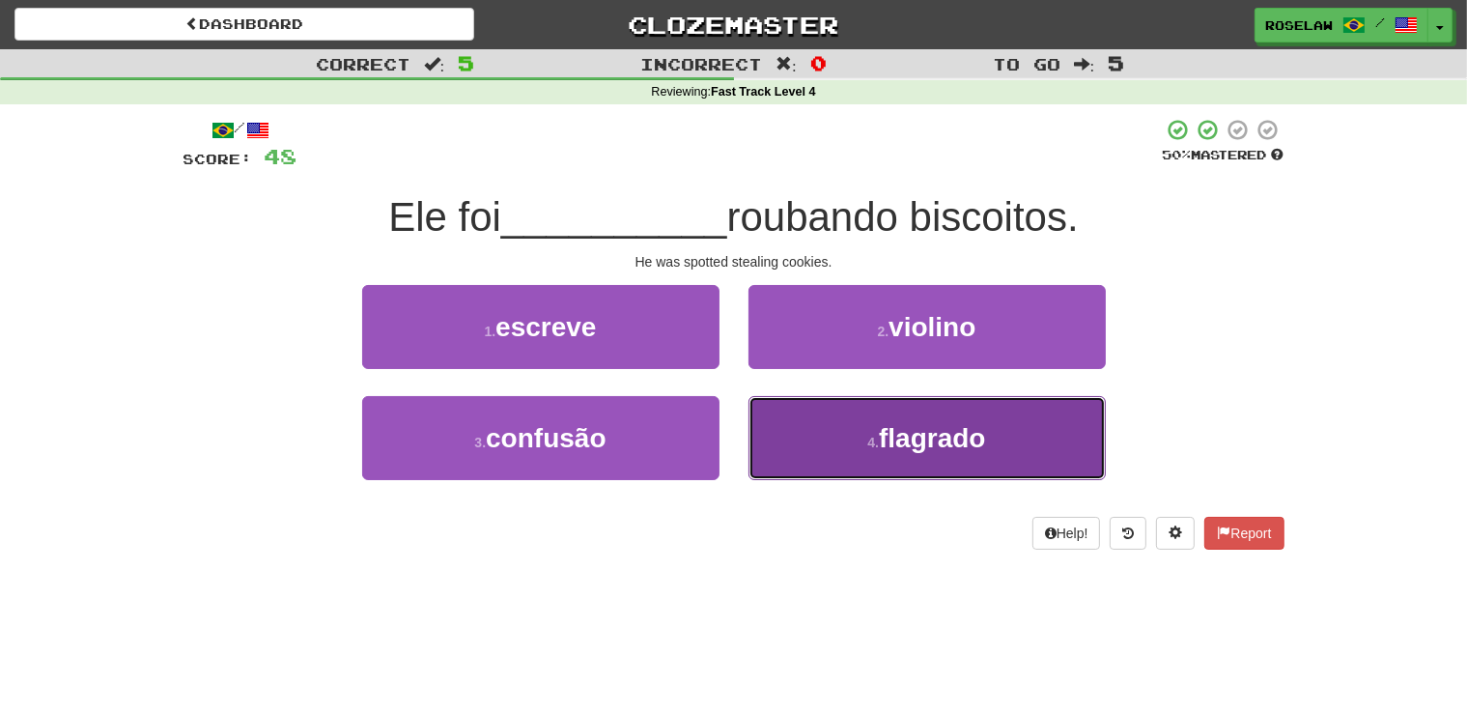
click at [813, 462] on button "4 . flagrado" at bounding box center [927, 438] width 357 height 84
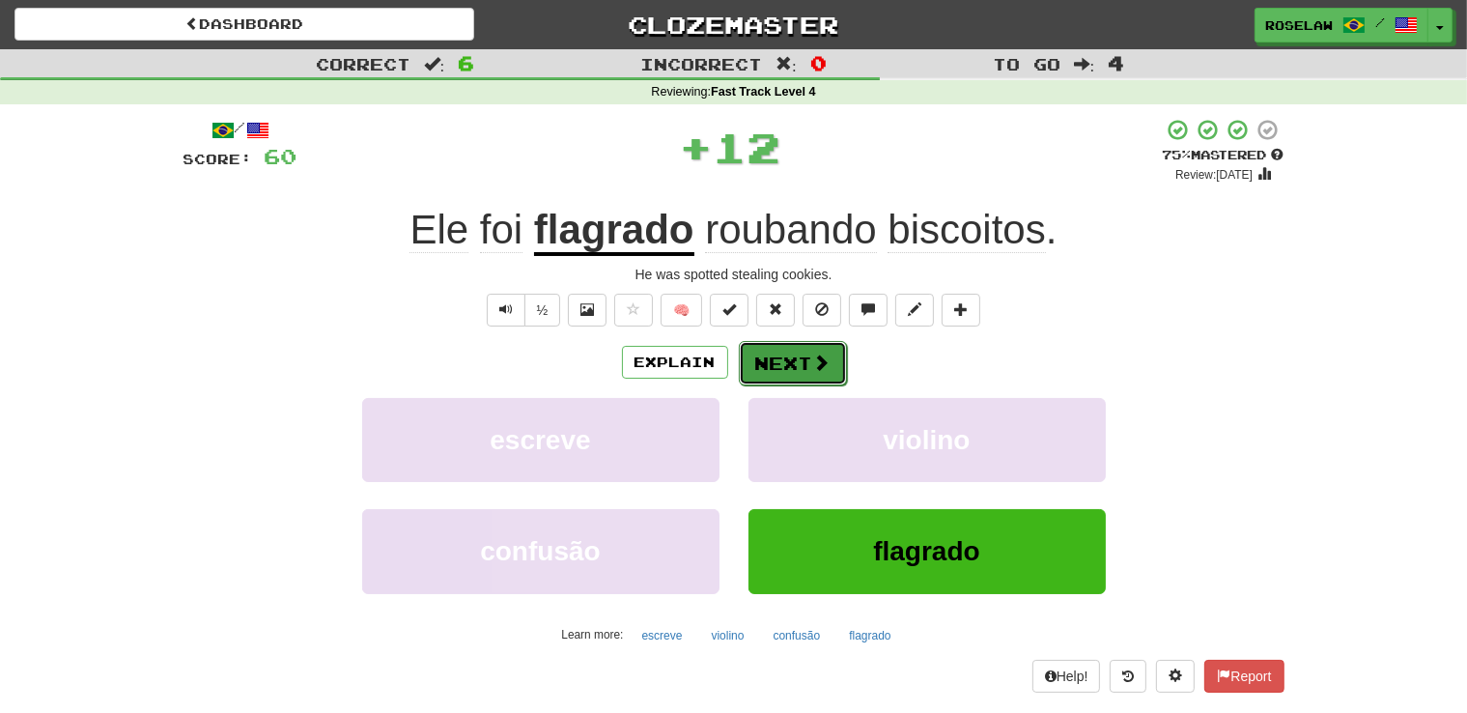
click at [790, 360] on button "Next" at bounding box center [793, 363] width 108 height 44
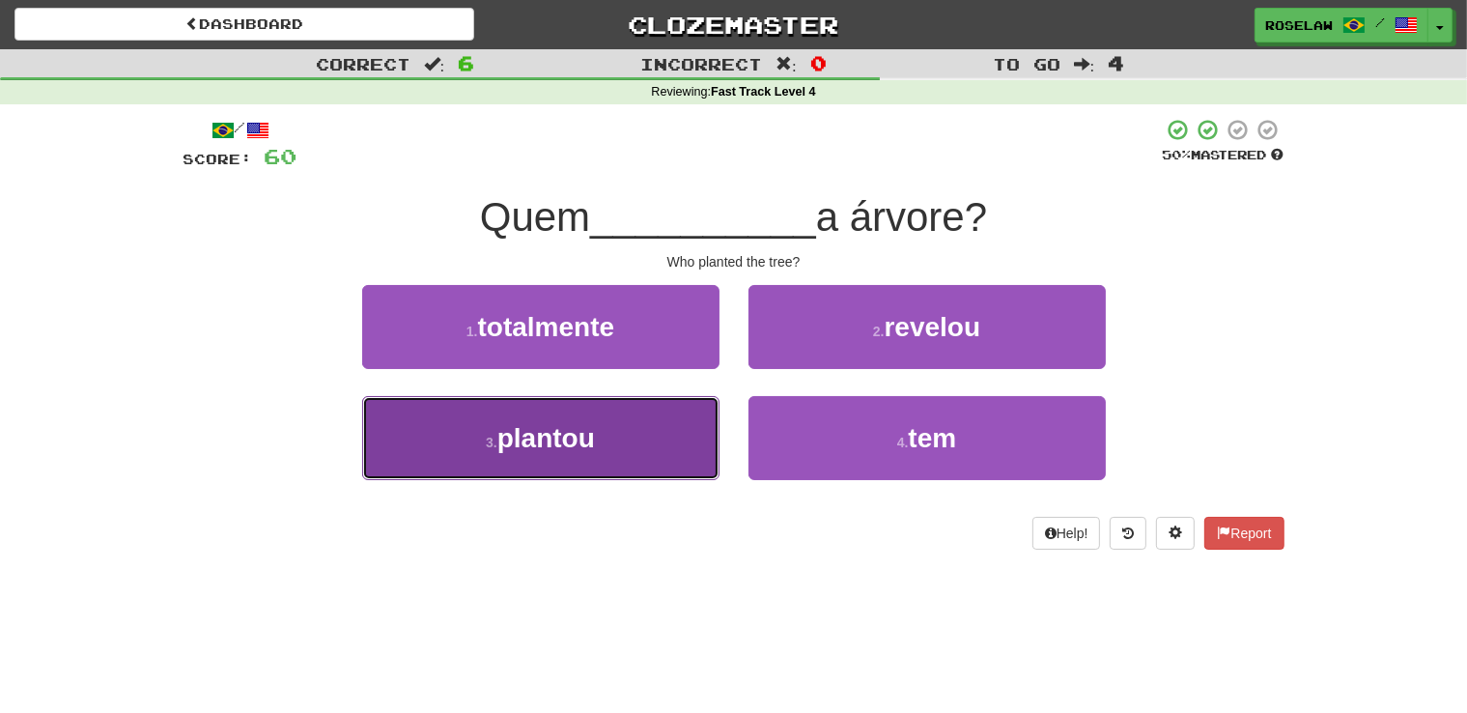
click at [621, 461] on button "3 . plantou" at bounding box center [540, 438] width 357 height 84
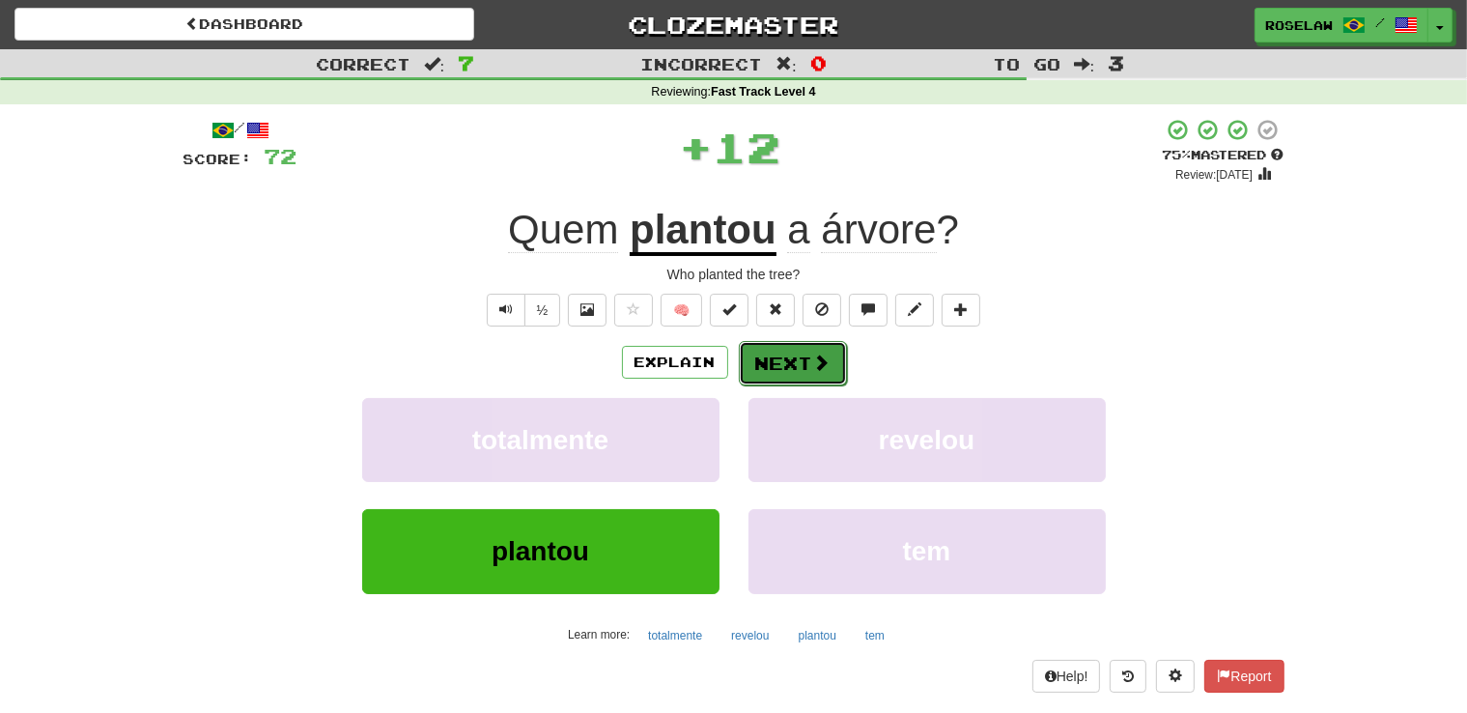
click at [776, 353] on button "Next" at bounding box center [793, 363] width 108 height 44
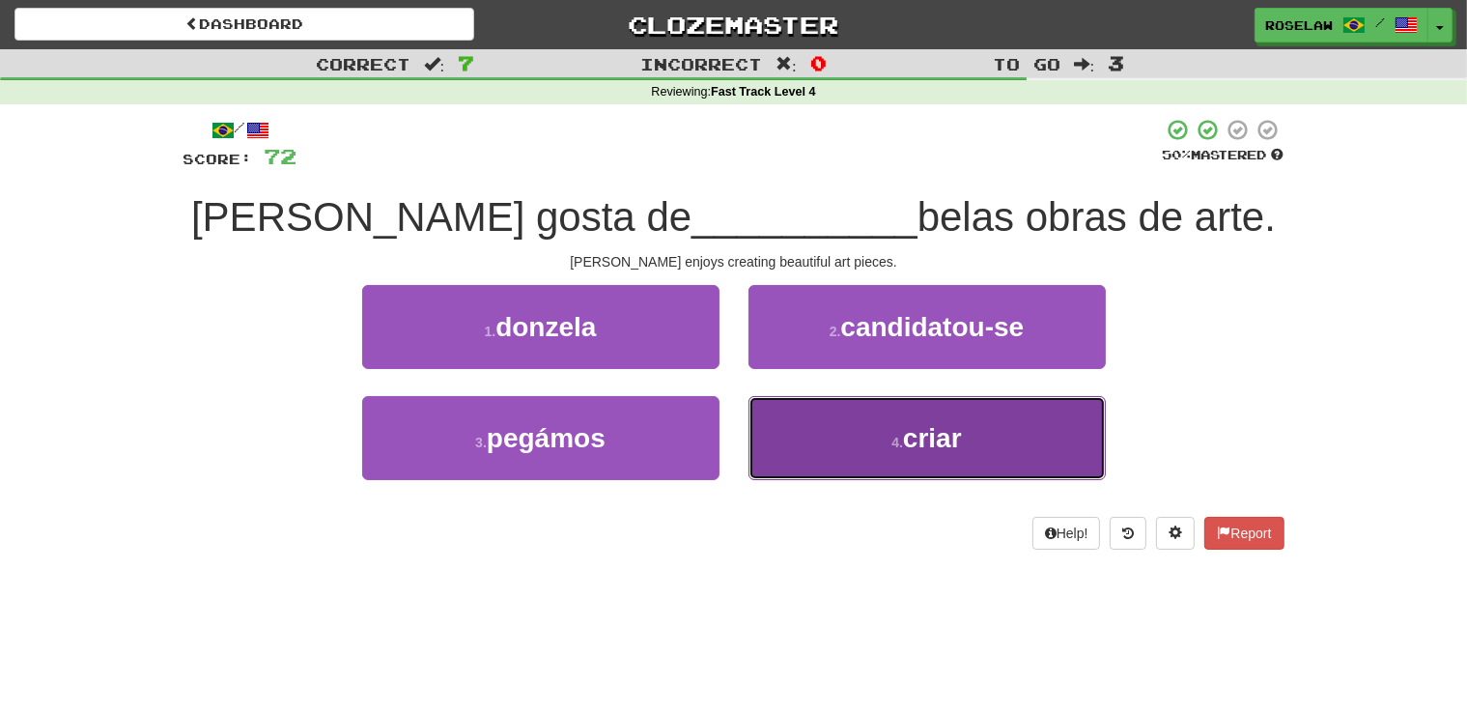
click at [832, 462] on button "4 . criar" at bounding box center [927, 438] width 357 height 84
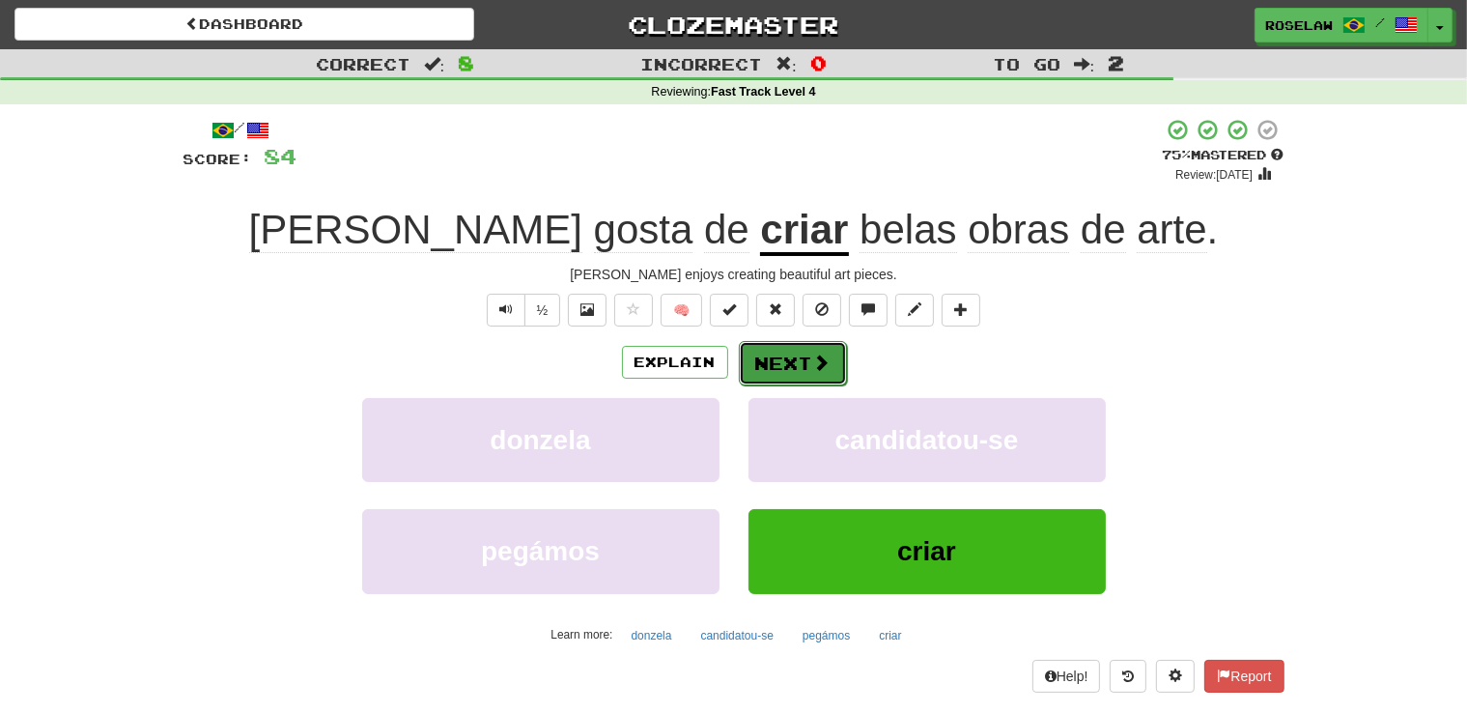
click at [775, 357] on button "Next" at bounding box center [793, 363] width 108 height 44
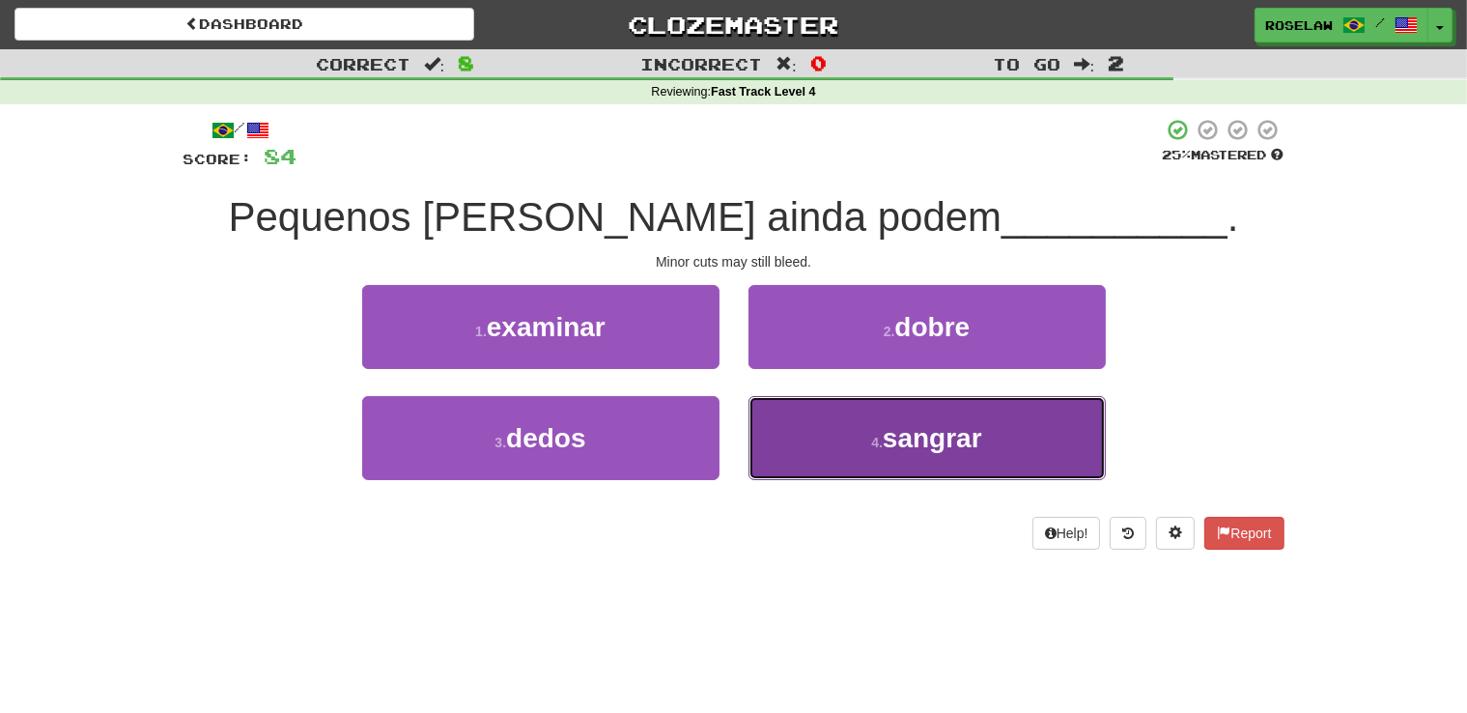
click at [813, 466] on button "4 . sangrar" at bounding box center [927, 438] width 357 height 84
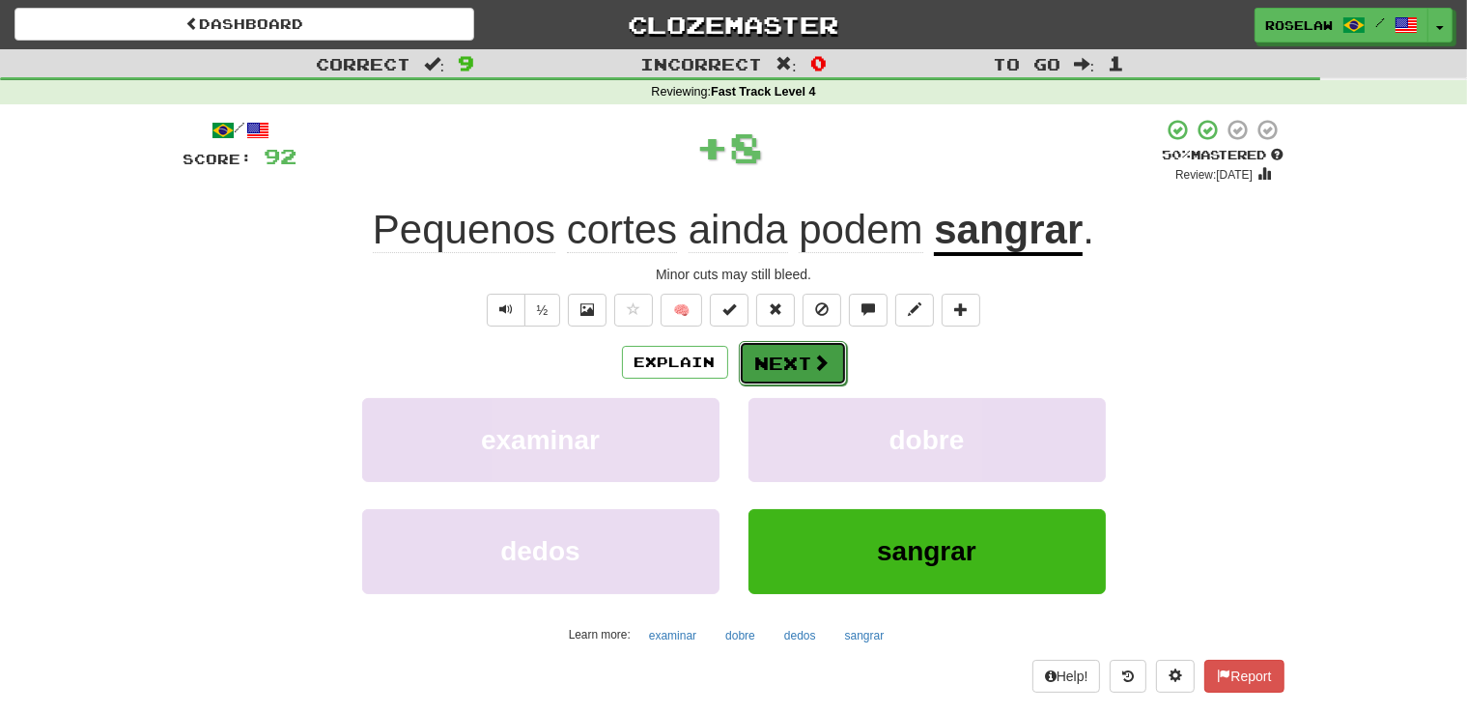
click at [784, 360] on button "Next" at bounding box center [793, 363] width 108 height 44
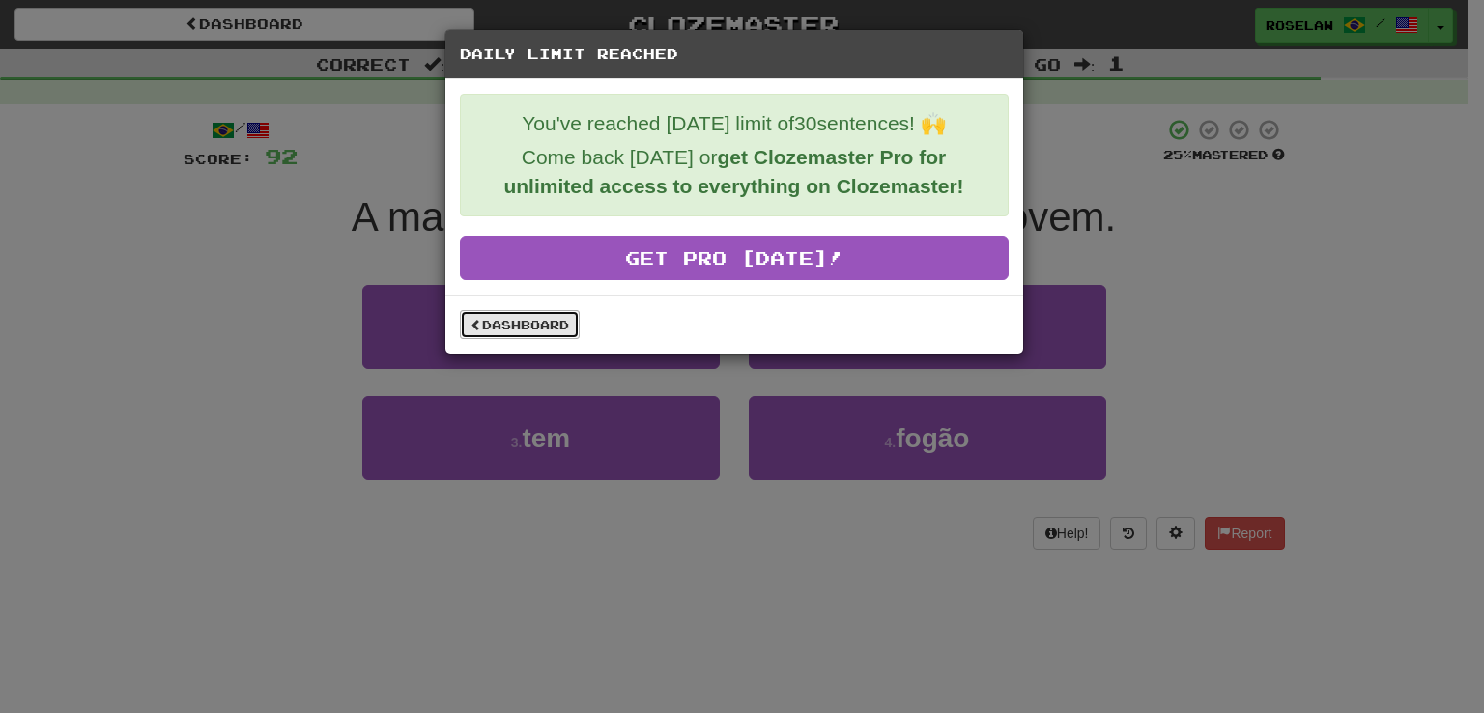
click at [527, 325] on link "Dashboard" at bounding box center [520, 324] width 120 height 29
